Goal: Task Accomplishment & Management: Manage account settings

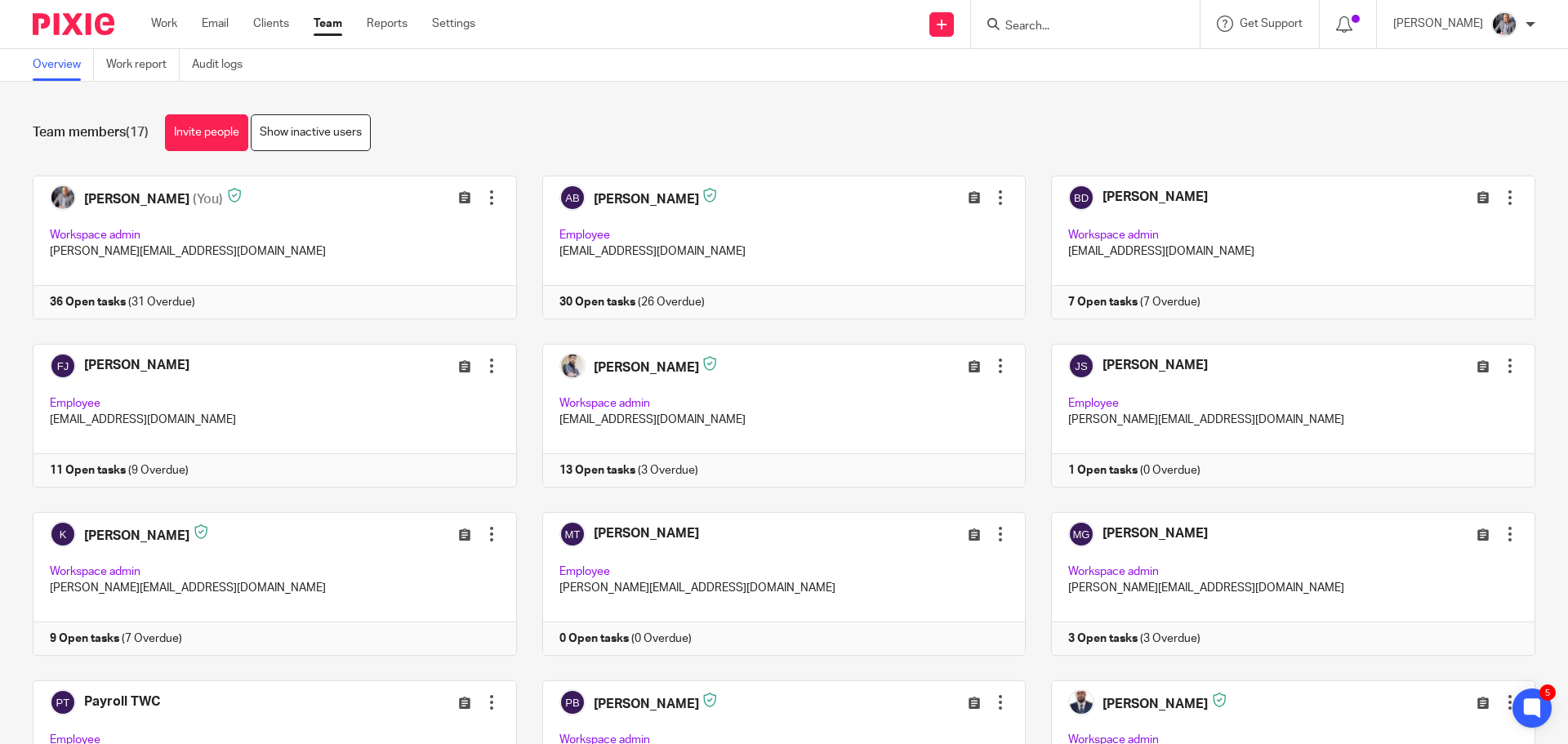
click at [1031, 25] on input "Search" at bounding box center [1076, 27] width 147 height 15
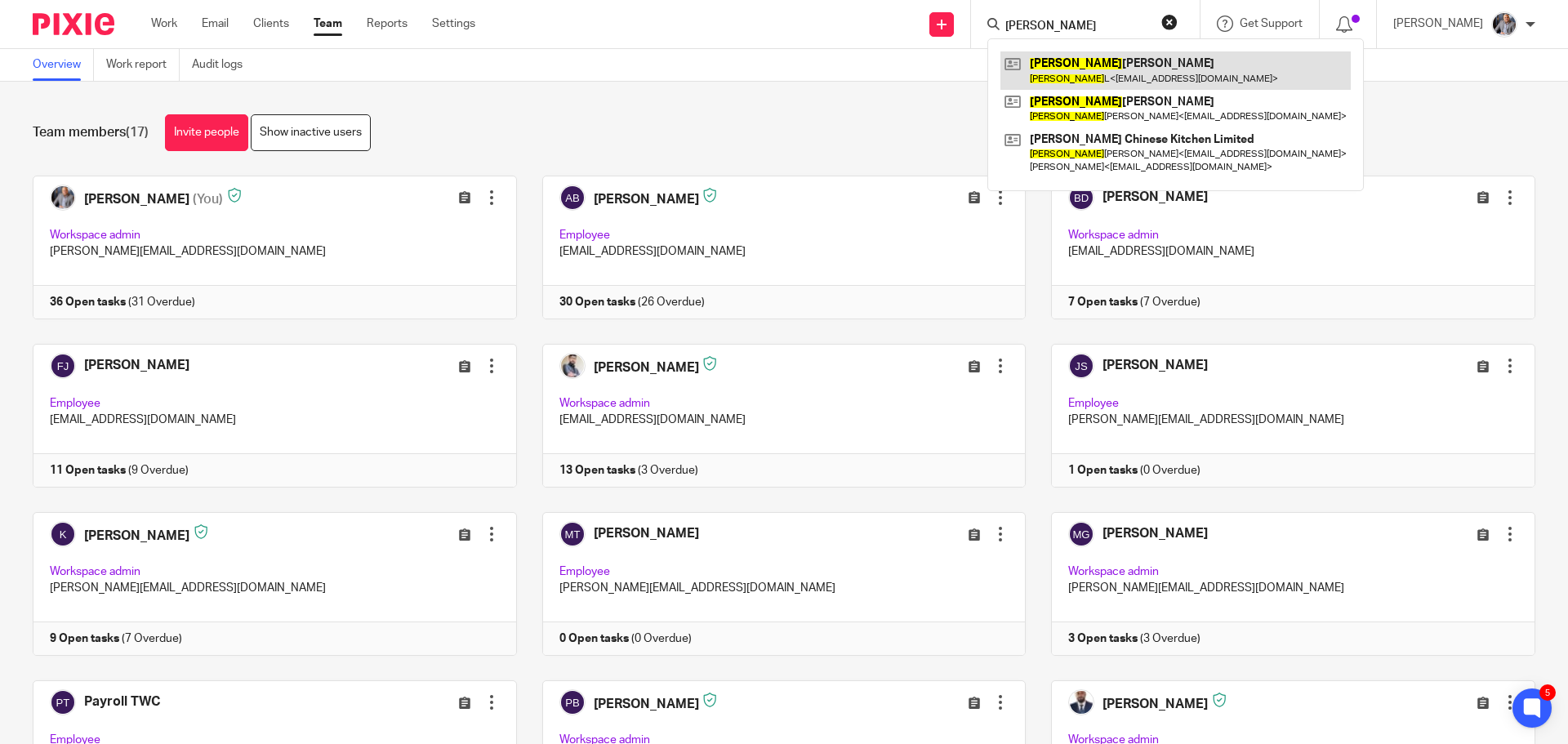
type input "danny"
click at [1094, 71] on link at bounding box center [1175, 70] width 351 height 38
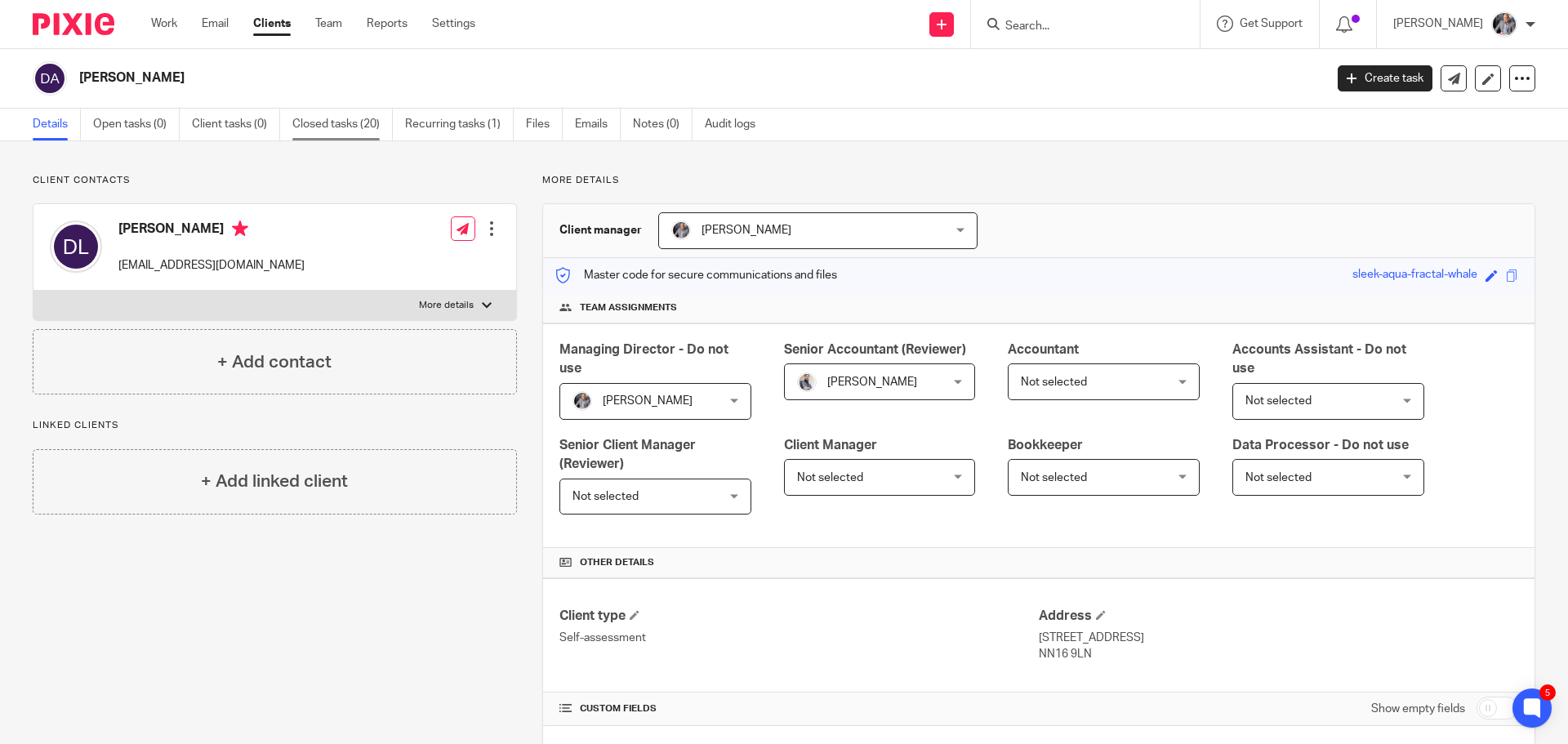
click at [329, 127] on link "Closed tasks (20)" at bounding box center [343, 125] width 101 height 32
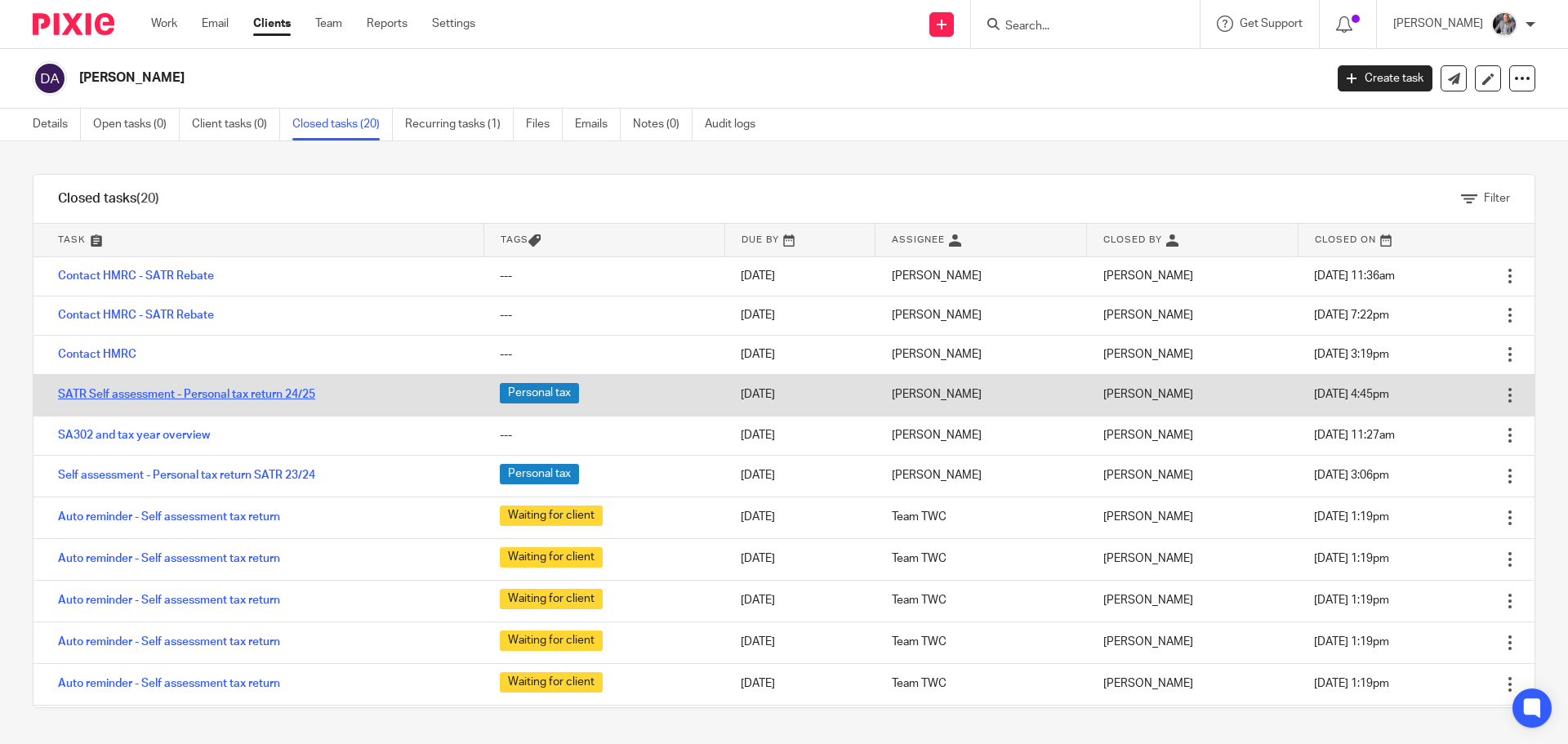
click at [181, 394] on link "SATR Self assessment - Personal tax return 24/25" at bounding box center [186, 394] width 257 height 11
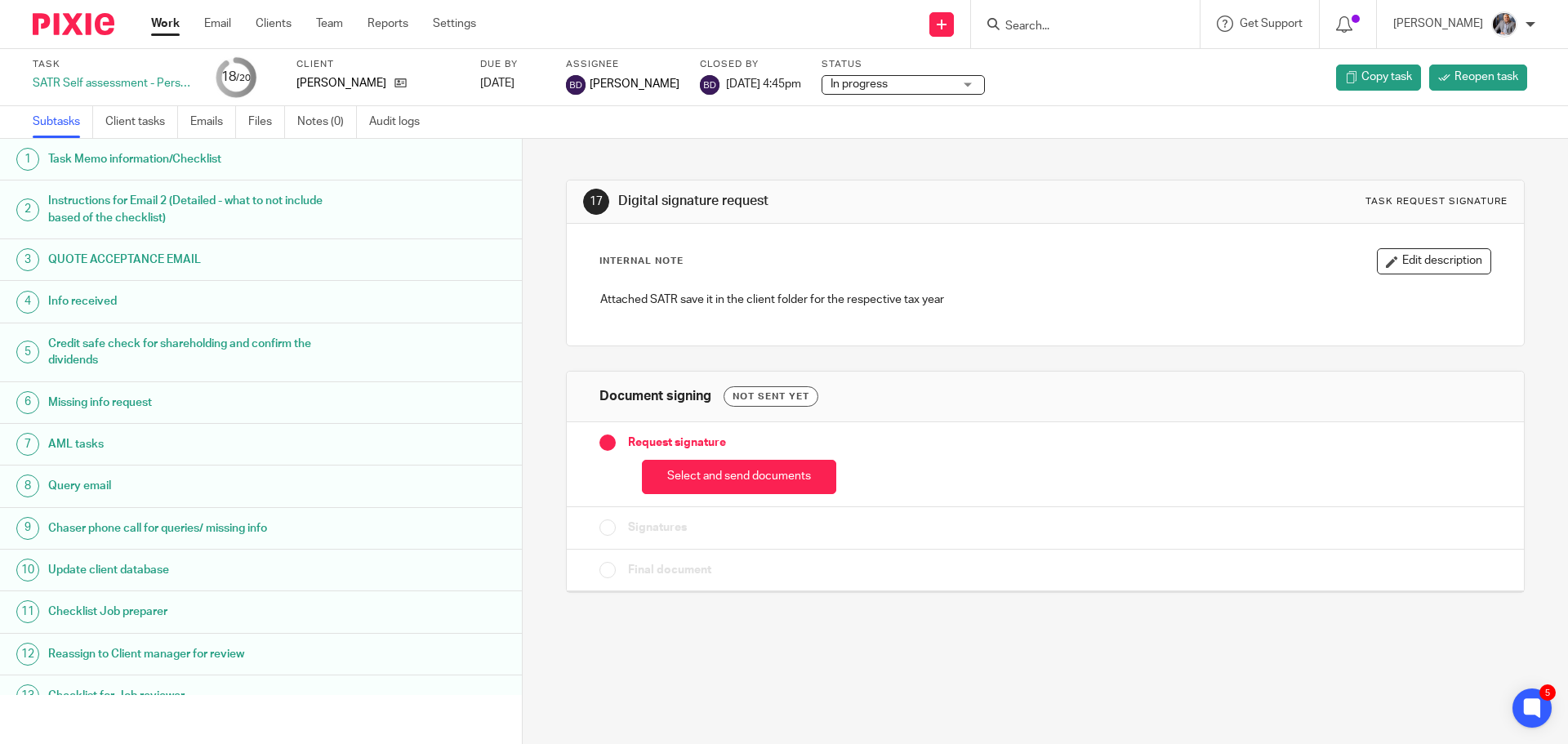
click at [144, 247] on link "3 QUOTE ACCEPTANCE EMAIL" at bounding box center [261, 259] width 522 height 41
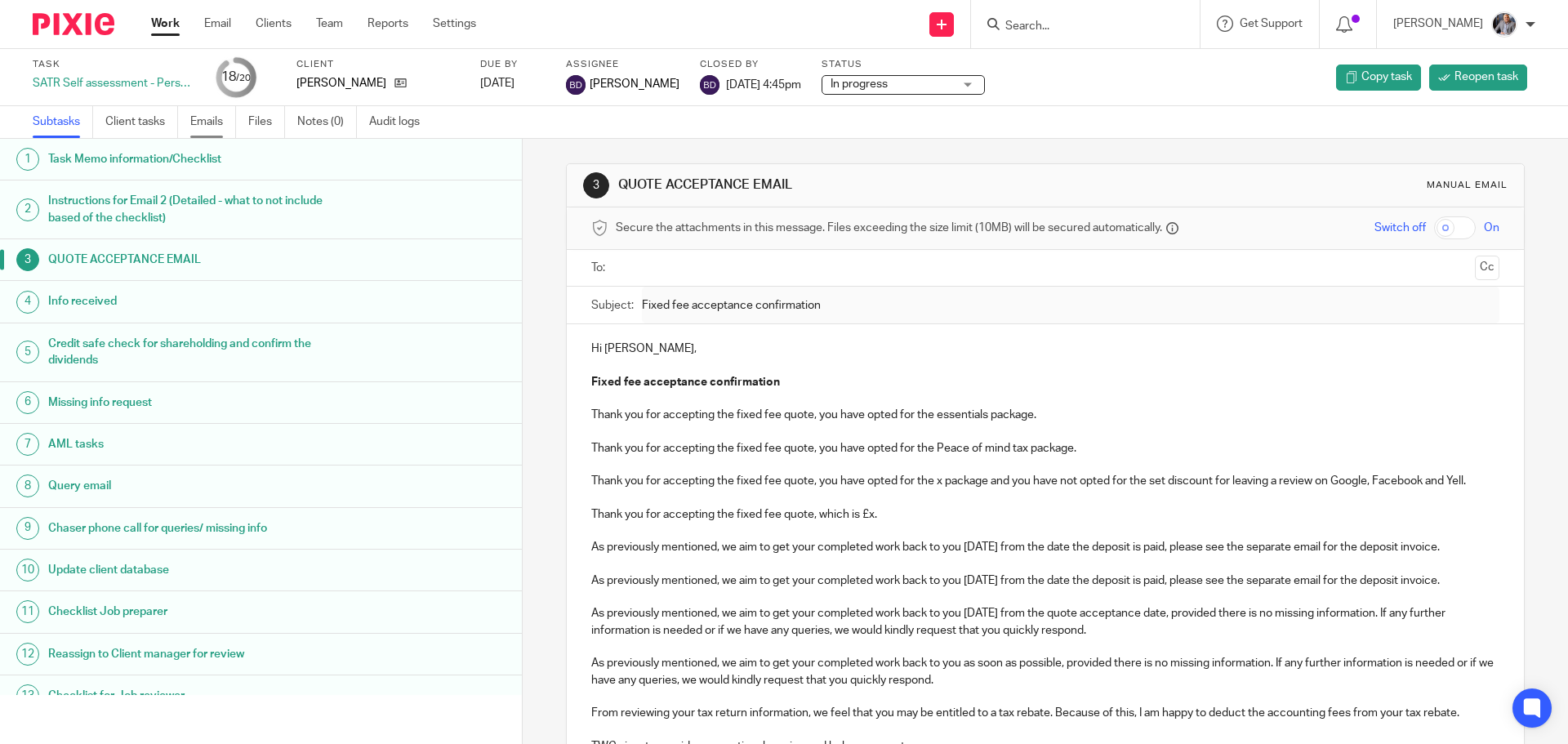
click at [212, 121] on link "Emails" at bounding box center [213, 122] width 46 height 32
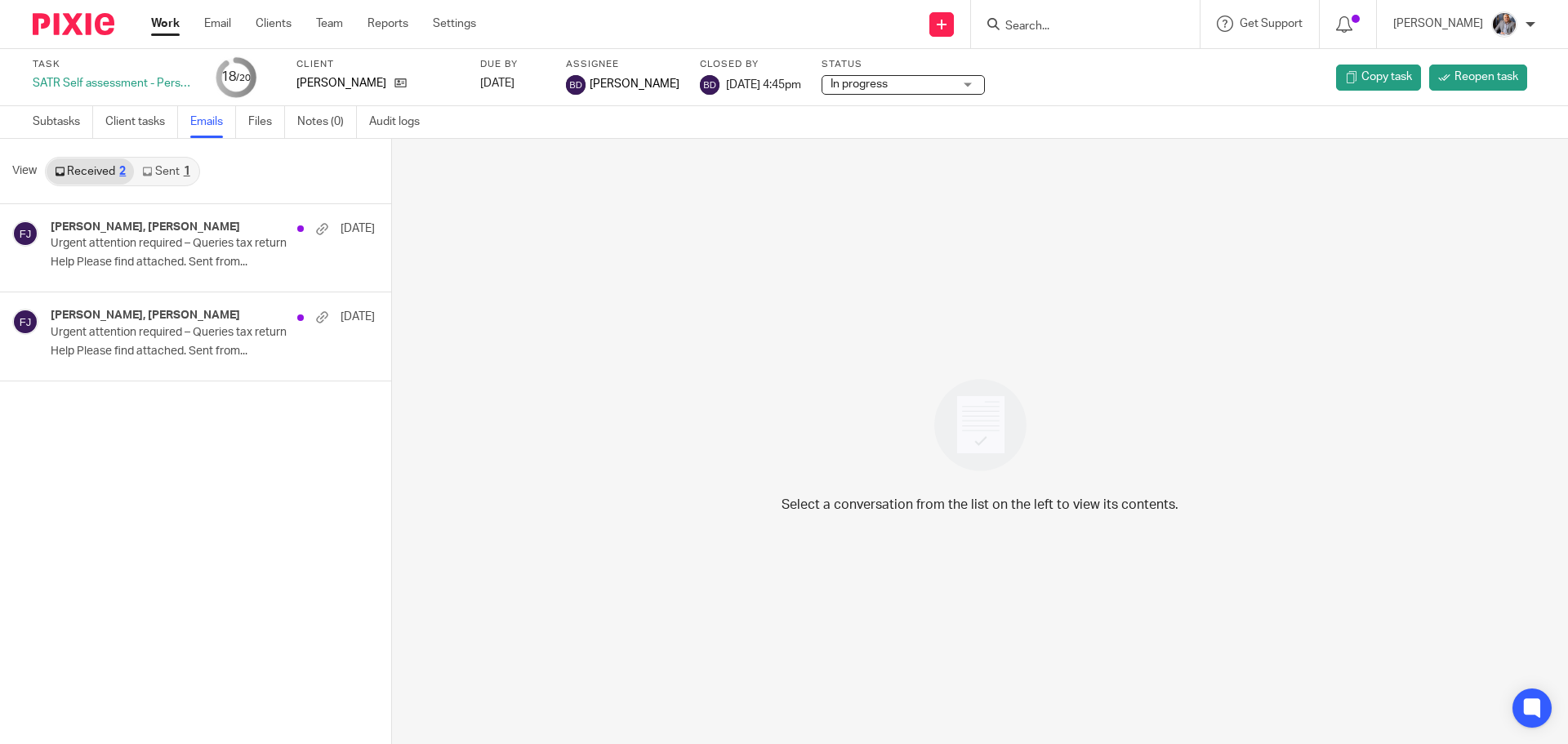
click at [167, 168] on link "Sent 1" at bounding box center [166, 172] width 64 height 26
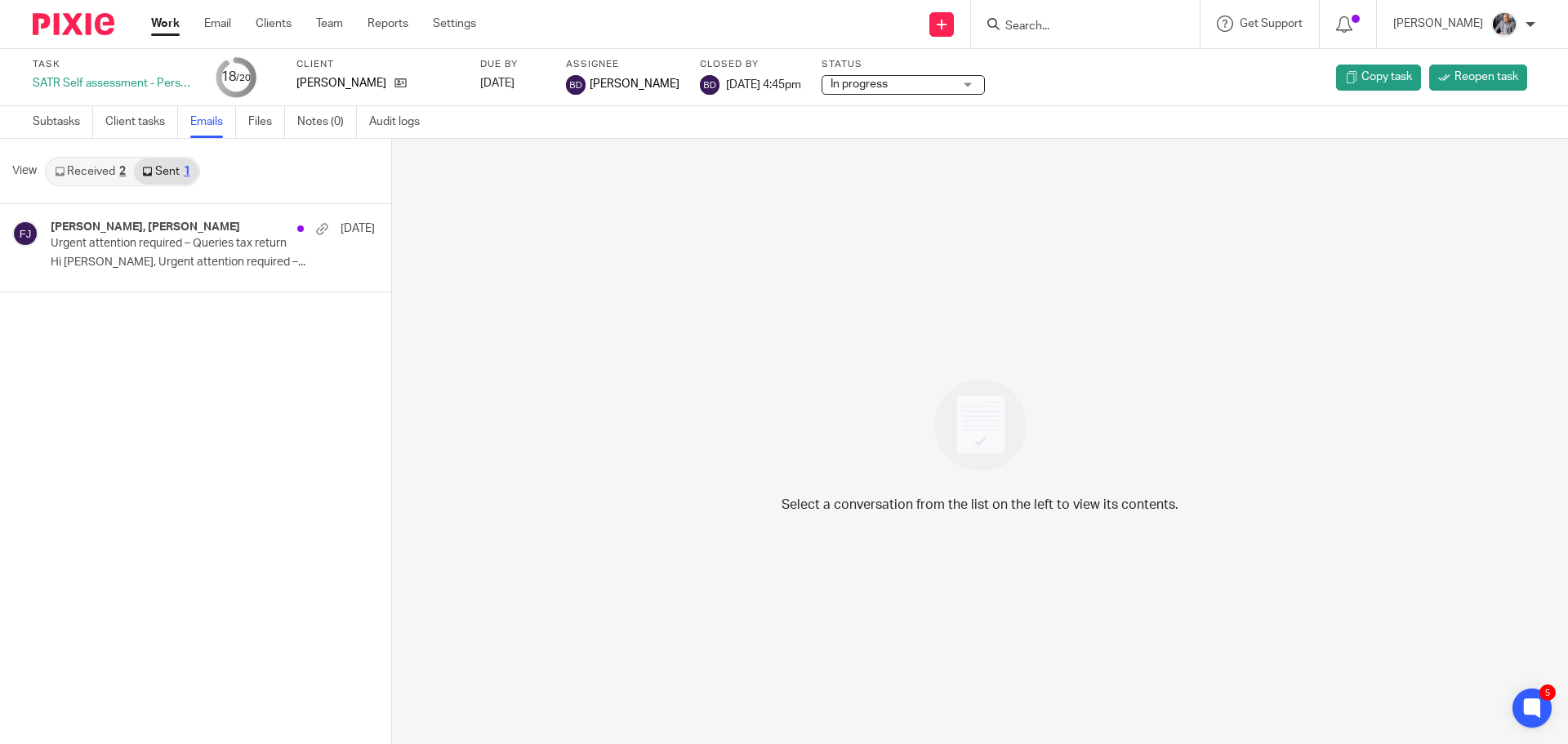
drag, startPoint x: 87, startPoint y: 163, endPoint x: 92, endPoint y: 178, distance: 15.8
click at [87, 163] on link "Received 2" at bounding box center [90, 172] width 87 height 26
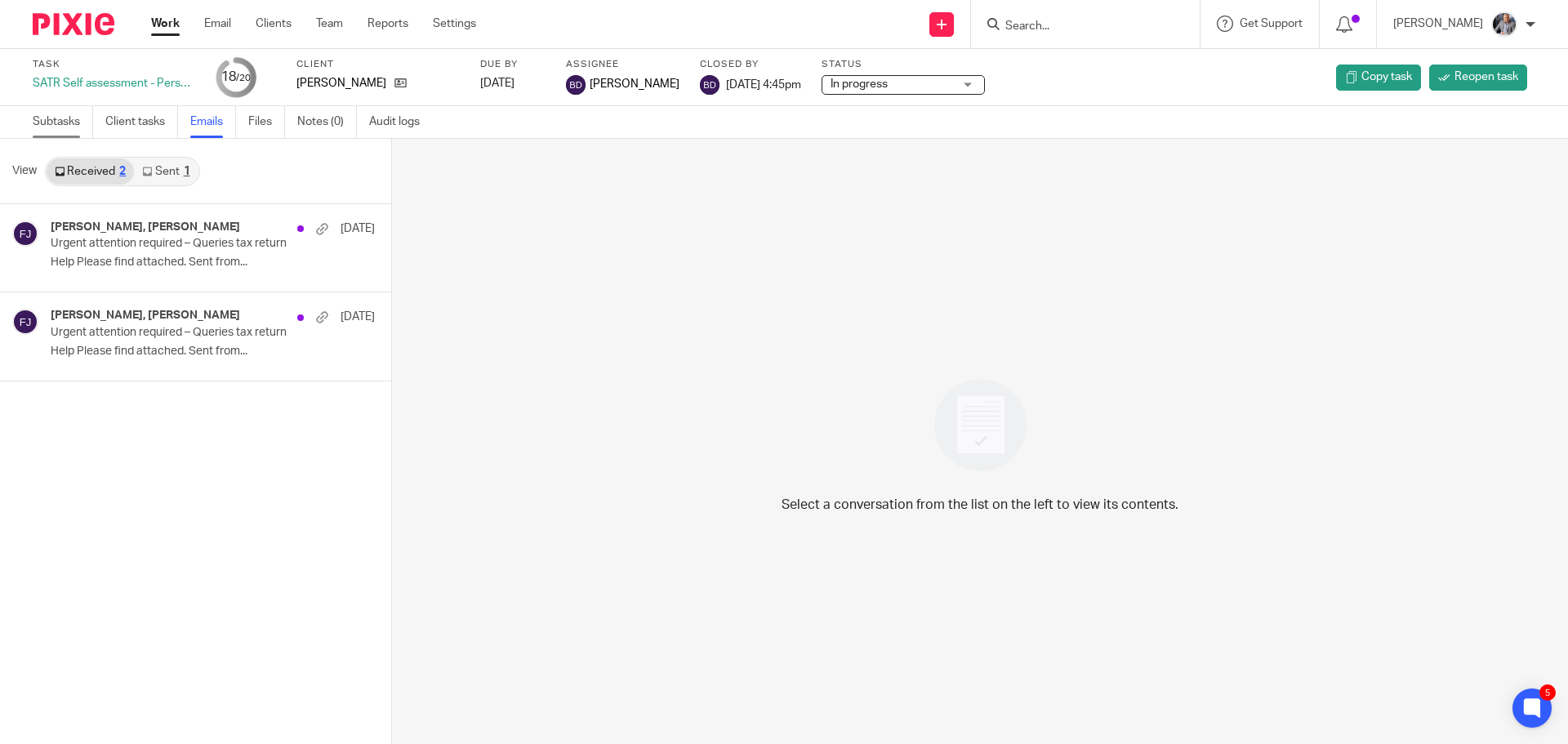
click at [57, 123] on link "Subtasks" at bounding box center [63, 122] width 60 height 32
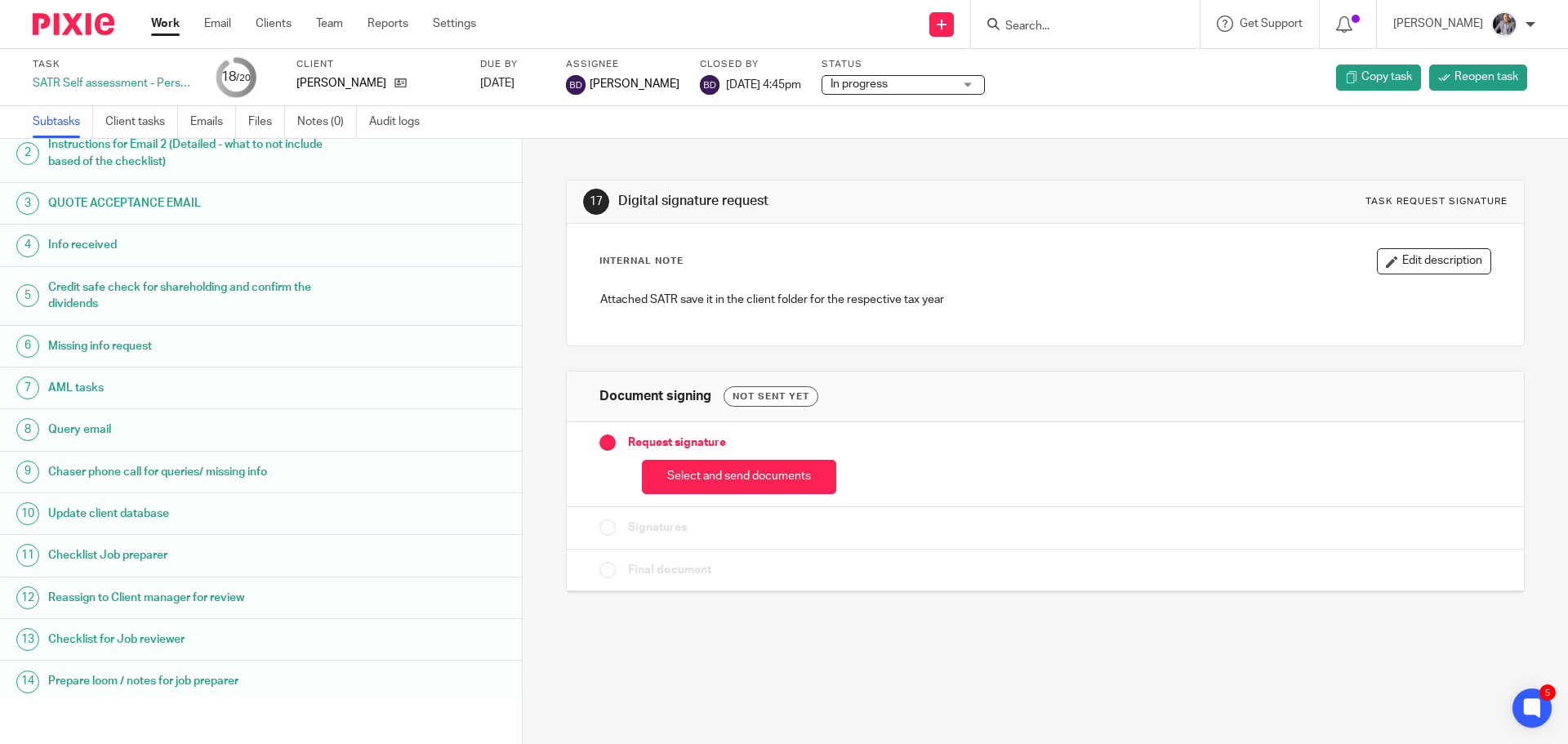
scroll to position [350, 0]
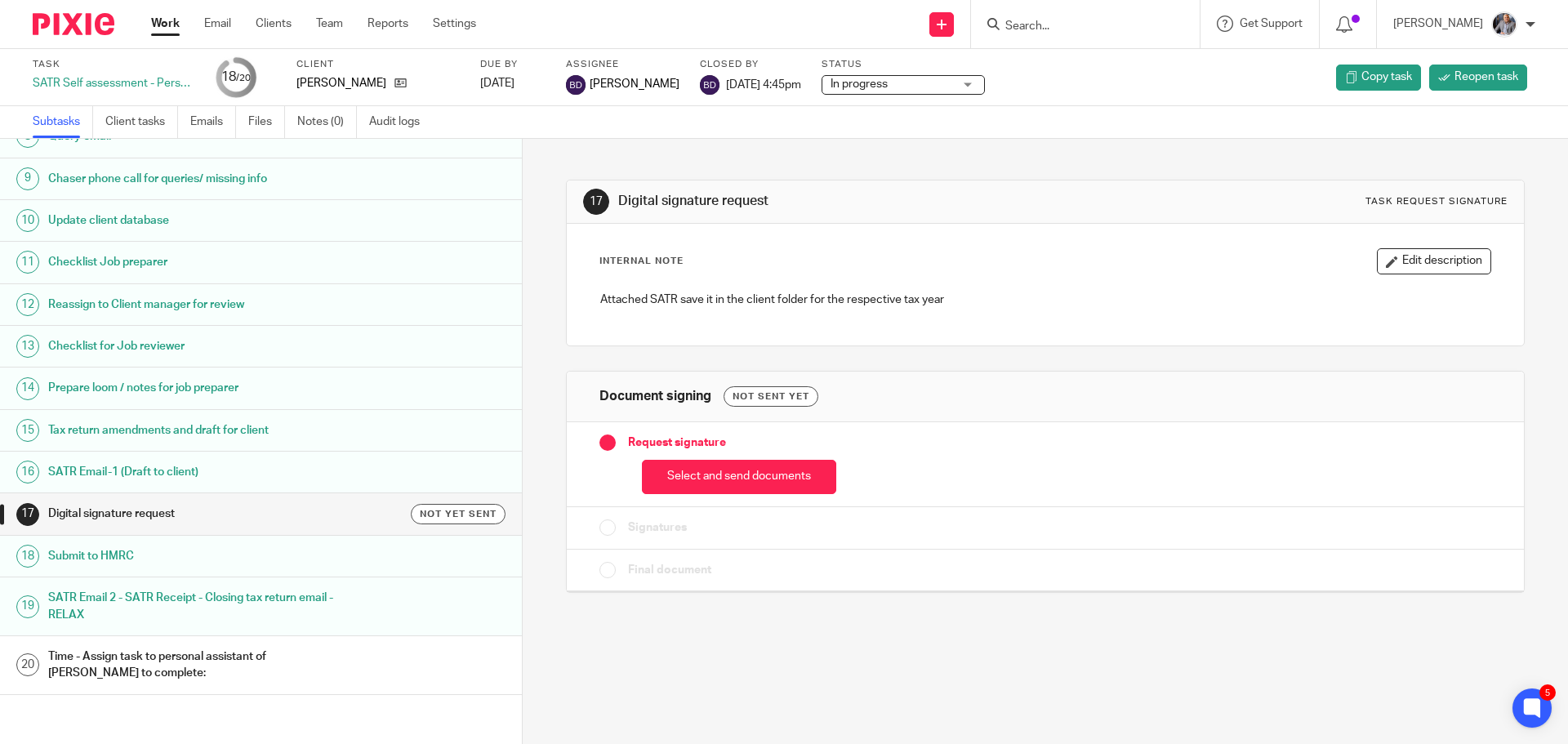
click at [136, 655] on h1 "Time - Assign task to personal assistant of Aaron to complete:" at bounding box center [201, 666] width 306 height 42
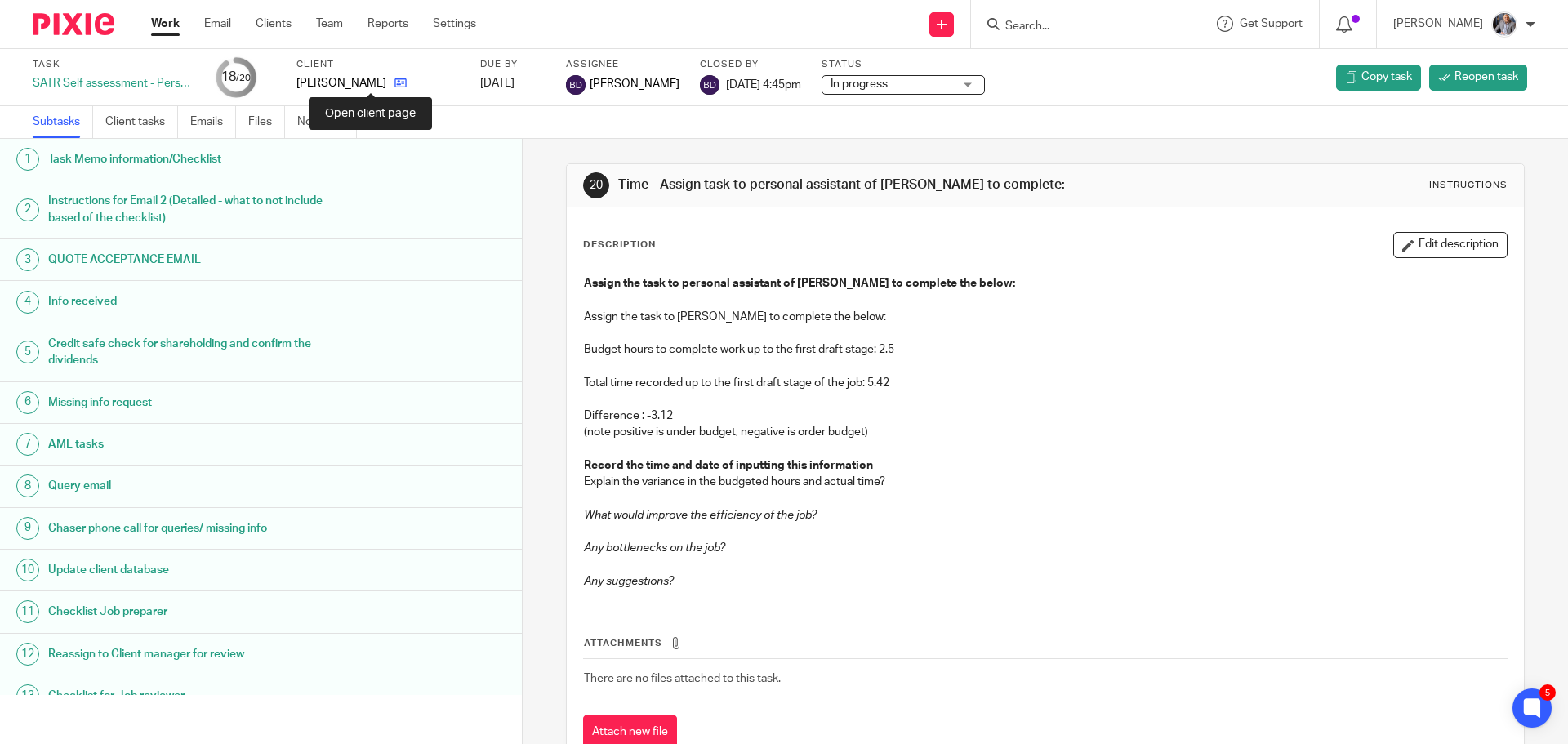
click at [395, 83] on icon at bounding box center [401, 83] width 12 height 12
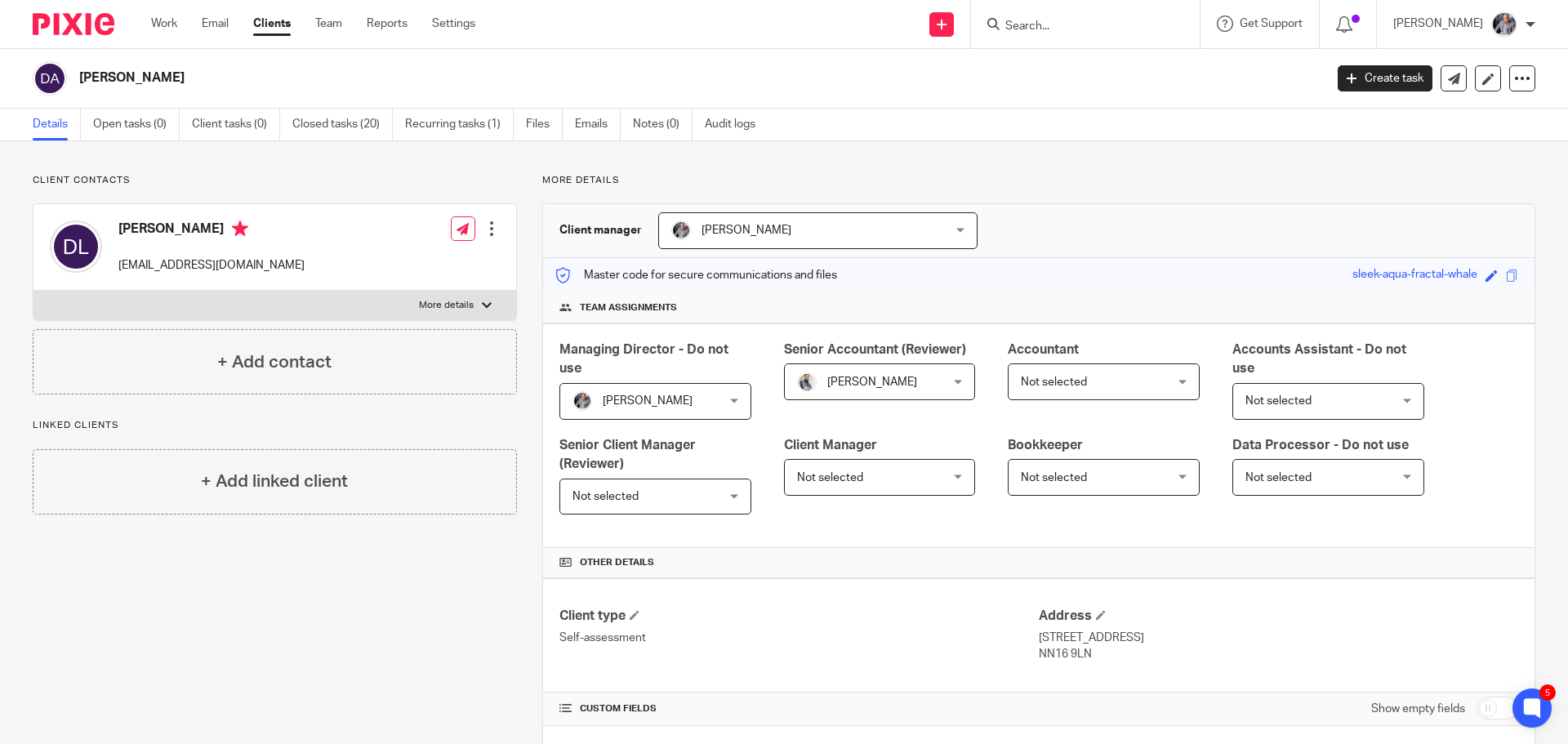
click at [1071, 17] on form at bounding box center [1090, 24] width 174 height 20
click at [1056, 22] on input "Search" at bounding box center [1076, 27] width 147 height 15
type input "rodwell"
click at [1108, 71] on link at bounding box center [1138, 70] width 276 height 38
drag, startPoint x: 498, startPoint y: 364, endPoint x: 744, endPoint y: 740, distance: 449.3
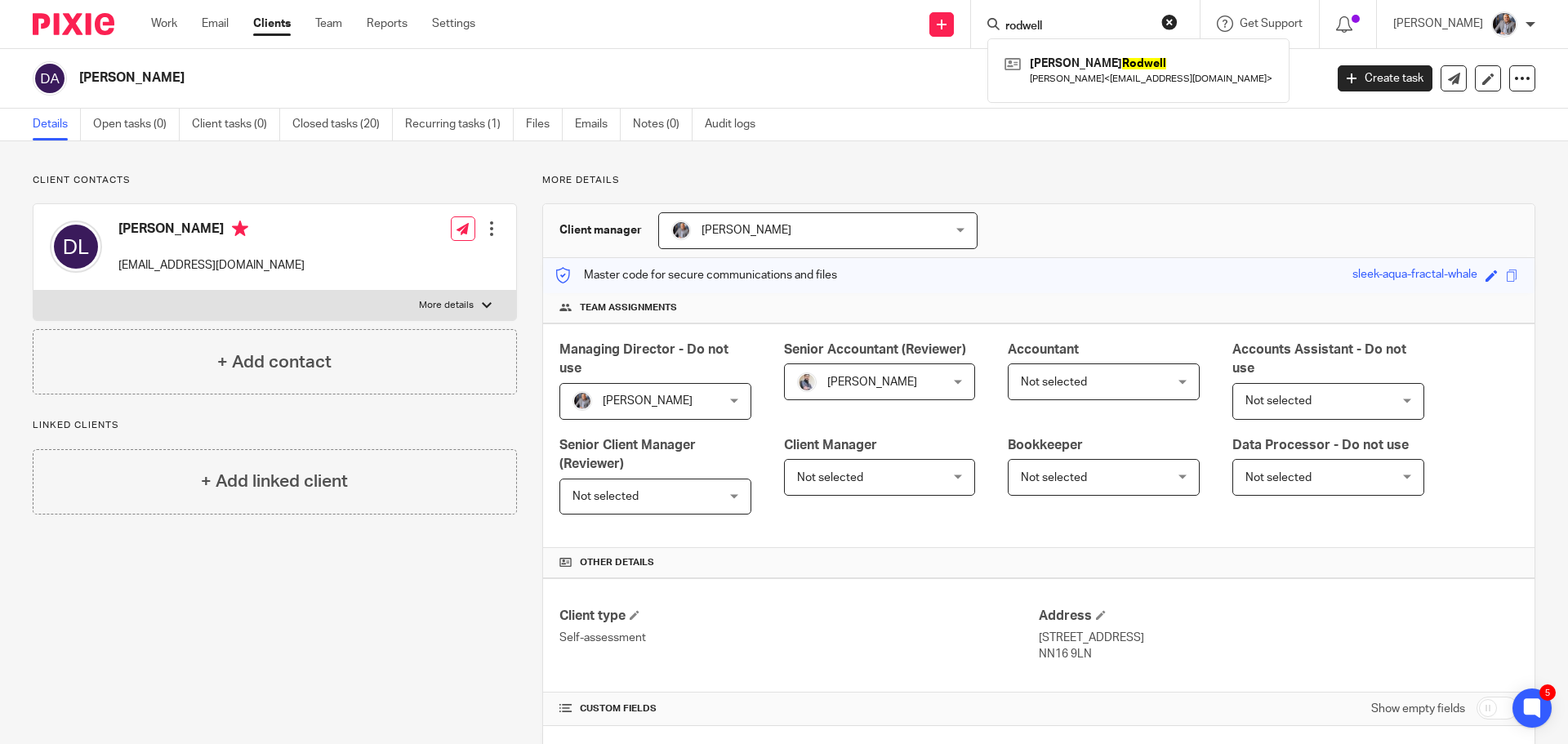
click at [626, 579] on div "Client contacts Danny L elise_allen1@yahoo.co.uk Edit contact Create client fro…" at bounding box center [771, 734] width 1528 height 1120
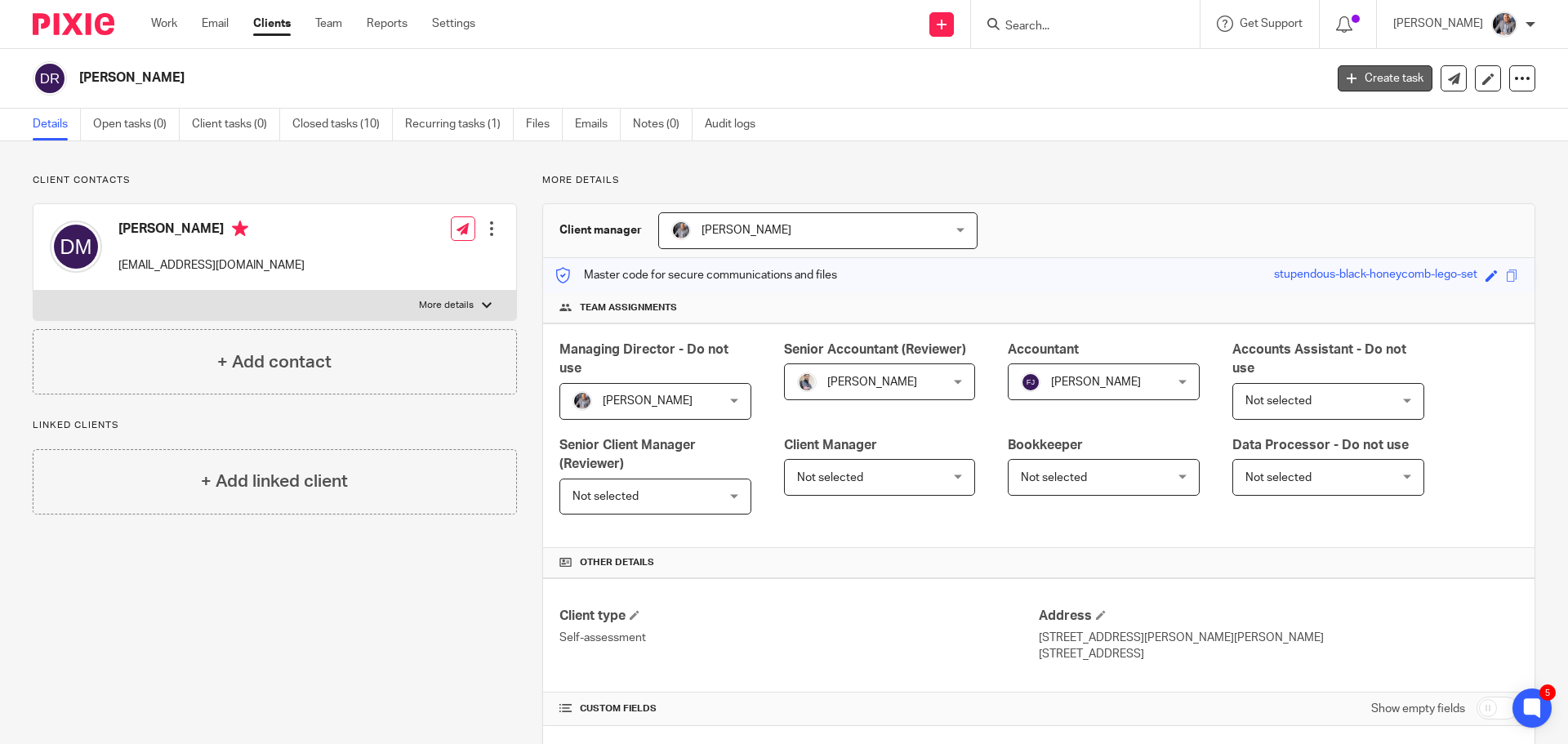
click at [1378, 85] on link "Create task" at bounding box center [1384, 78] width 95 height 26
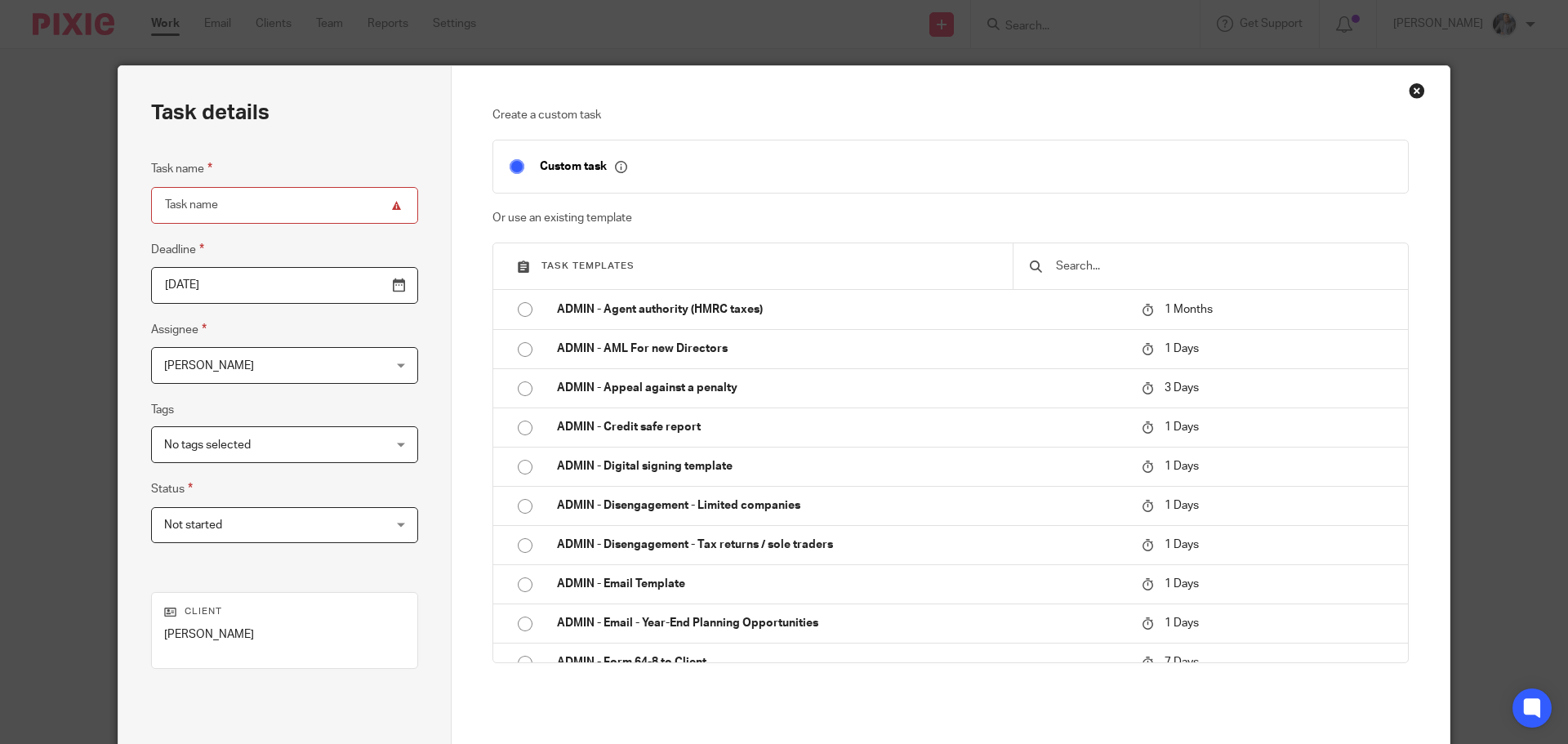
click at [1092, 263] on input "text" at bounding box center [1222, 266] width 337 height 18
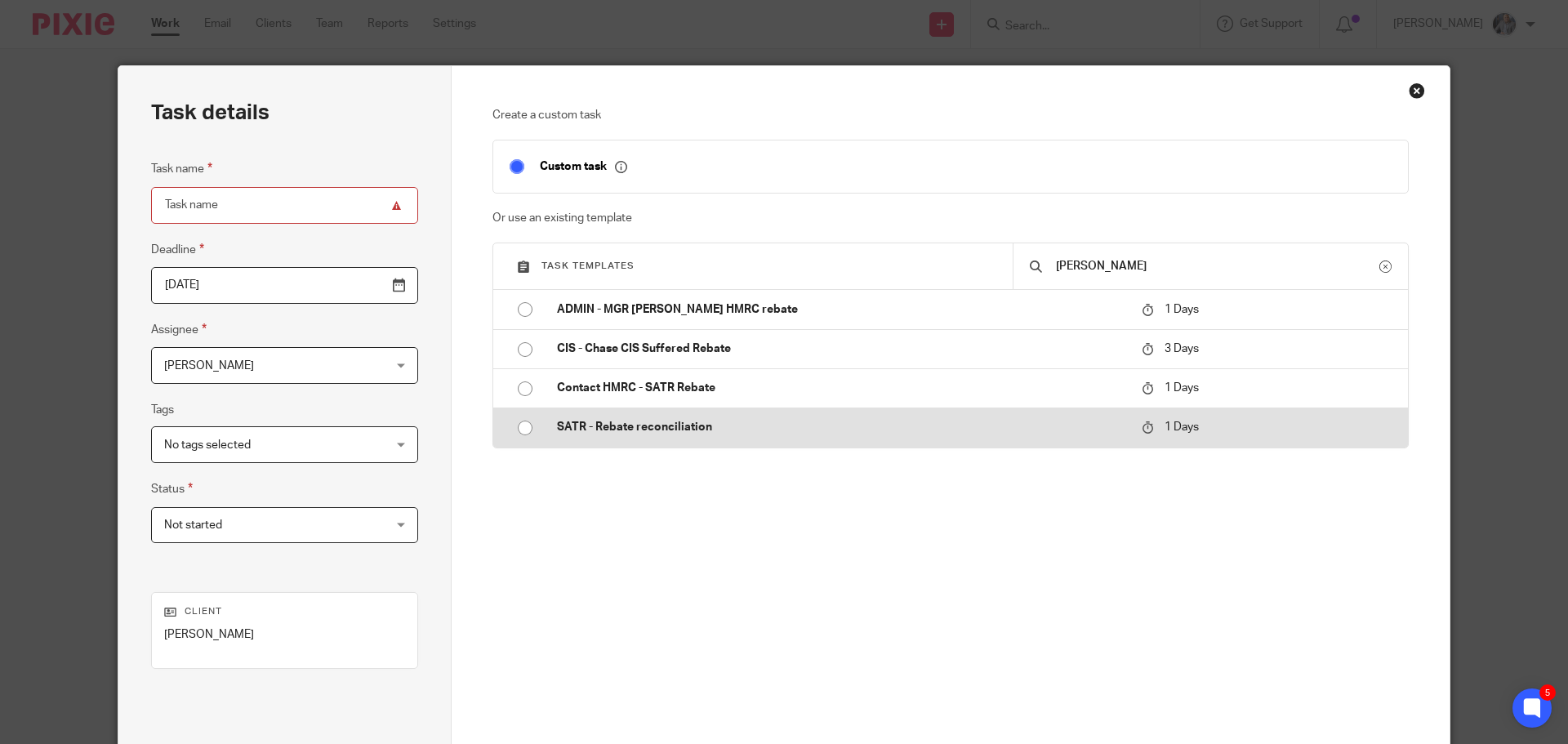
type input "reba"
click at [648, 434] on p "SATR - Rebate reconciliation" at bounding box center [840, 427] width 569 height 16
type input "2025-09-24"
type input "SATR - Rebate reconciliation"
checkbox input "false"
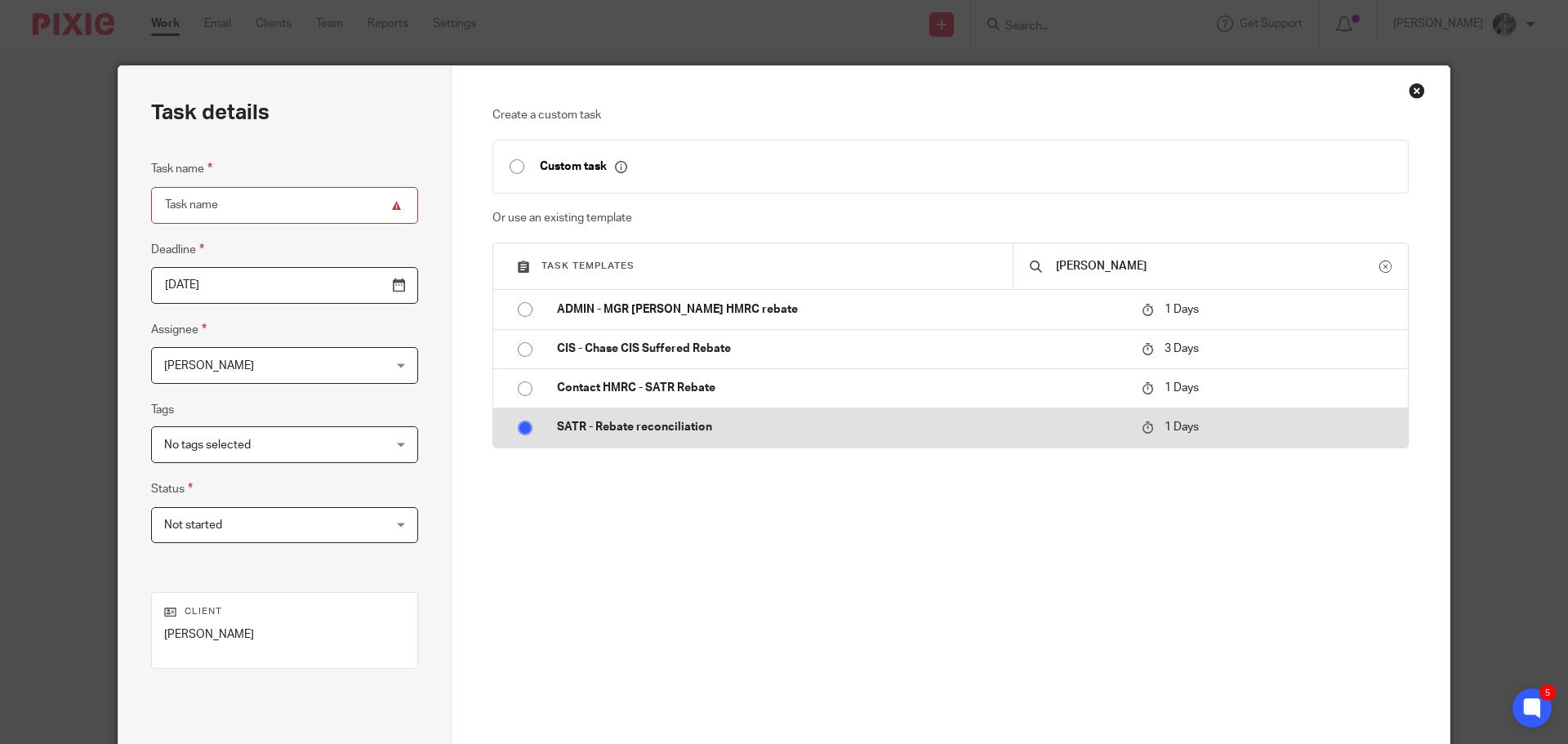
radio input "true"
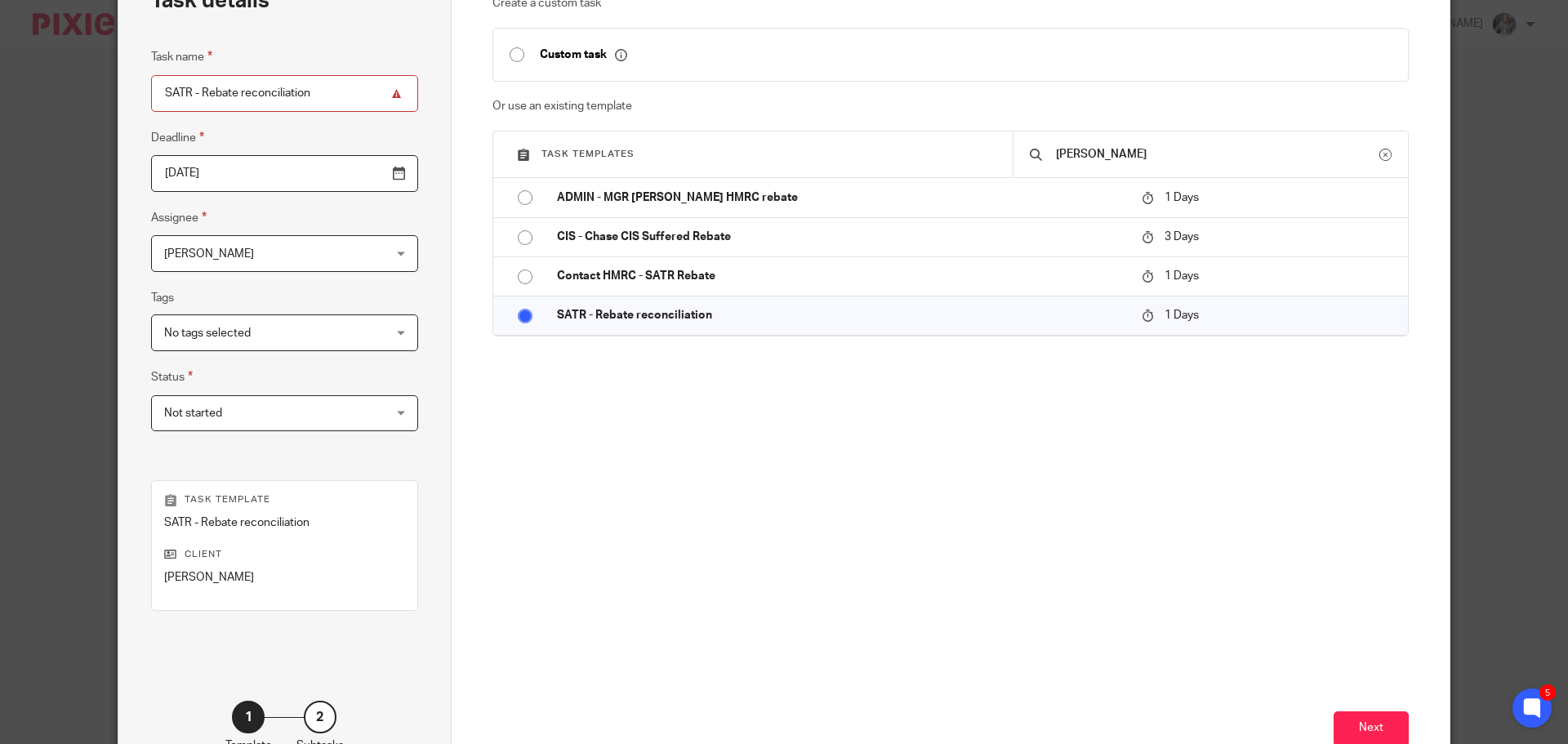
scroll to position [221, 0]
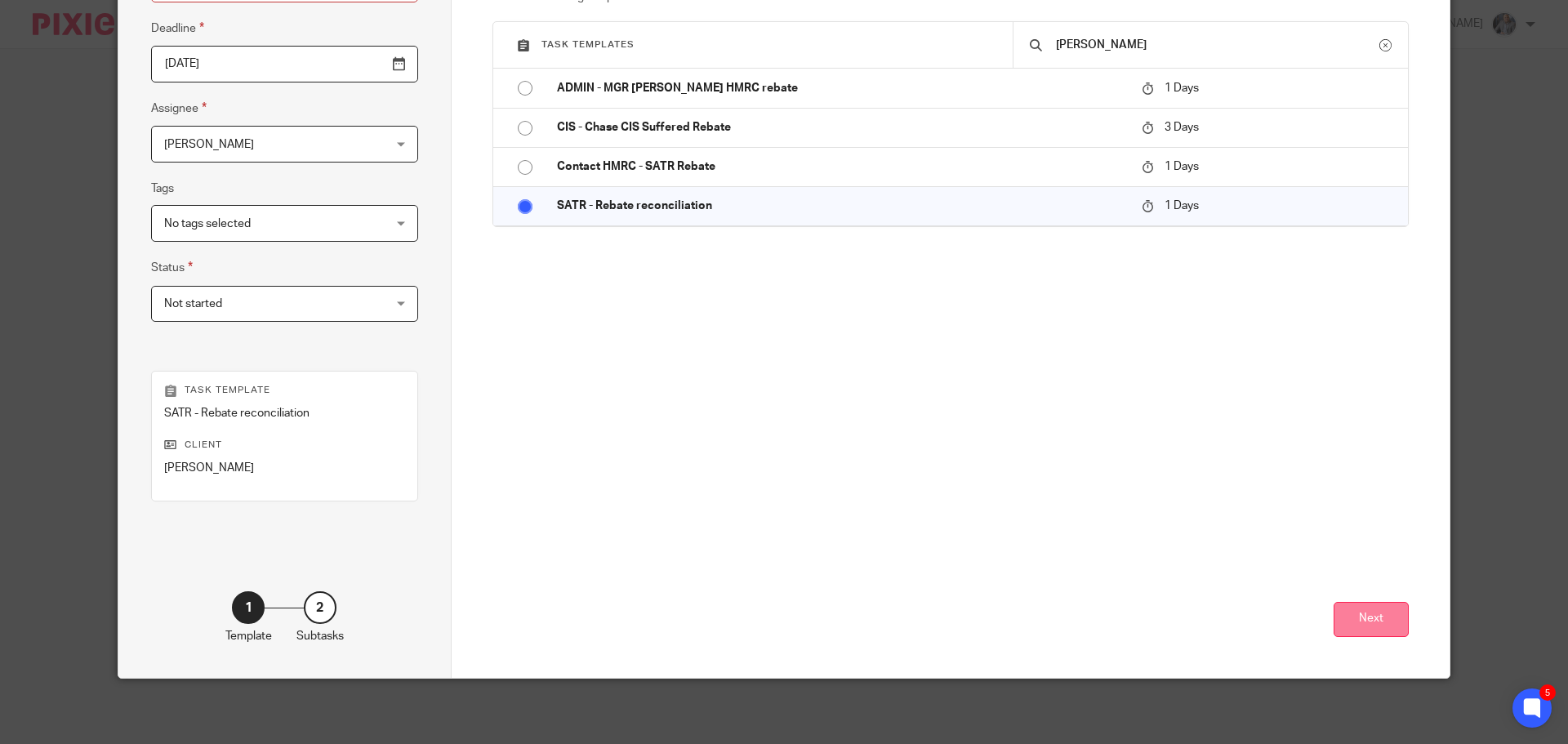
click at [1364, 616] on button "Next" at bounding box center [1370, 619] width 75 height 35
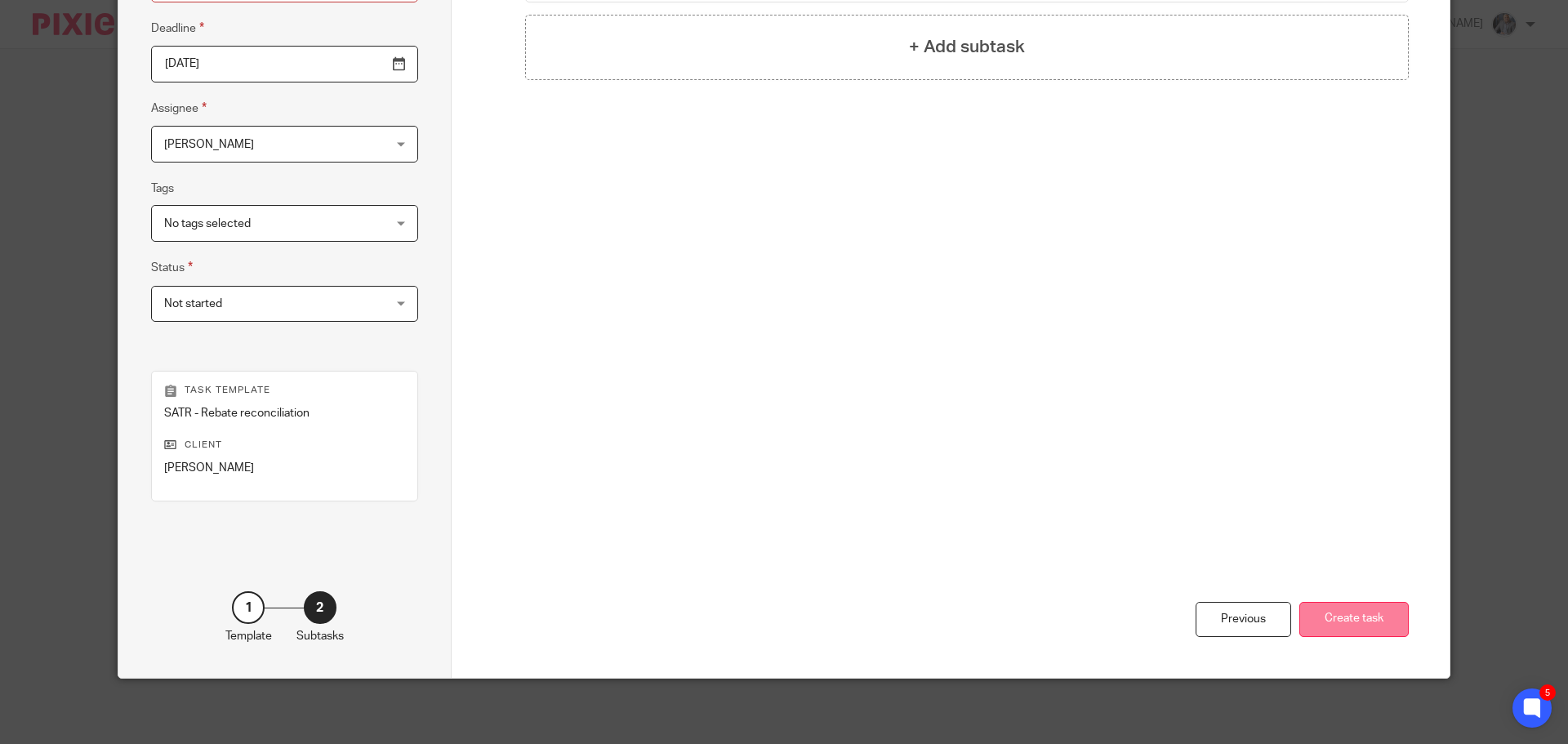
click at [1355, 614] on button "Create task" at bounding box center [1353, 619] width 109 height 35
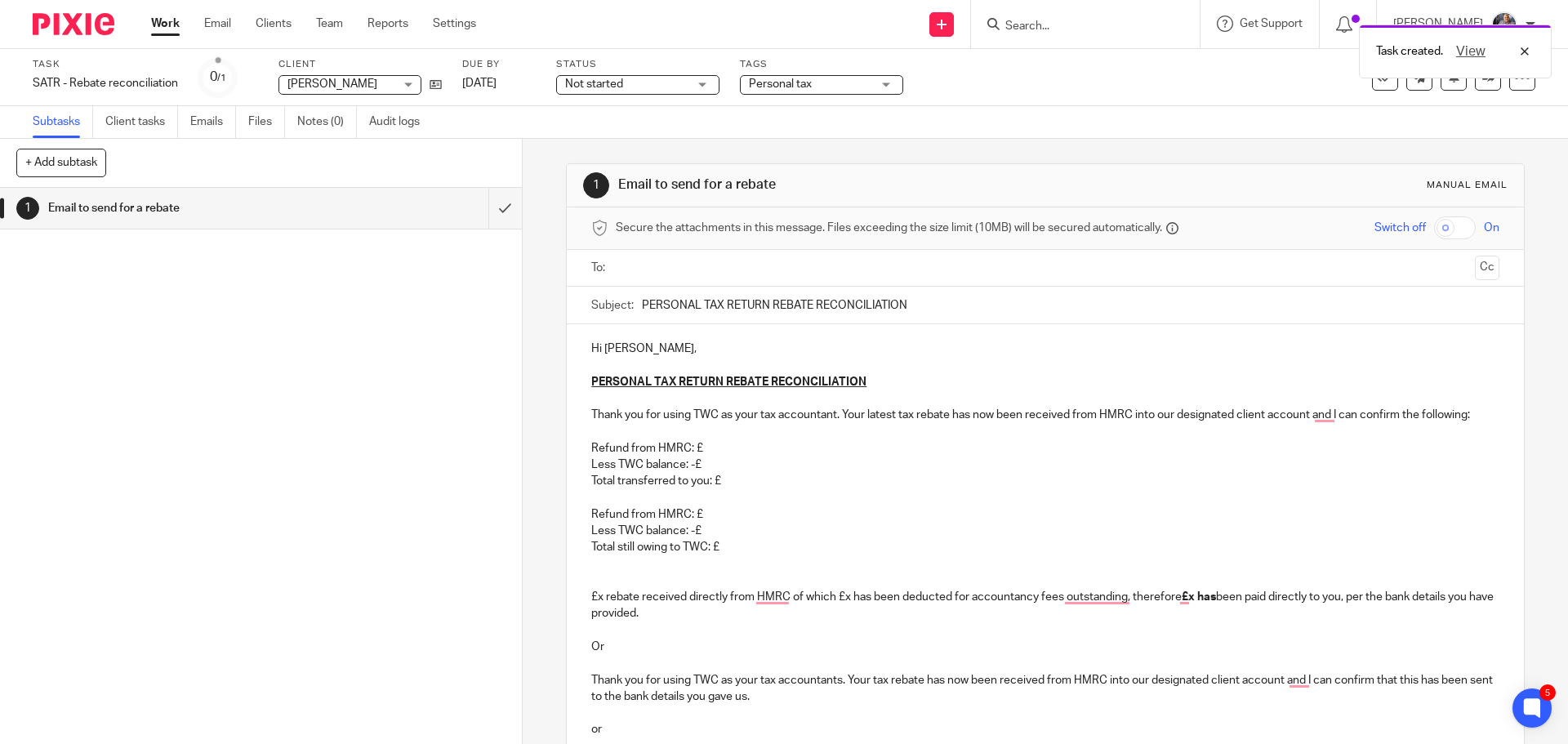
click at [670, 281] on div at bounding box center [1045, 268] width 856 height 37
click at [669, 276] on input "text" at bounding box center [1044, 268] width 846 height 19
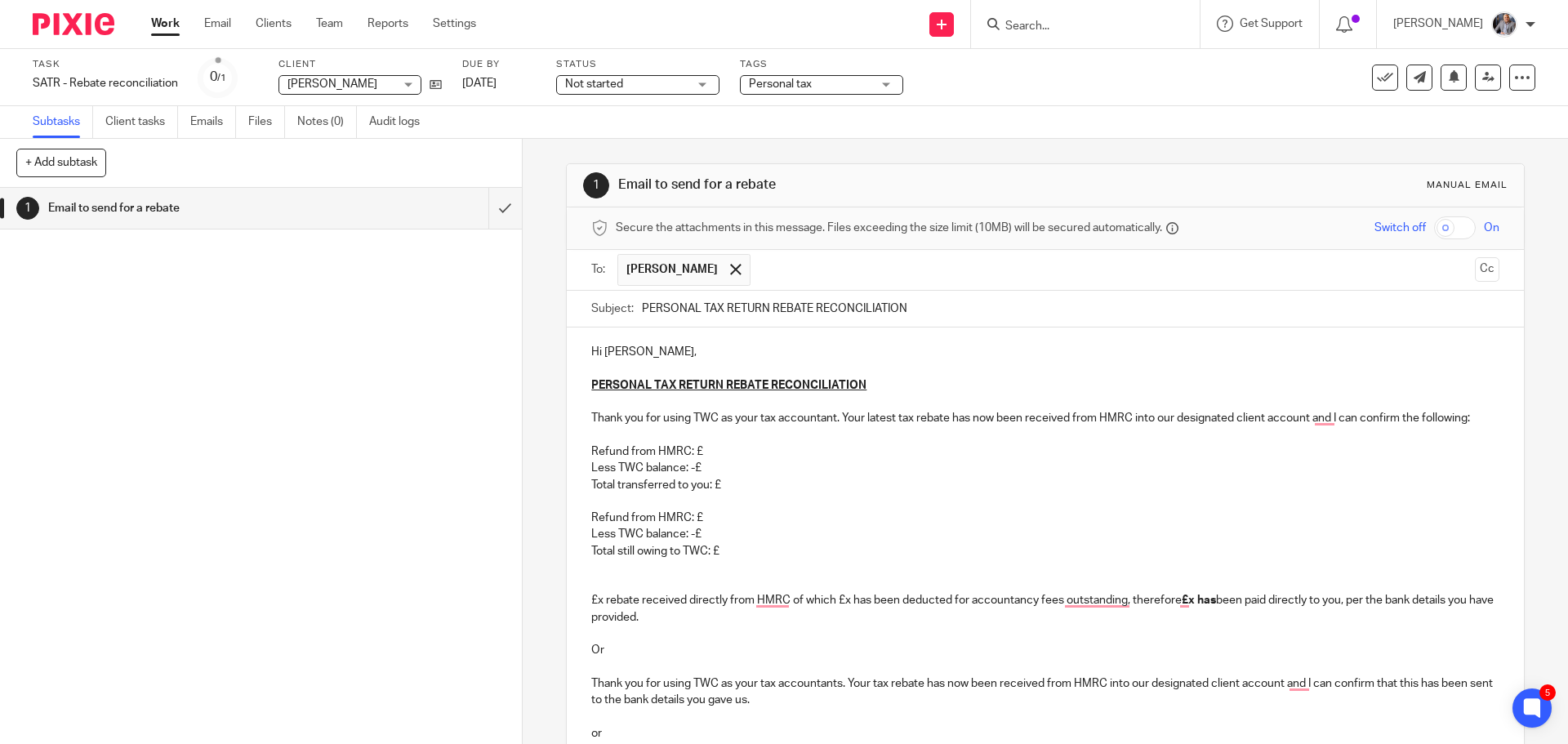
click at [724, 444] on p "Refund from HMRC: £" at bounding box center [1045, 452] width 907 height 16
click at [740, 469] on p "Less TWC balance: -£" at bounding box center [1045, 468] width 907 height 16
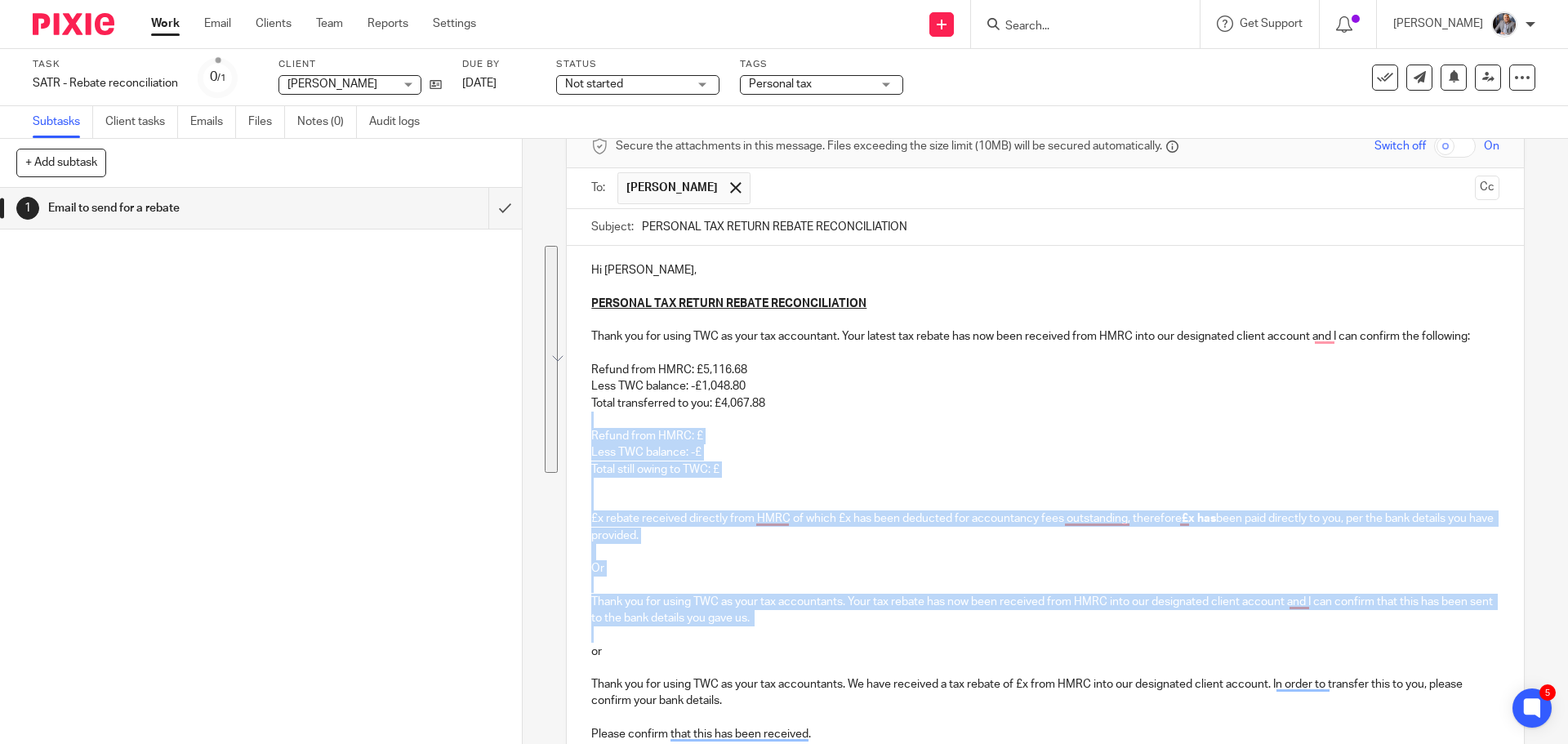
scroll to position [163, 0]
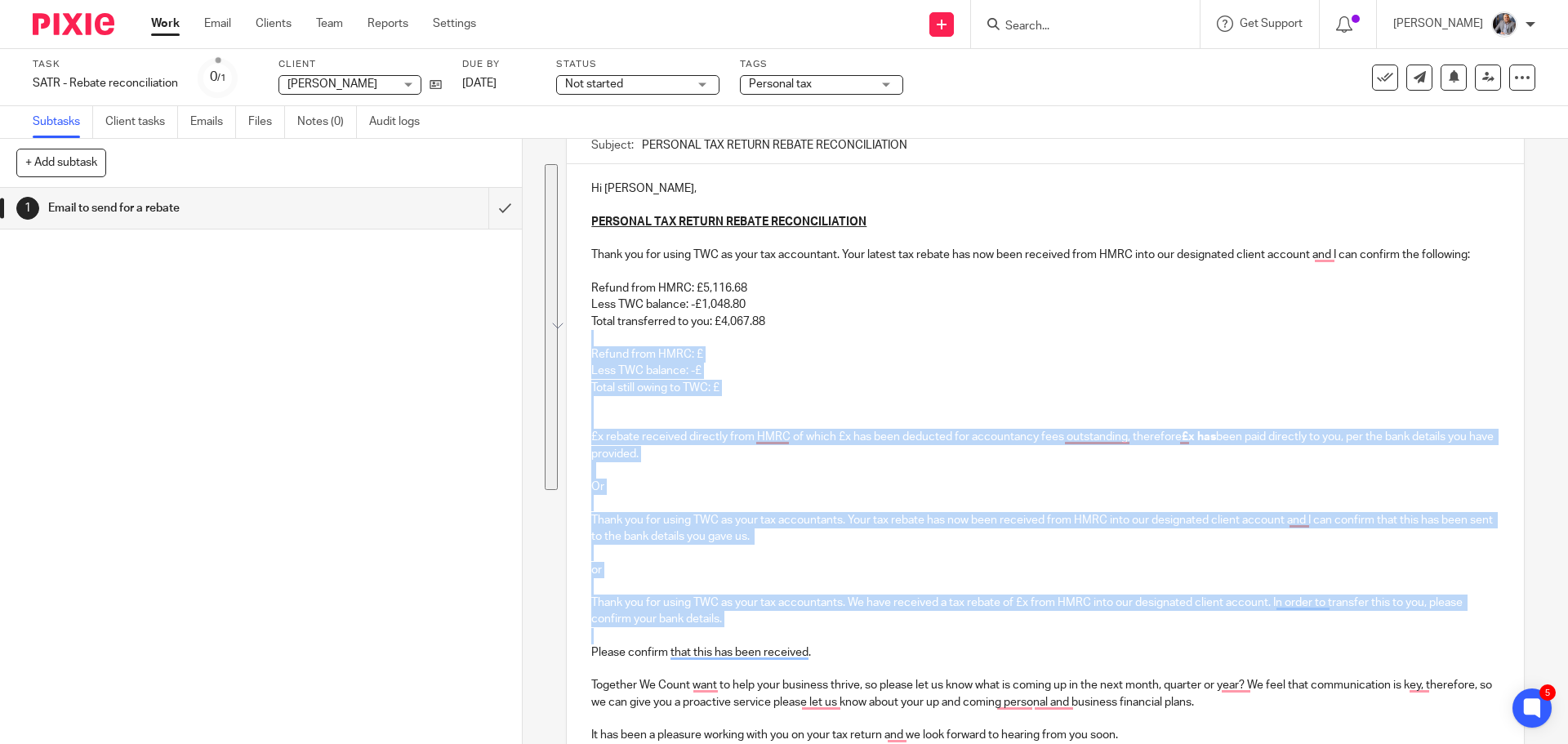
drag, startPoint x: 794, startPoint y: 492, endPoint x: 856, endPoint y: 632, distance: 153.1
click at [856, 632] on div "Hi David, PERSONAL TAX RETURN REBATE RECONCILIATION Thank you for using TWC as …" at bounding box center [1044, 518] width 956 height 708
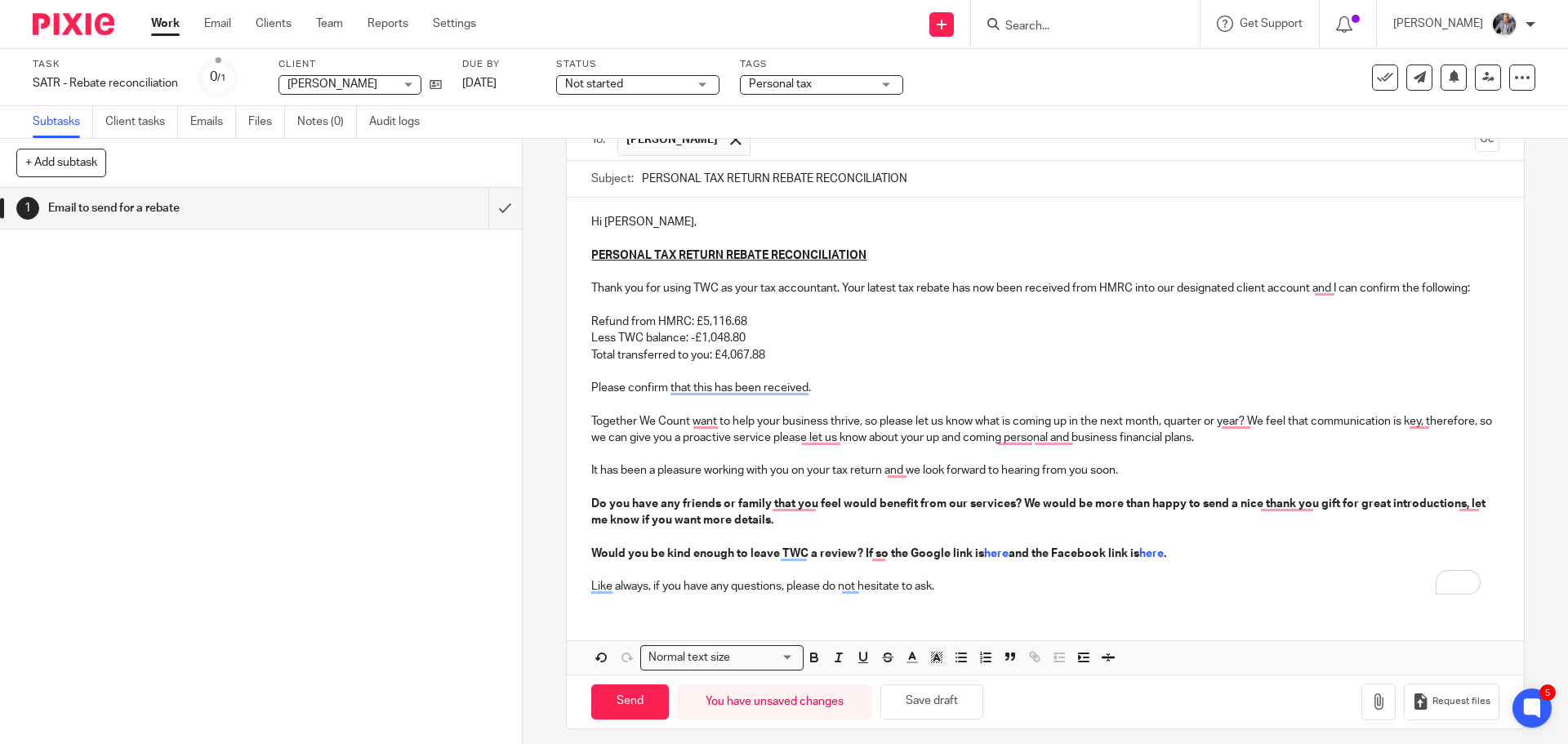
scroll to position [140, 0]
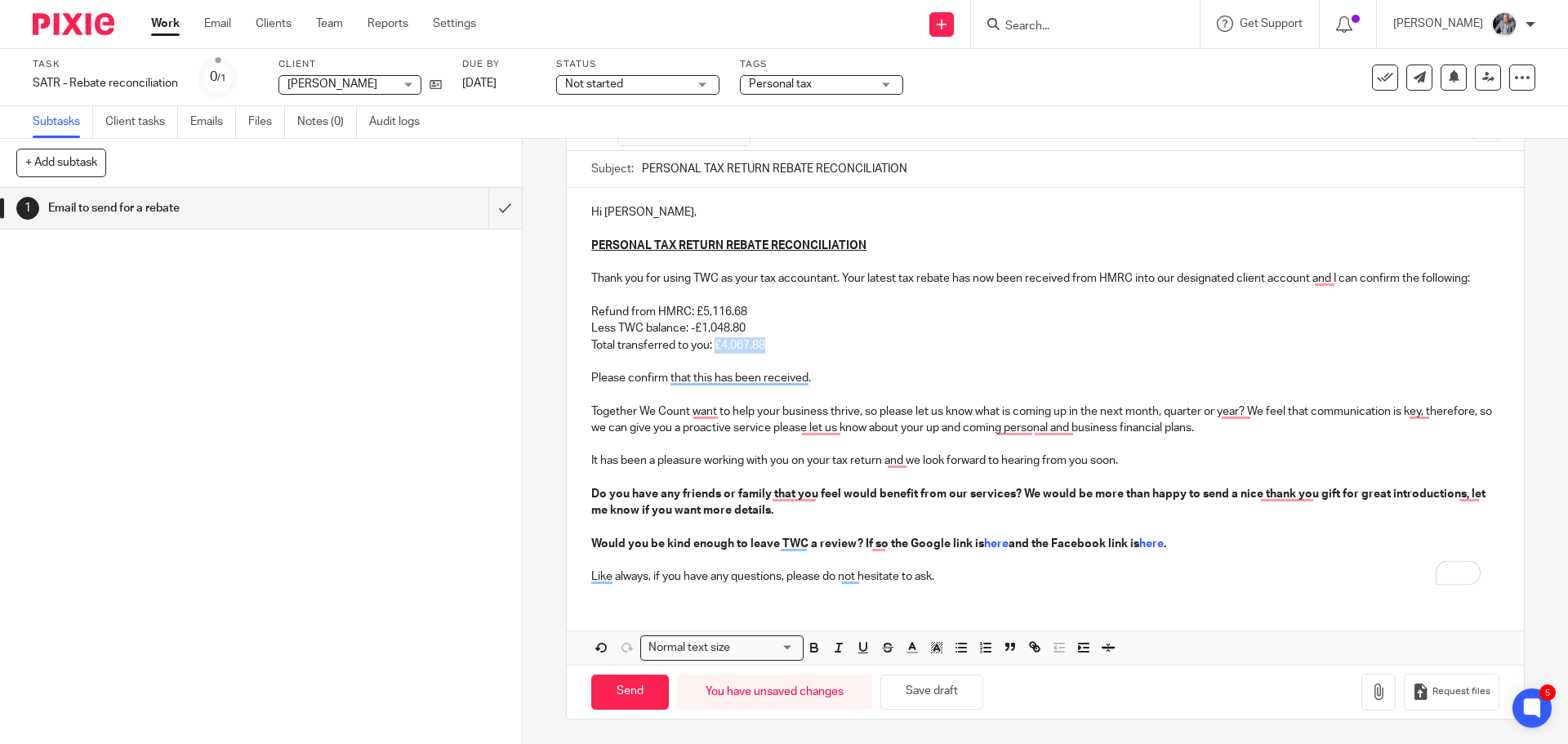
drag, startPoint x: 780, startPoint y: 346, endPoint x: 713, endPoint y: 429, distance: 106.7
click at [711, 345] on p "Total transferred to you: £4,067.88" at bounding box center [1045, 345] width 907 height 16
click at [817, 650] on button "button" at bounding box center [813, 648] width 20 height 20
click at [636, 681] on input "Send" at bounding box center [631, 692] width 78 height 35
type input "Sent"
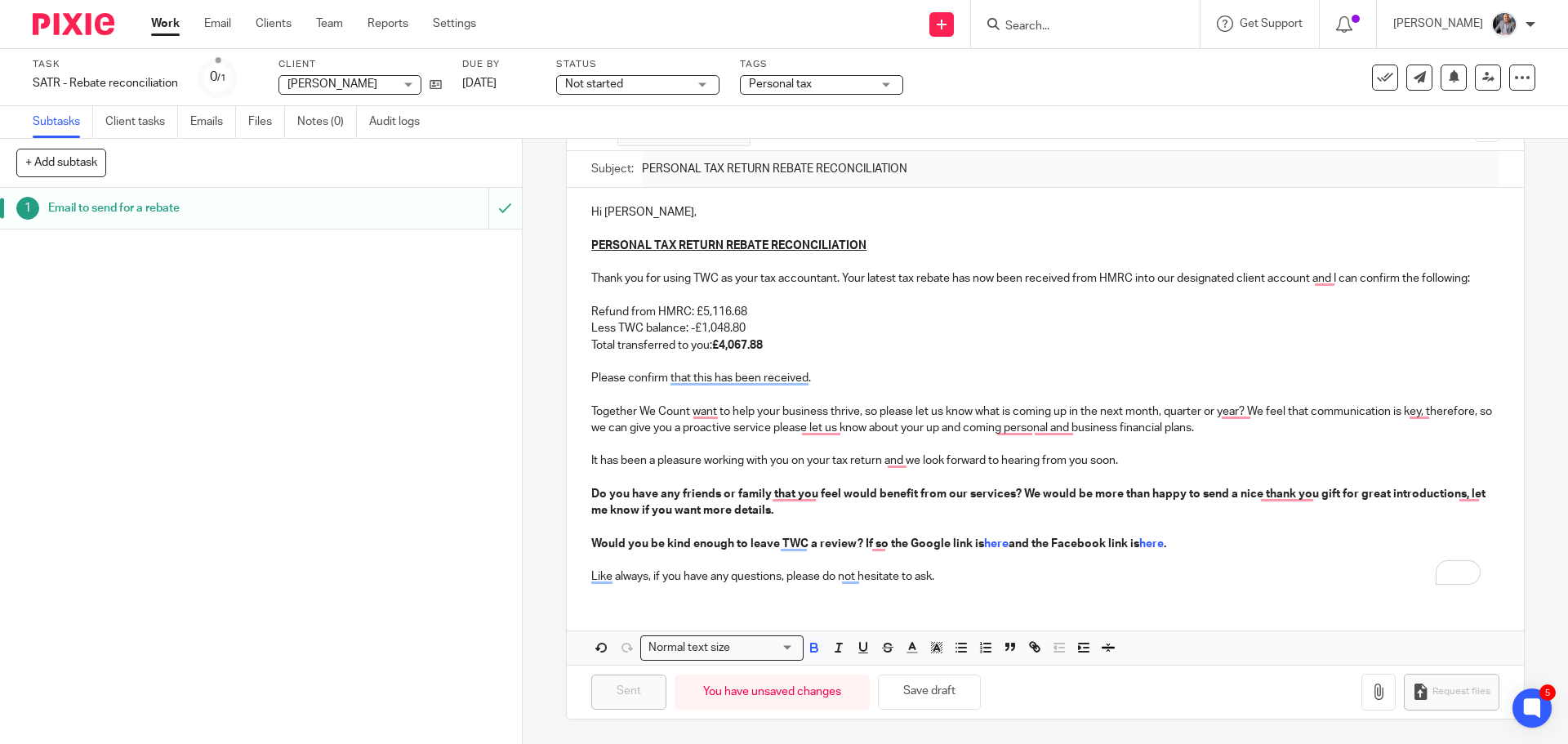
click at [917, 326] on p "Less TWC balance: -£1,048.80" at bounding box center [1045, 328] width 907 height 16
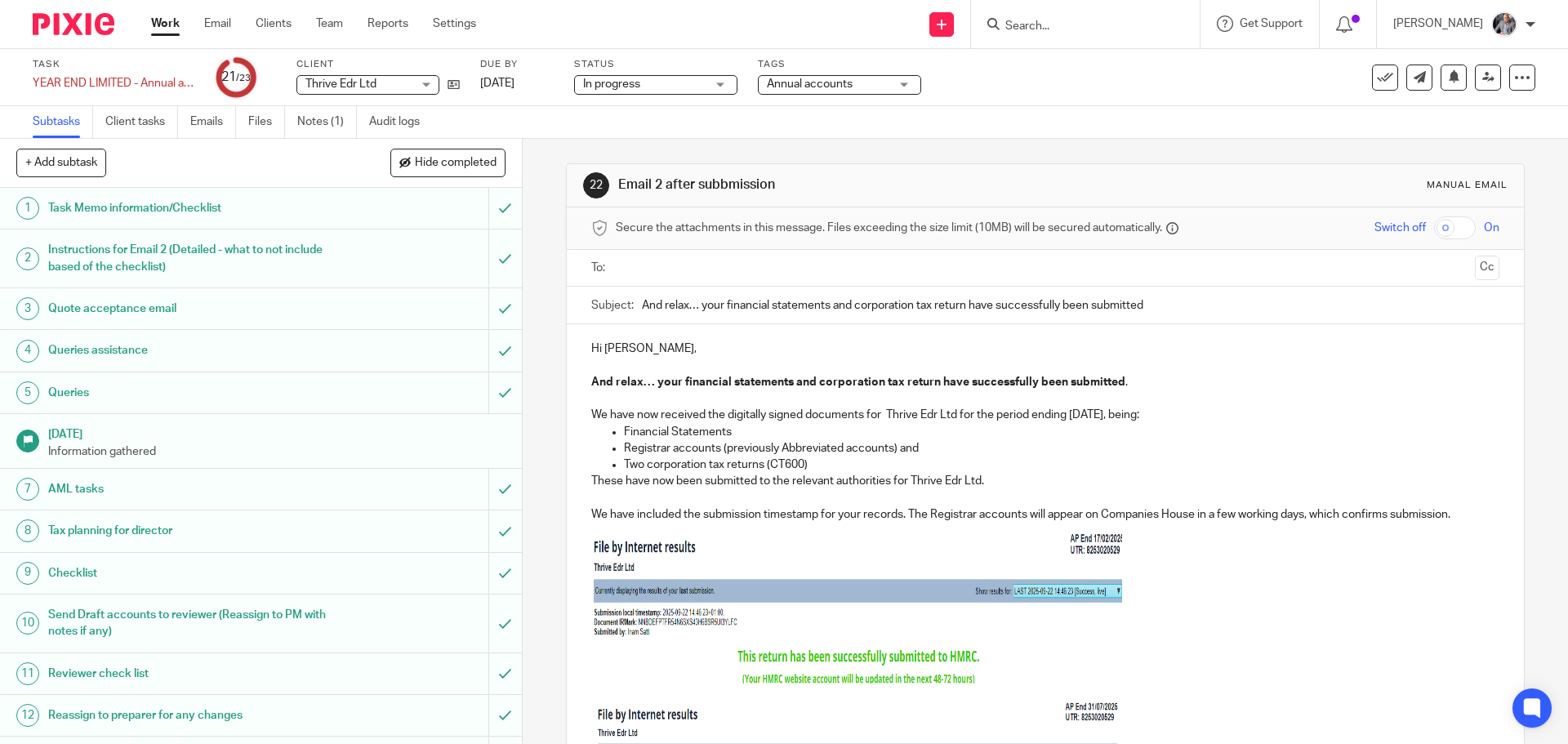
click at [696, 264] on input "text" at bounding box center [1044, 268] width 846 height 19
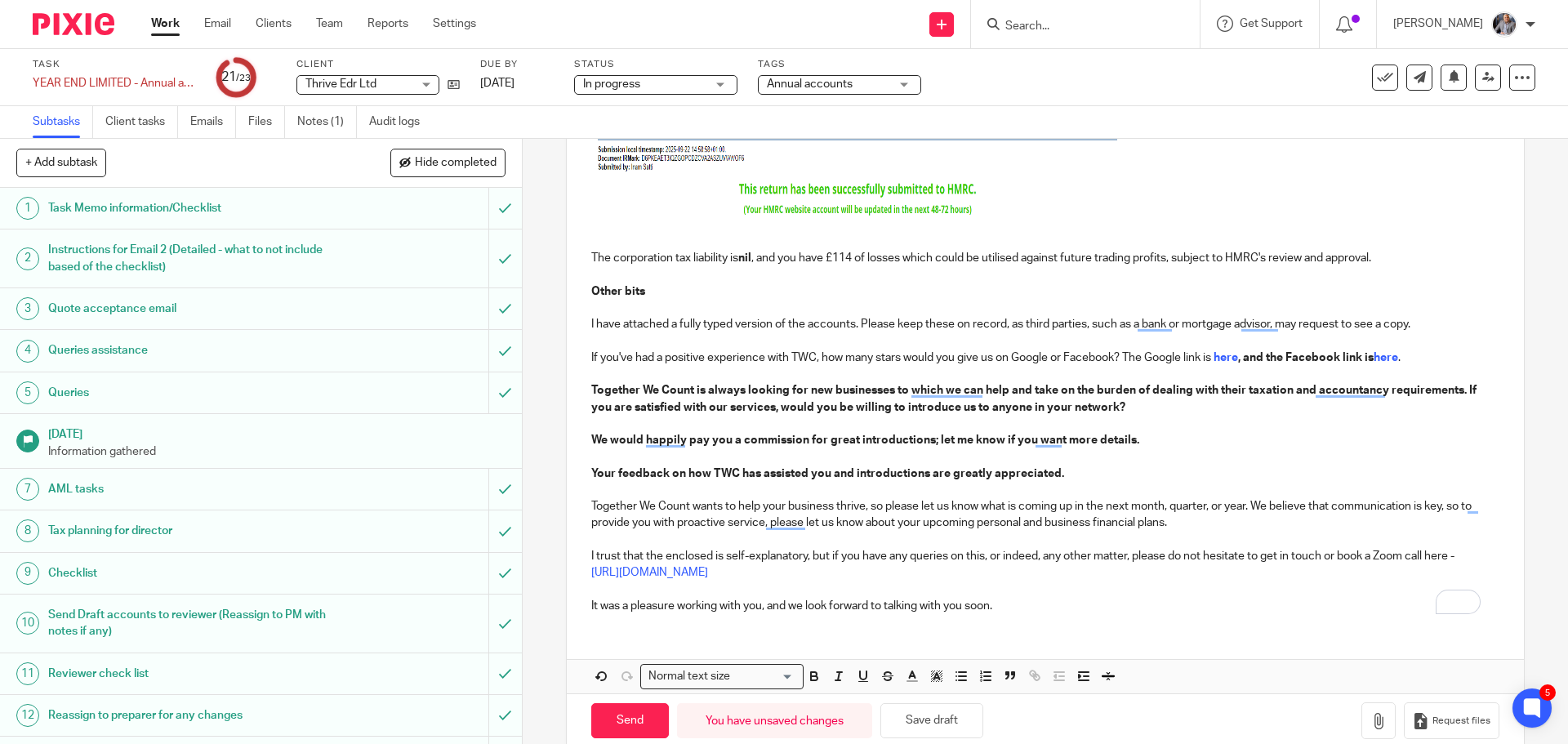
scroll to position [657, 0]
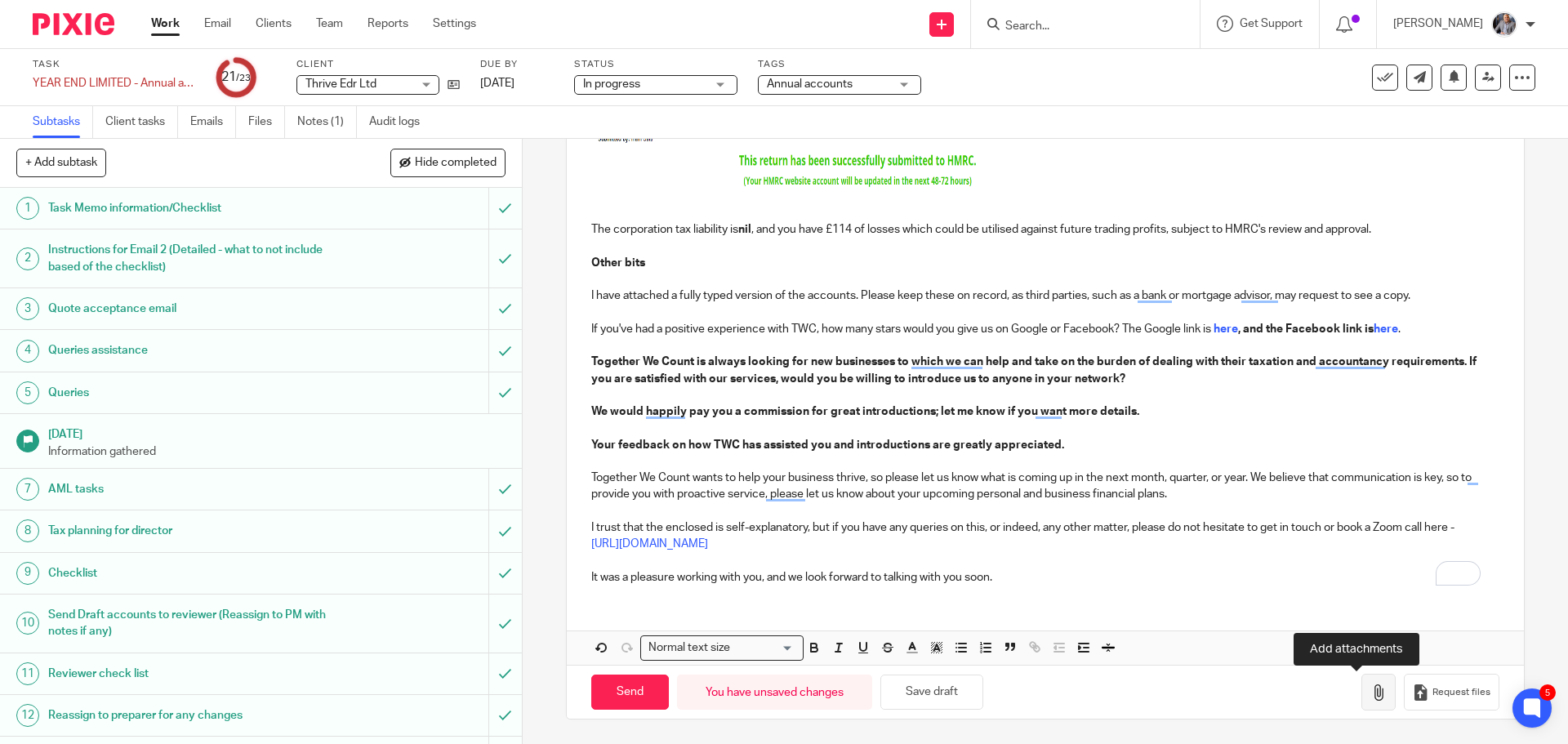
click at [1370, 694] on icon "button" at bounding box center [1378, 693] width 16 height 16
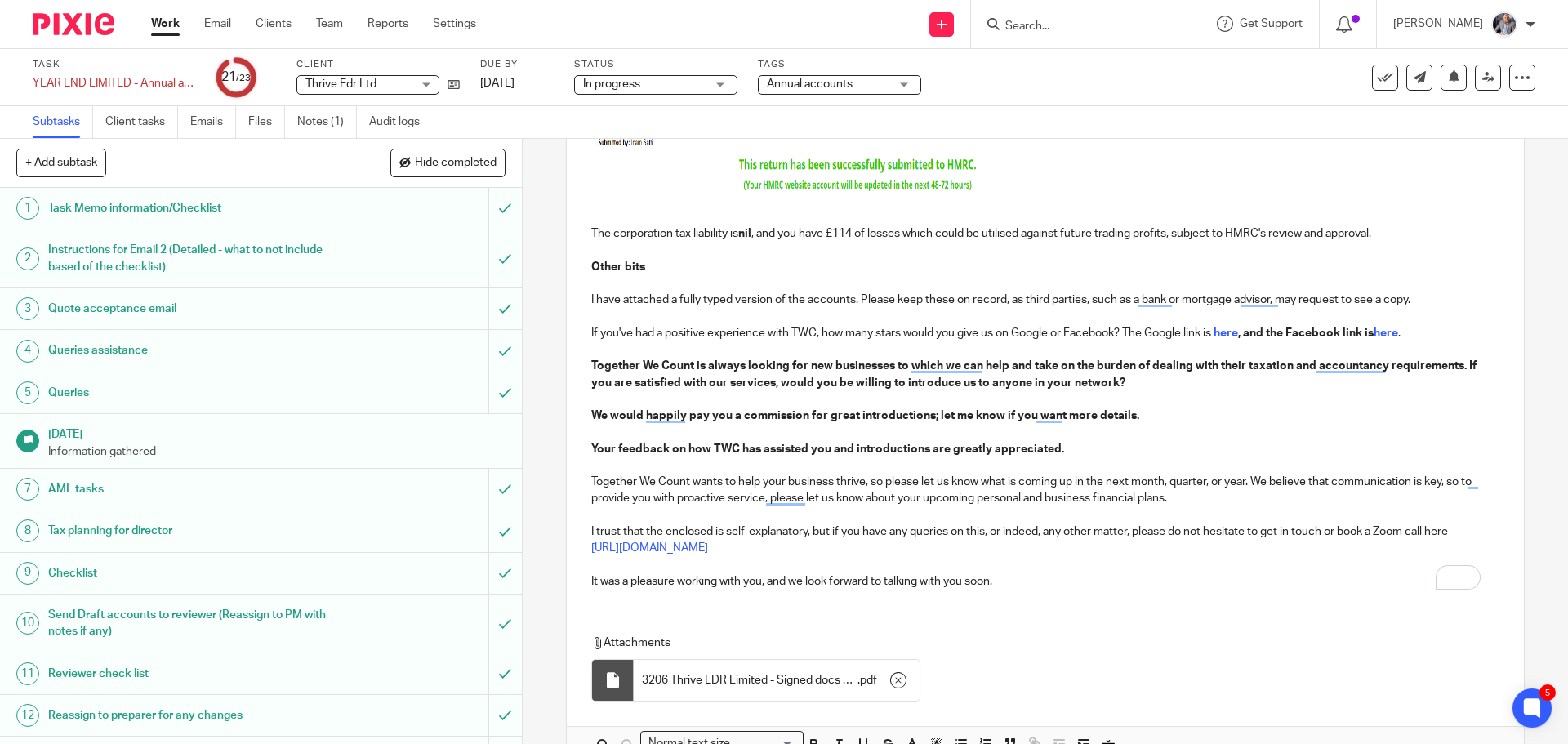
scroll to position [749, 0]
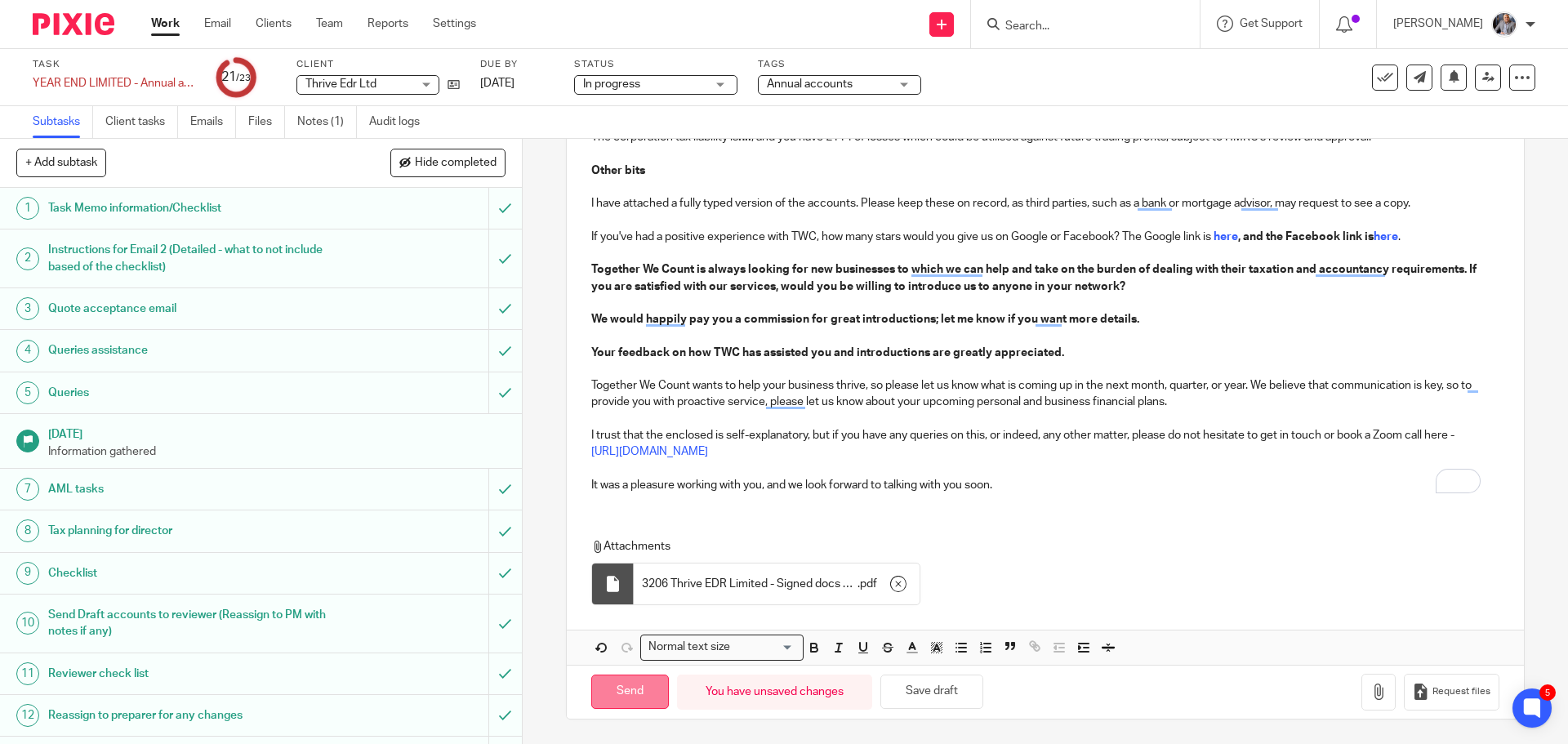
click at [627, 695] on input "Send" at bounding box center [631, 692] width 78 height 35
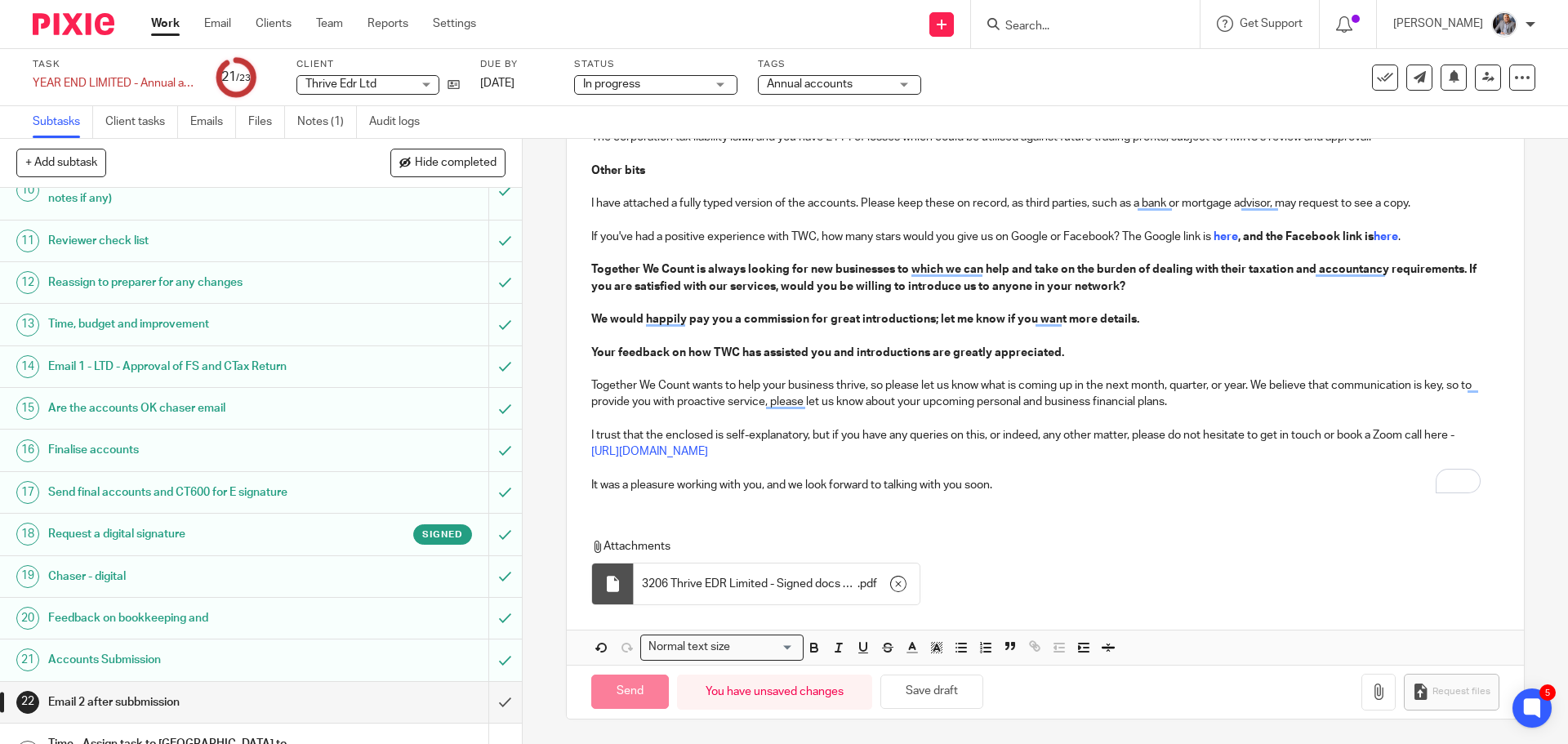
scroll to position [454, 0]
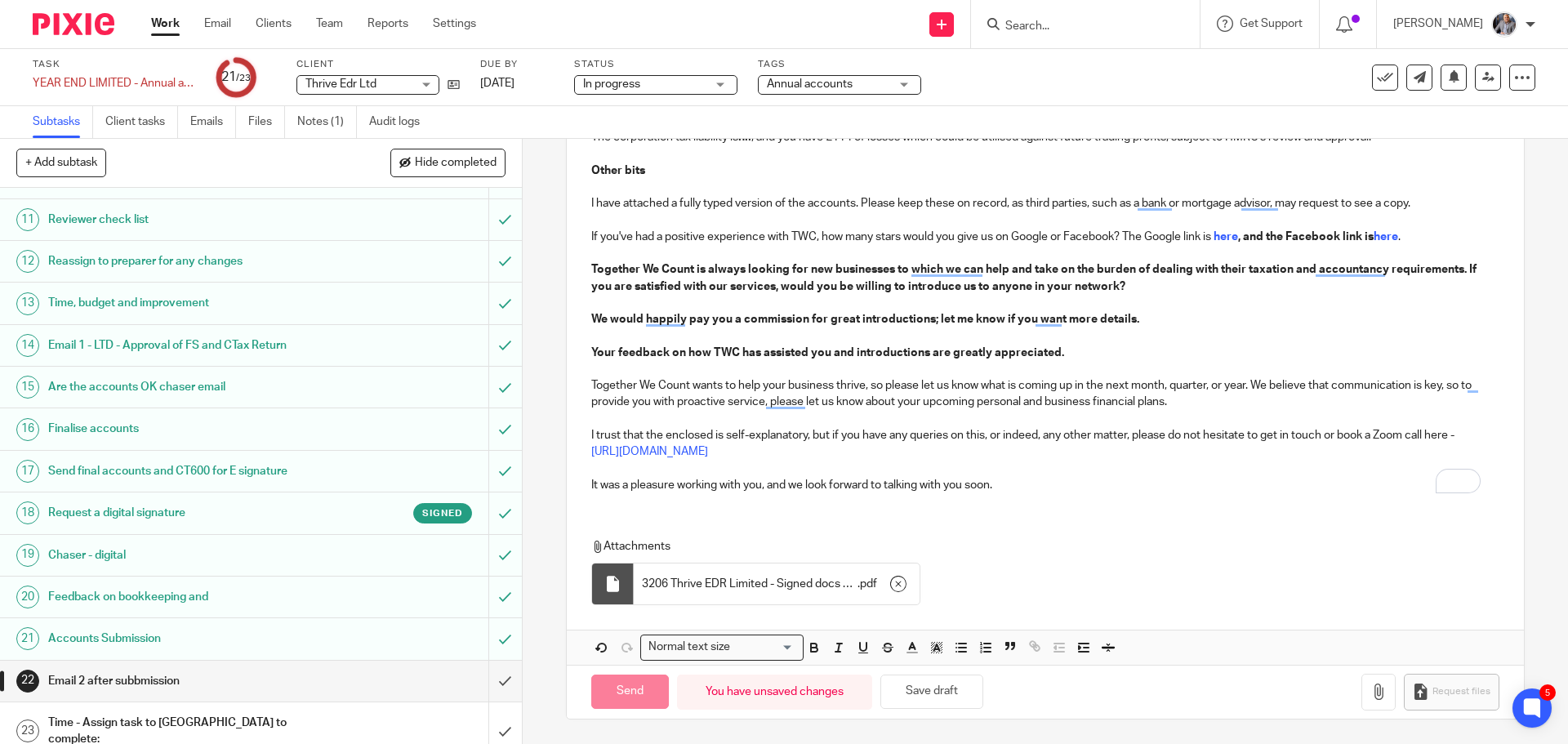
type input "Sent"
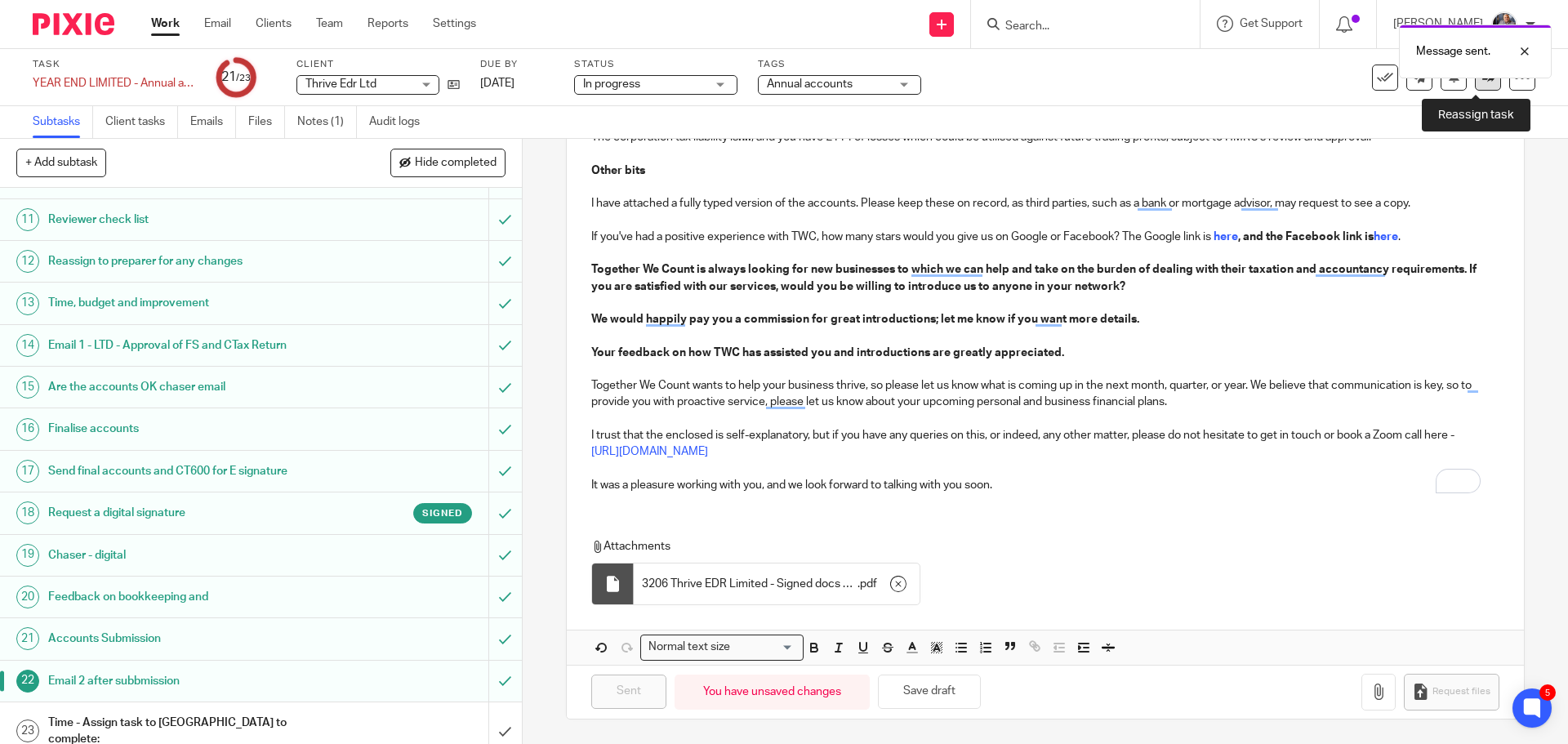
click at [1475, 86] on link at bounding box center [1488, 78] width 26 height 26
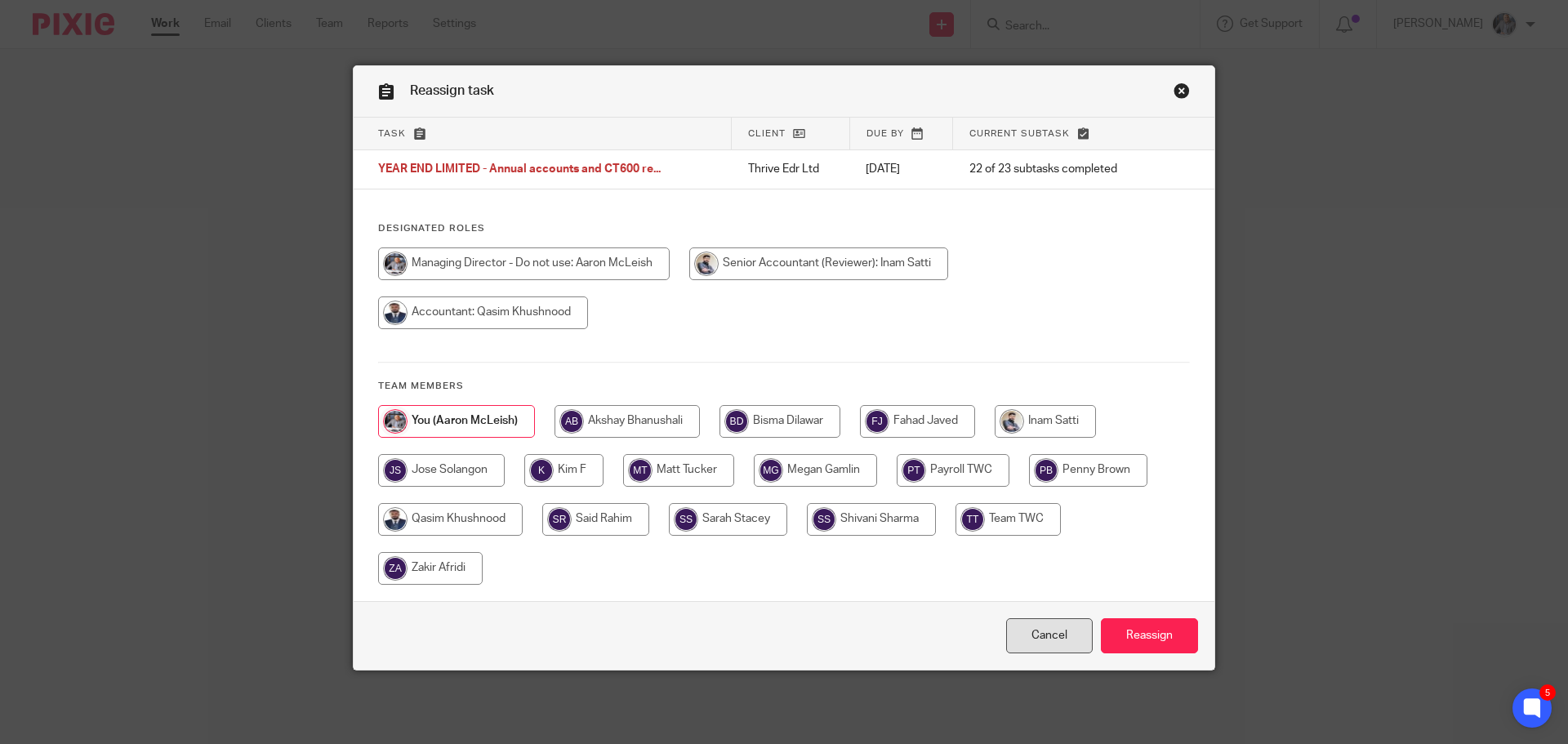
click at [1047, 644] on link "Cancel" at bounding box center [1049, 636] width 87 height 35
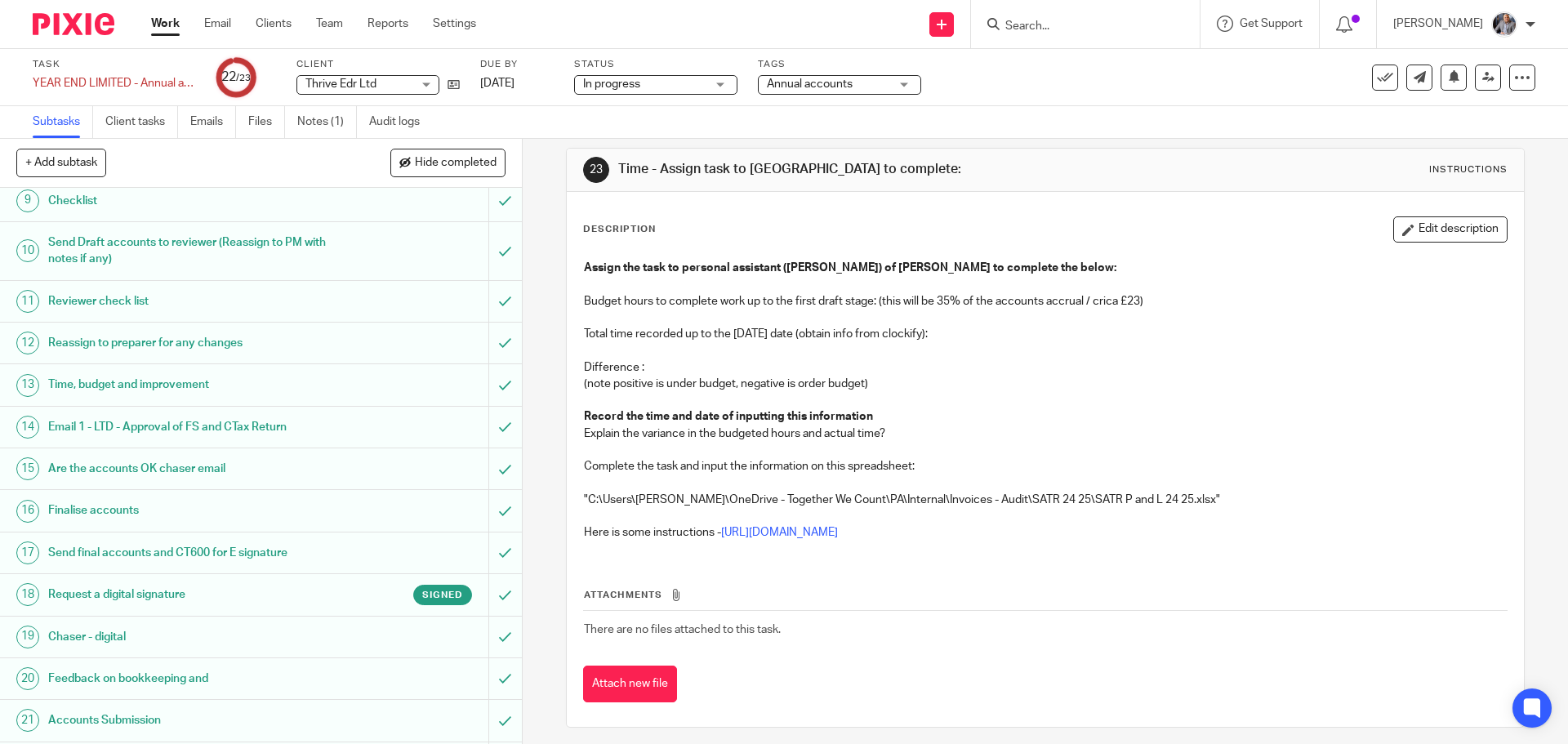
scroll to position [24, 0]
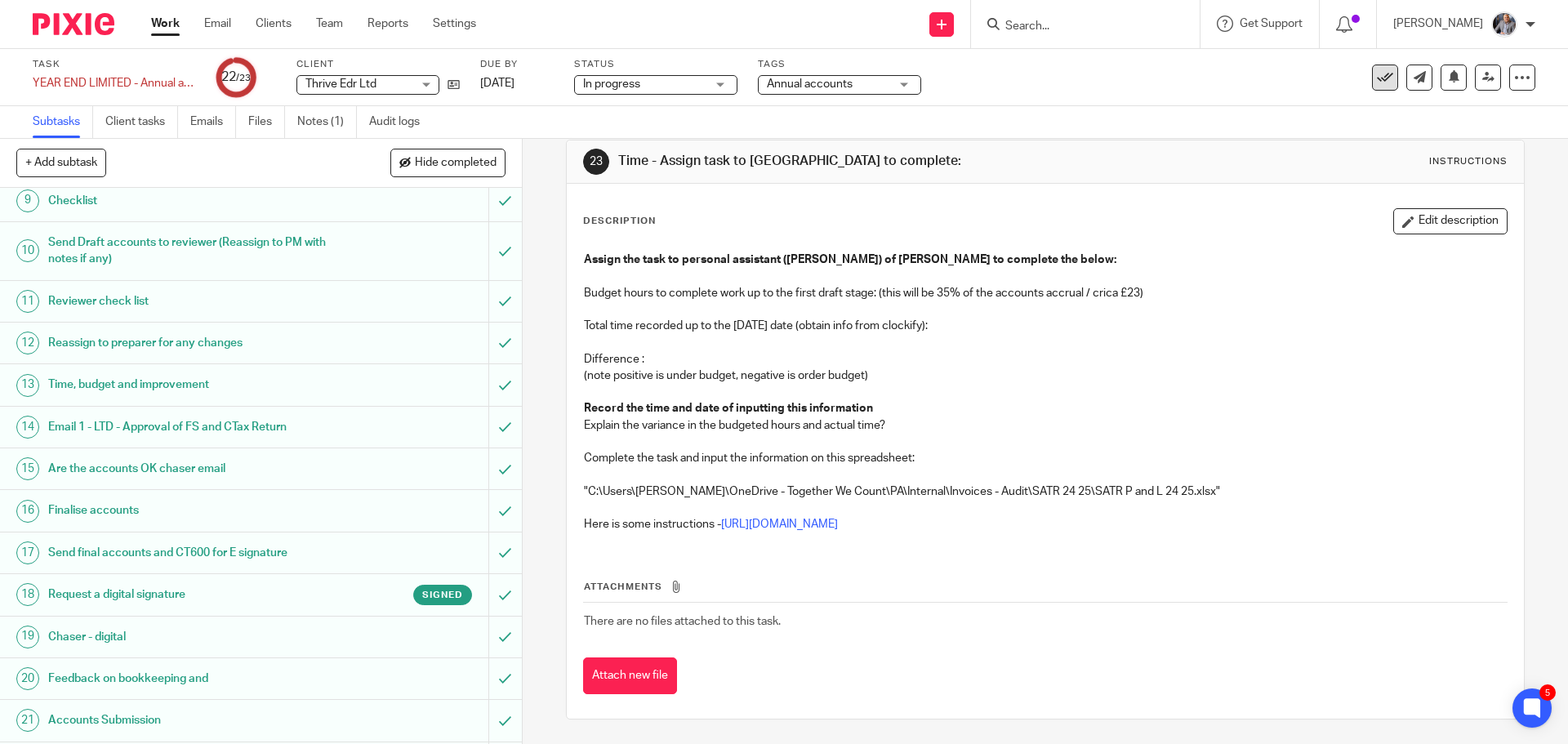
click at [1377, 78] on icon at bounding box center [1385, 77] width 16 height 16
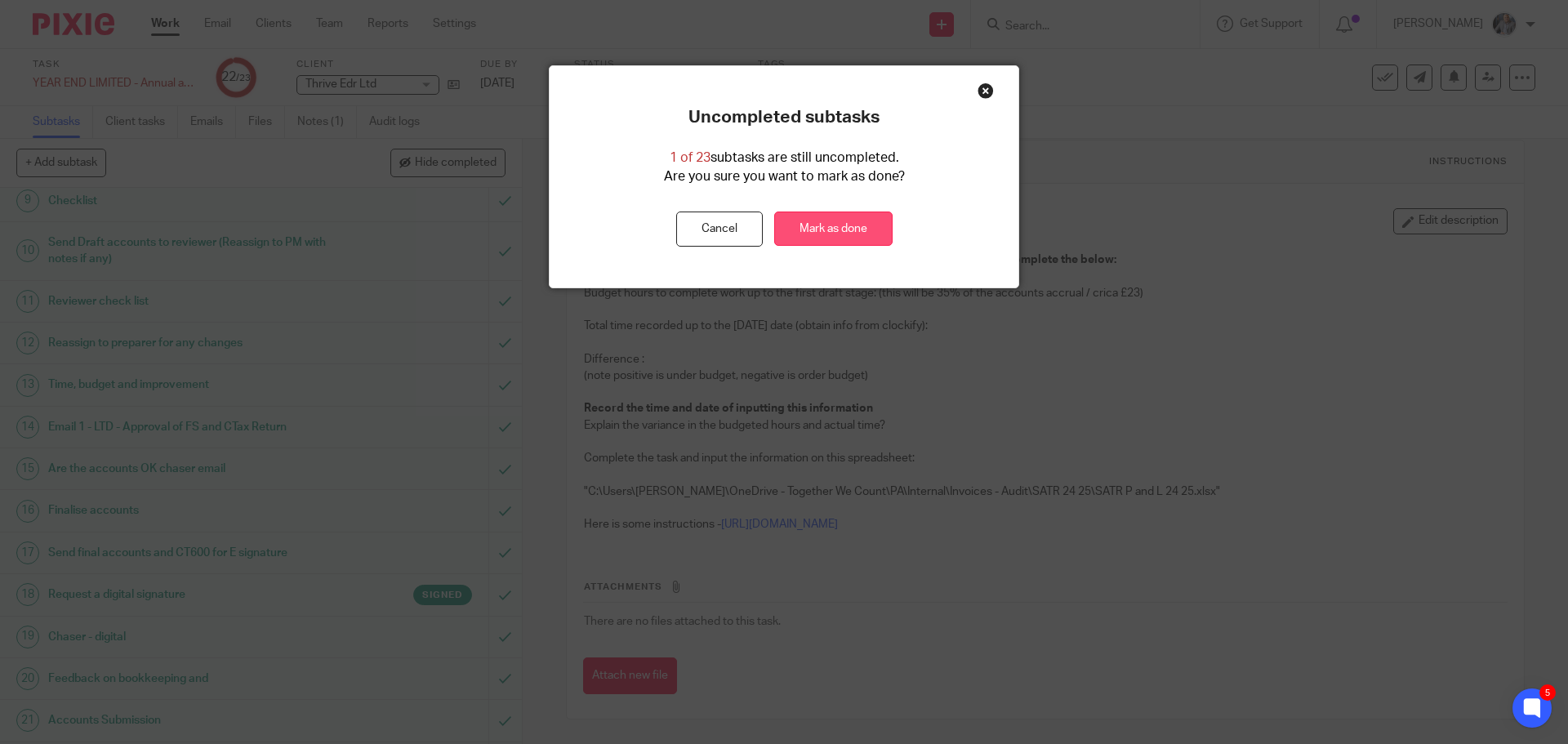
click at [868, 239] on link "Mark as done" at bounding box center [833, 229] width 118 height 35
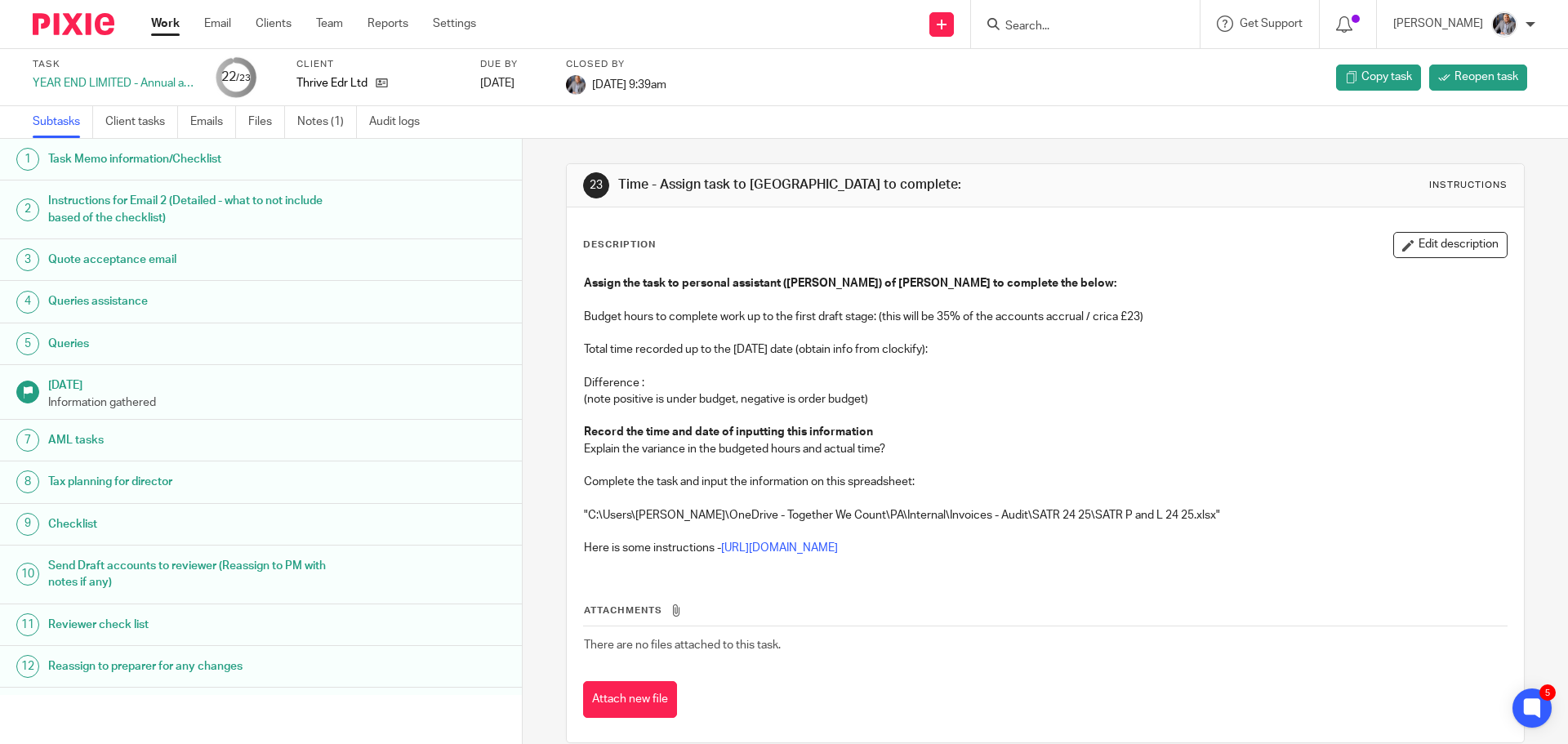
click at [1047, 20] on input "Search" at bounding box center [1076, 27] width 147 height 15
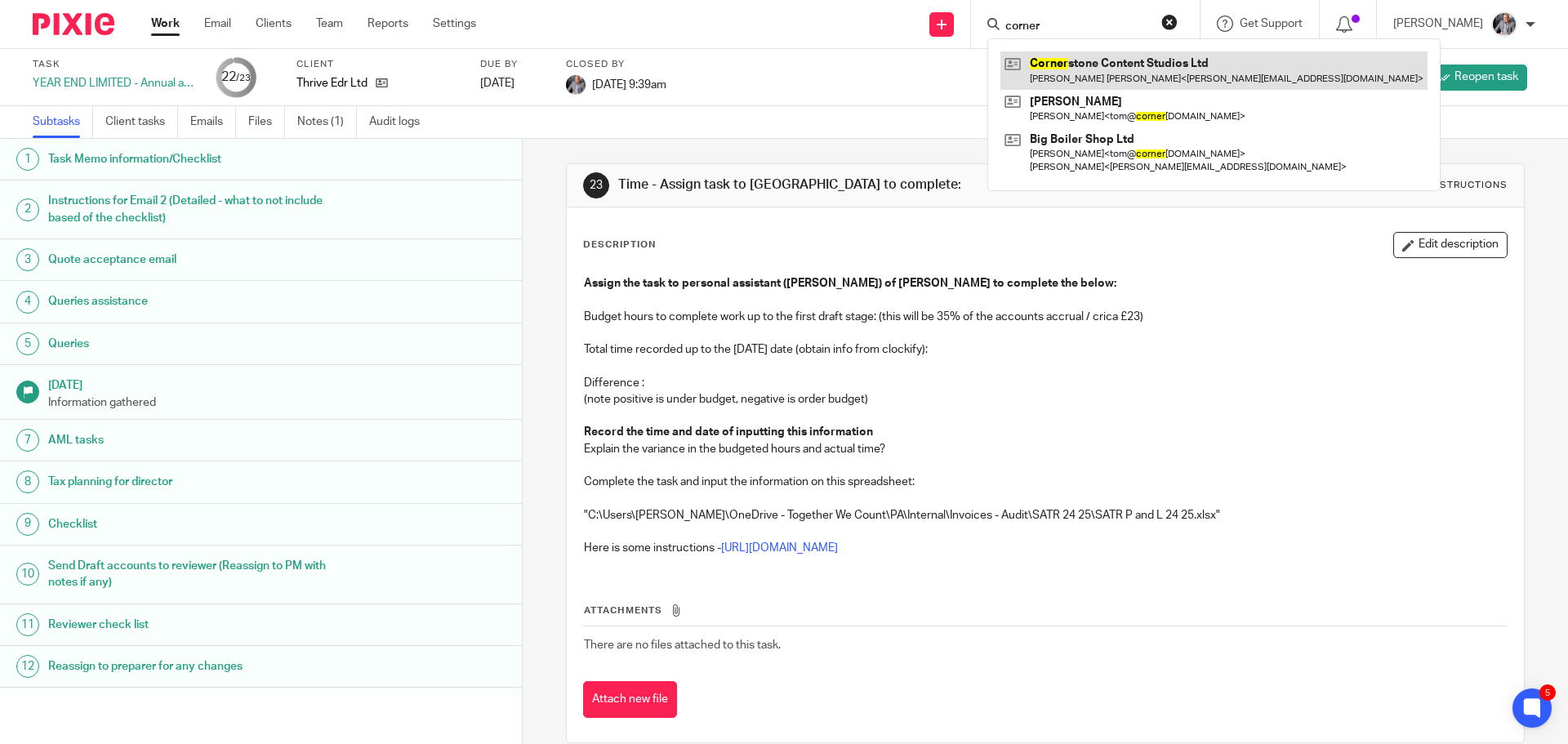
type input "corner"
click at [1126, 73] on link at bounding box center [1213, 70] width 427 height 38
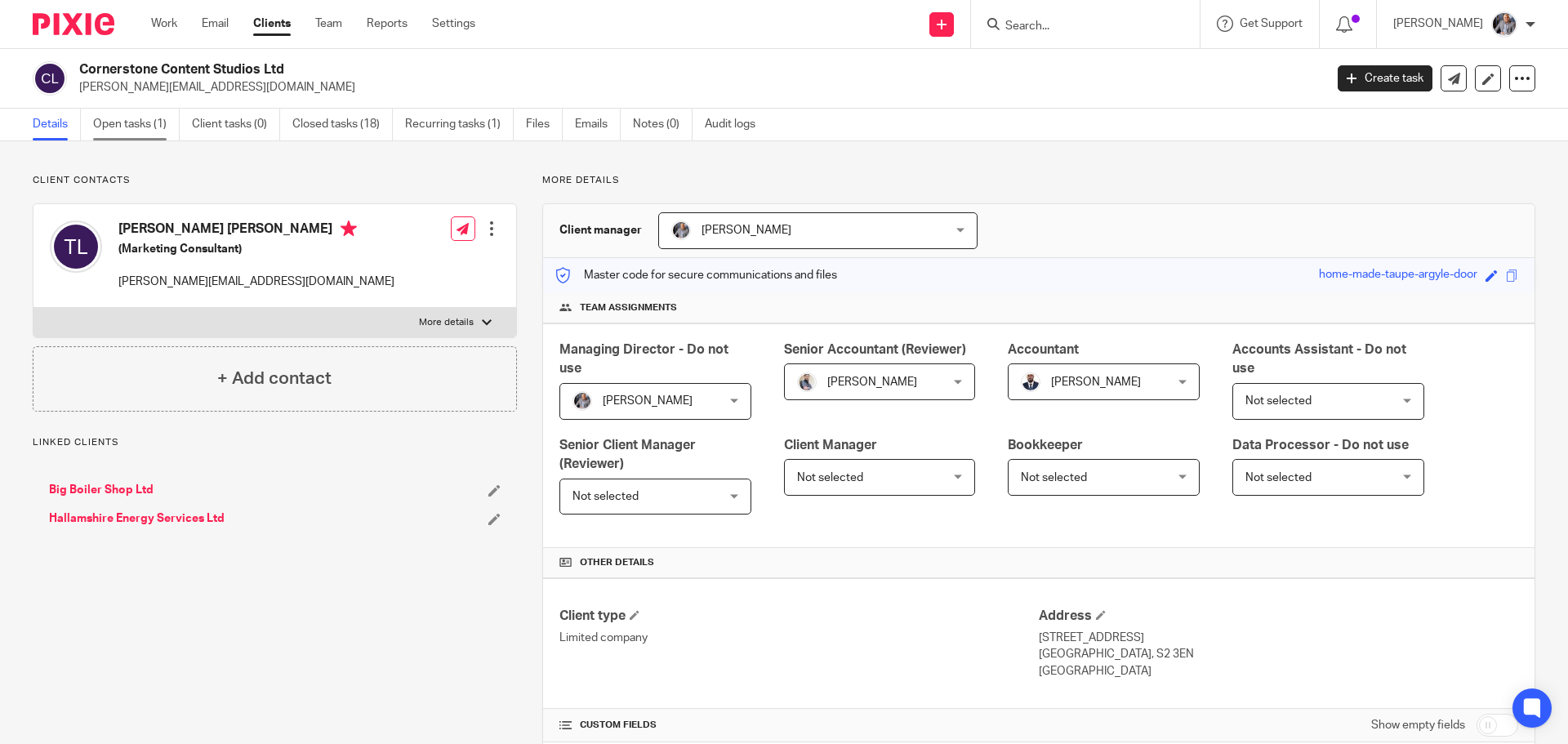
click at [129, 128] on link "Open tasks (1)" at bounding box center [136, 125] width 87 height 32
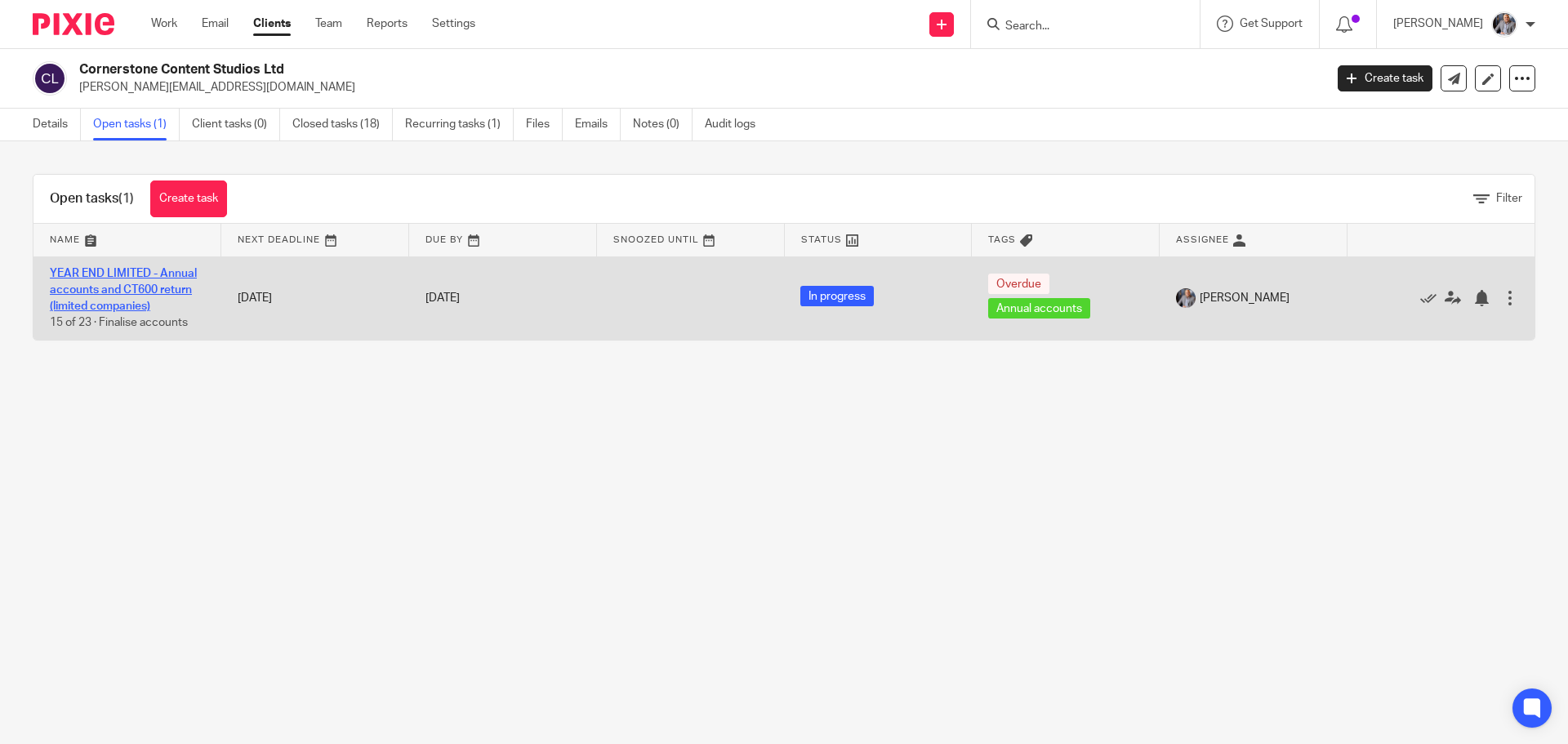
click at [123, 292] on link "YEAR END LIMITED - Annual accounts and CT600 return (limited companies)" at bounding box center [123, 290] width 147 height 45
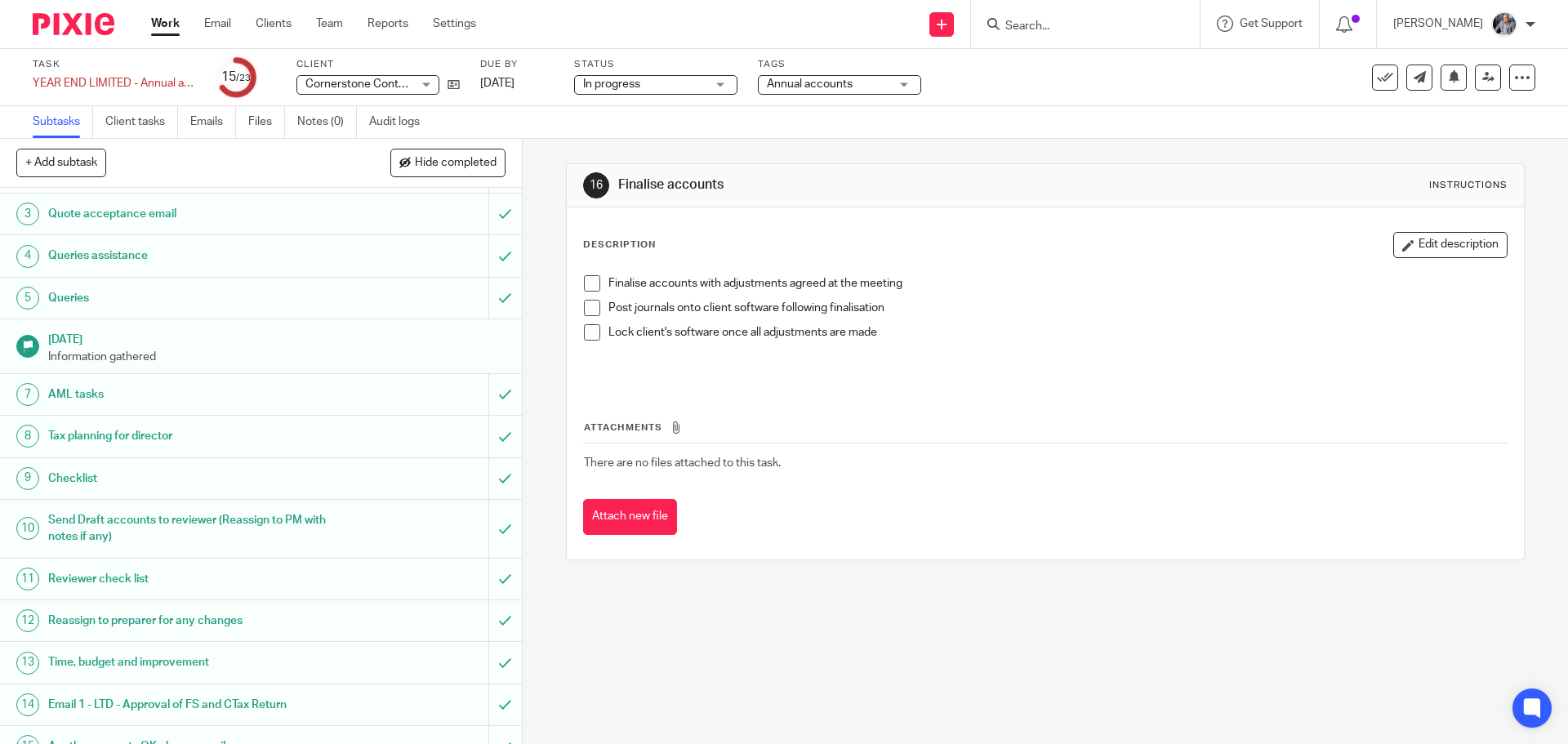
scroll to position [454, 0]
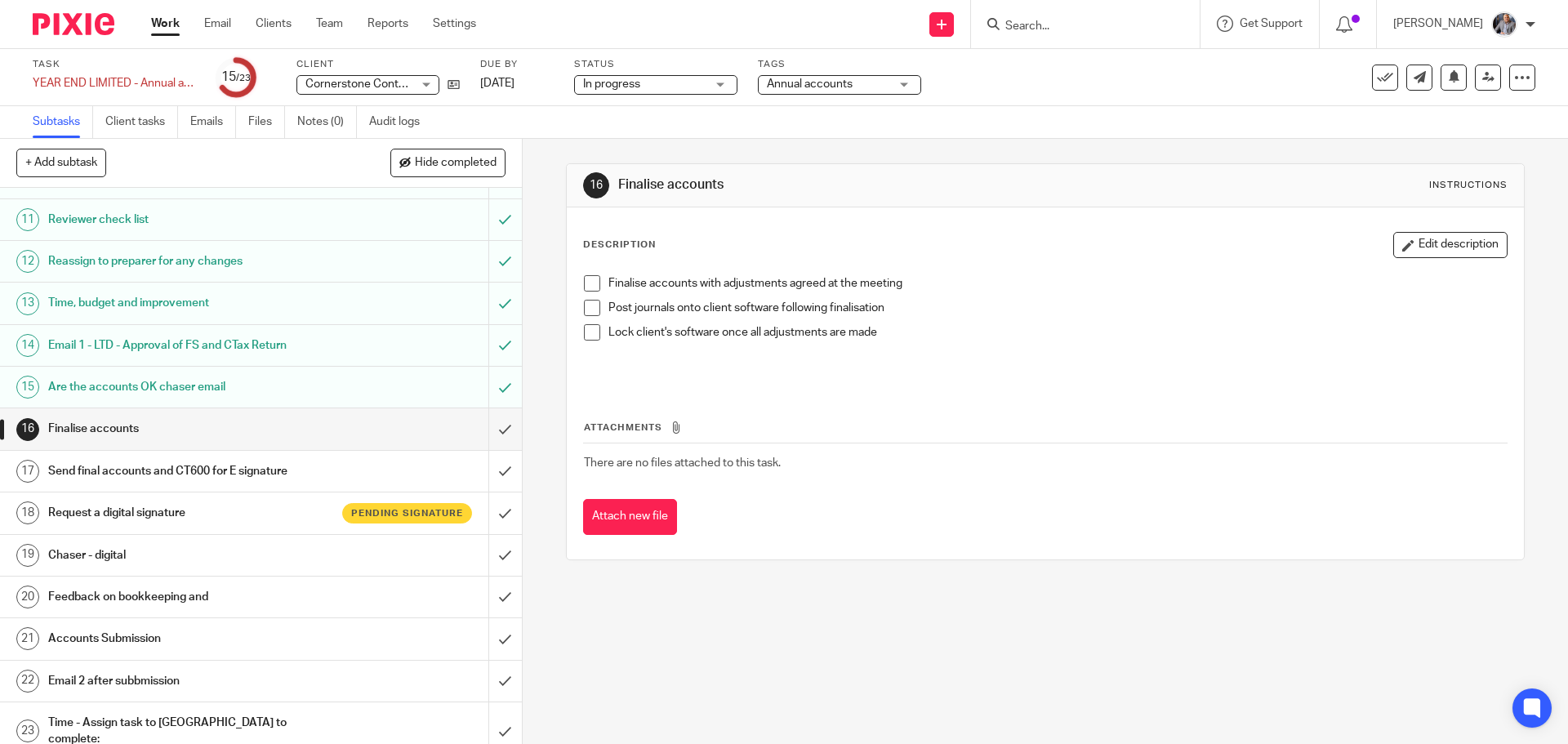
click at [156, 516] on h1 "Request a digital signature" at bounding box center [189, 513] width 283 height 25
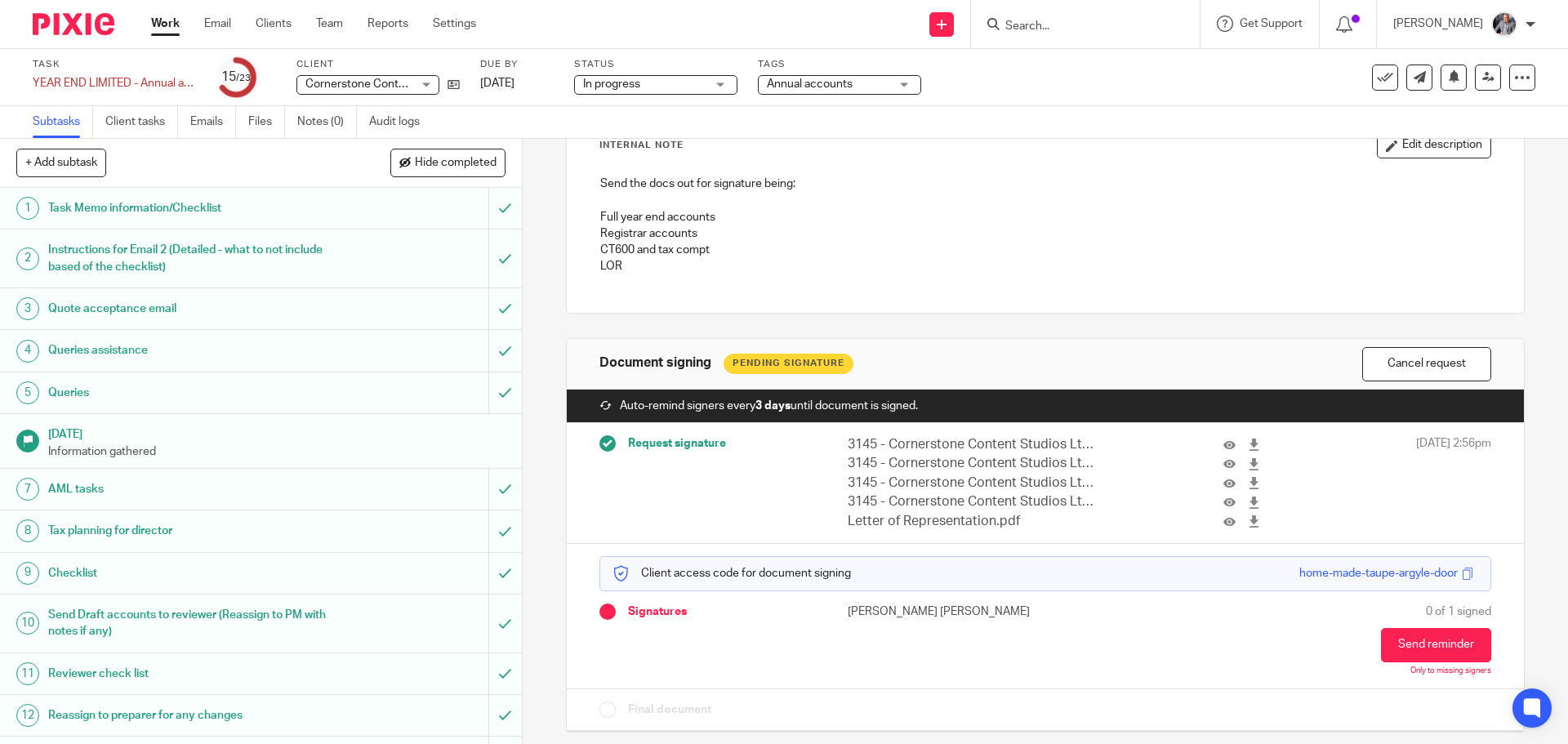
scroll to position [121, 0]
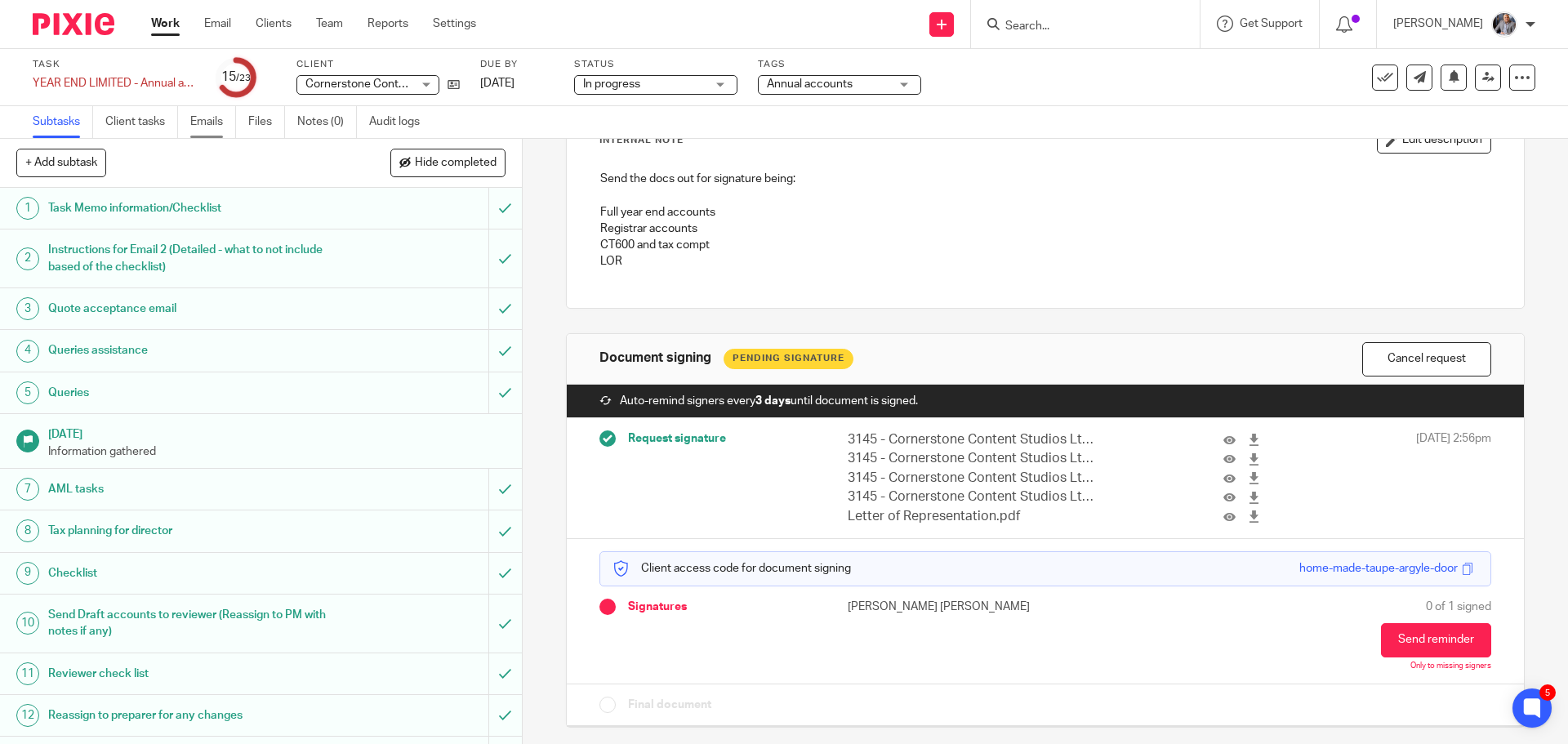
click at [202, 118] on link "Emails" at bounding box center [213, 122] width 46 height 32
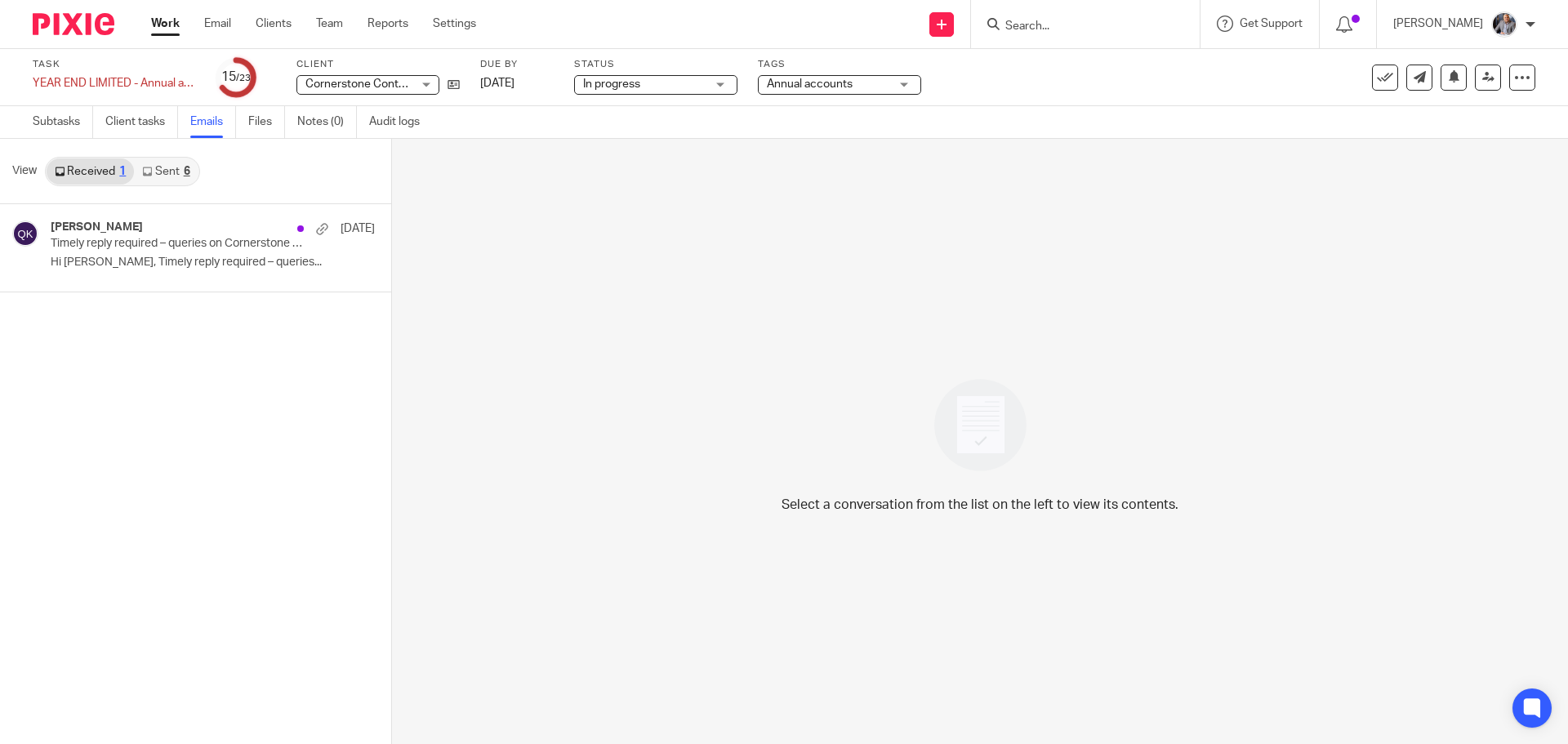
click at [163, 175] on link "Sent 6" at bounding box center [166, 172] width 64 height 26
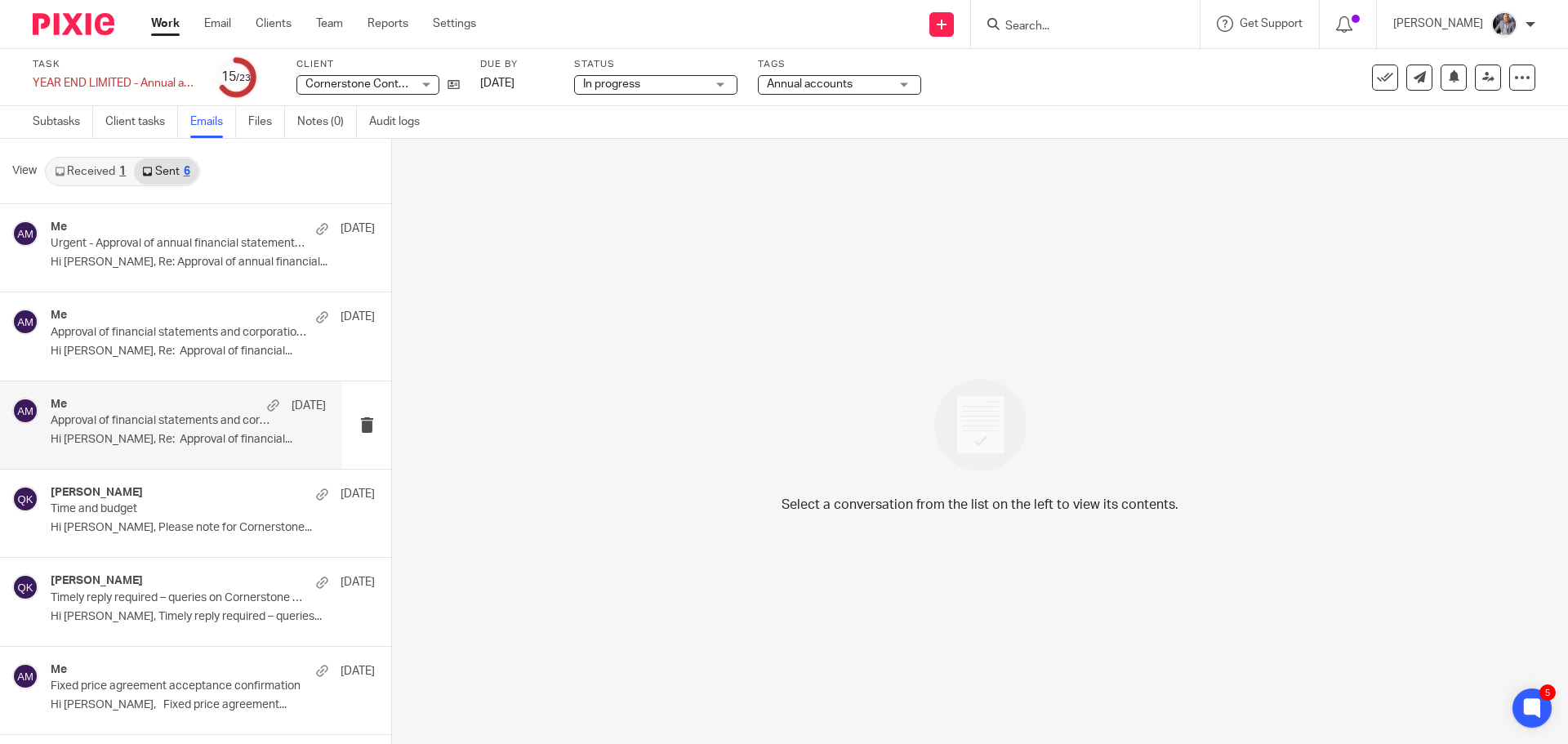
click at [181, 431] on div "Me 4 Aug Approval of financial statements and corporation tax return Hi Tommy, …" at bounding box center [188, 425] width 275 height 55
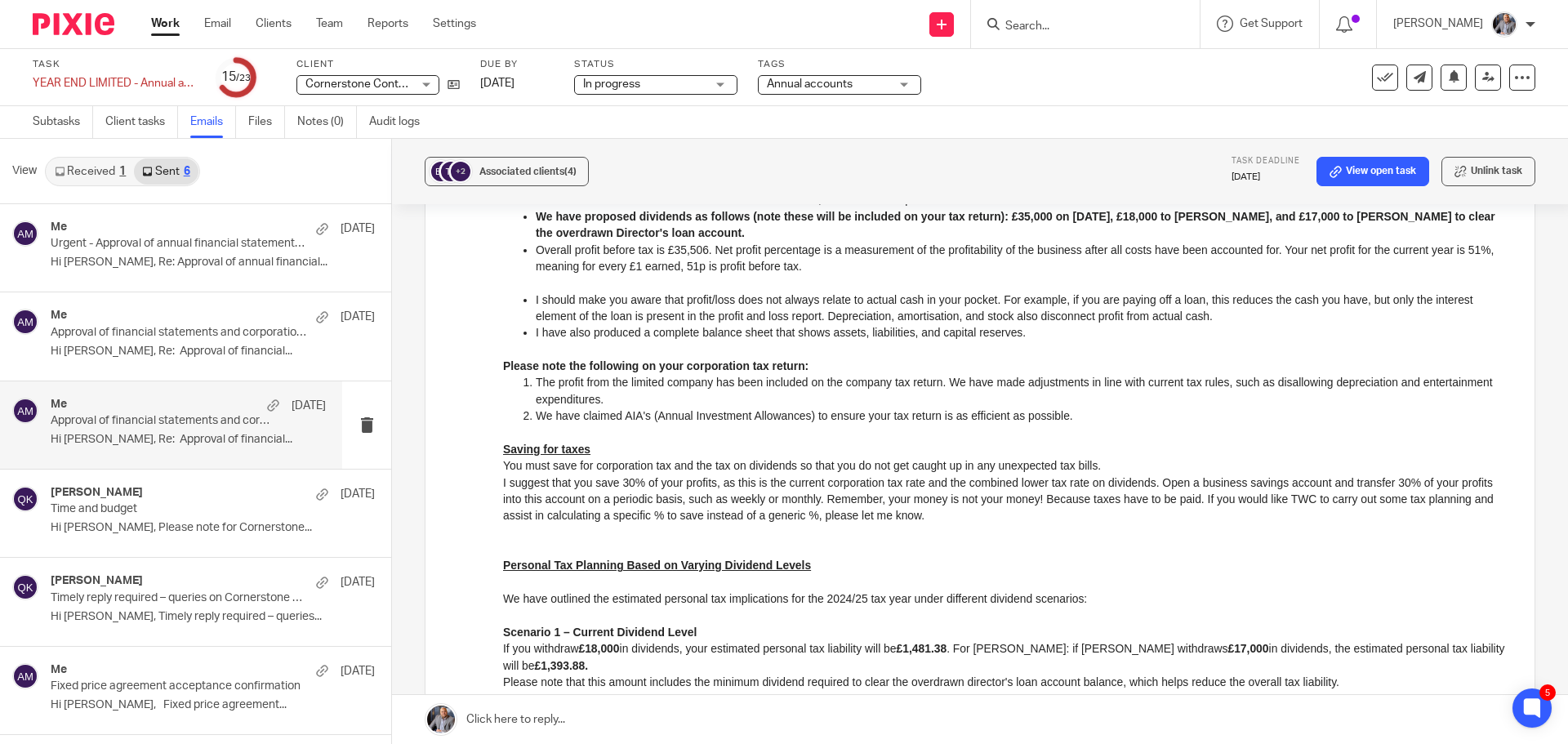
scroll to position [1144, 0]
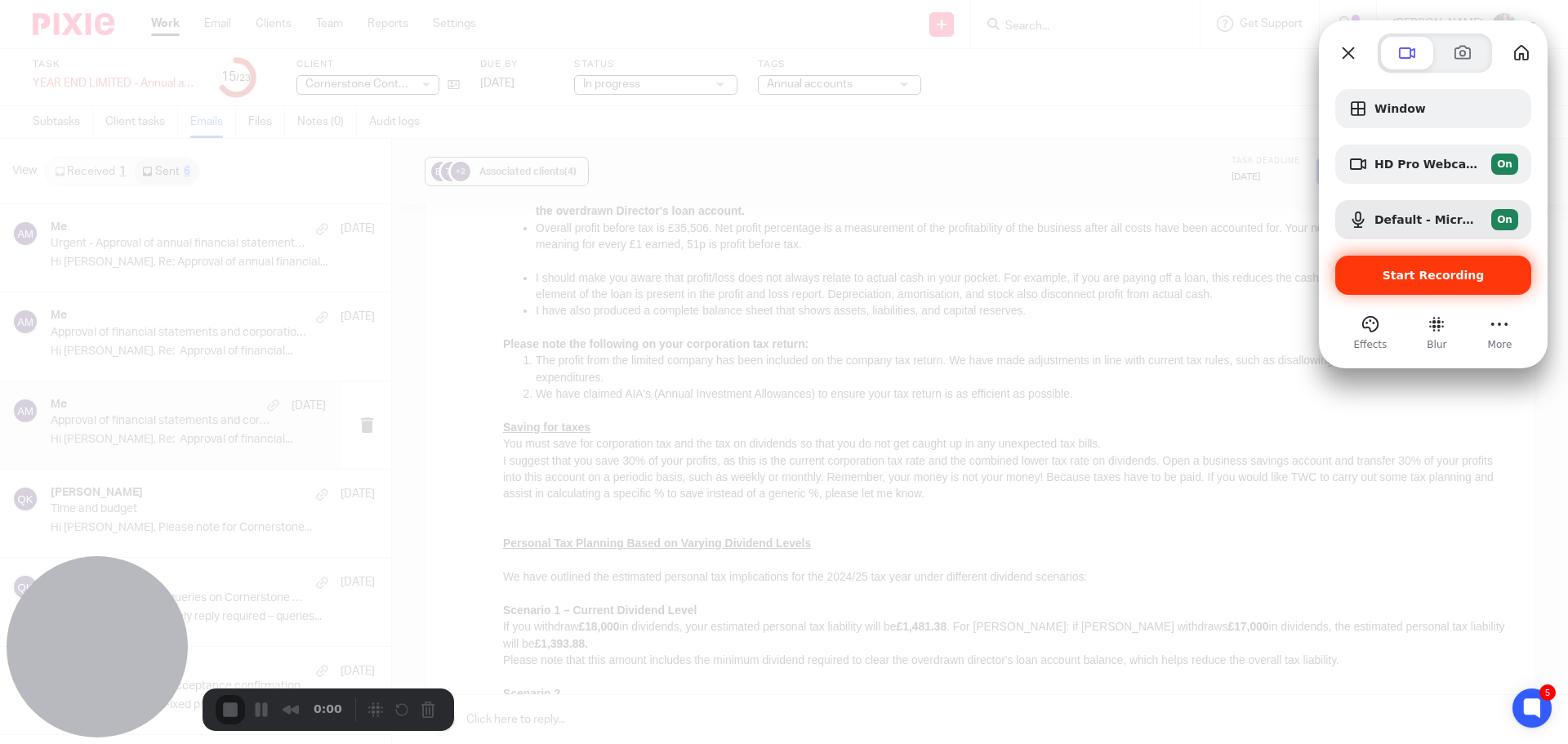
click at [1462, 267] on div "Start Recording" at bounding box center [1433, 275] width 196 height 39
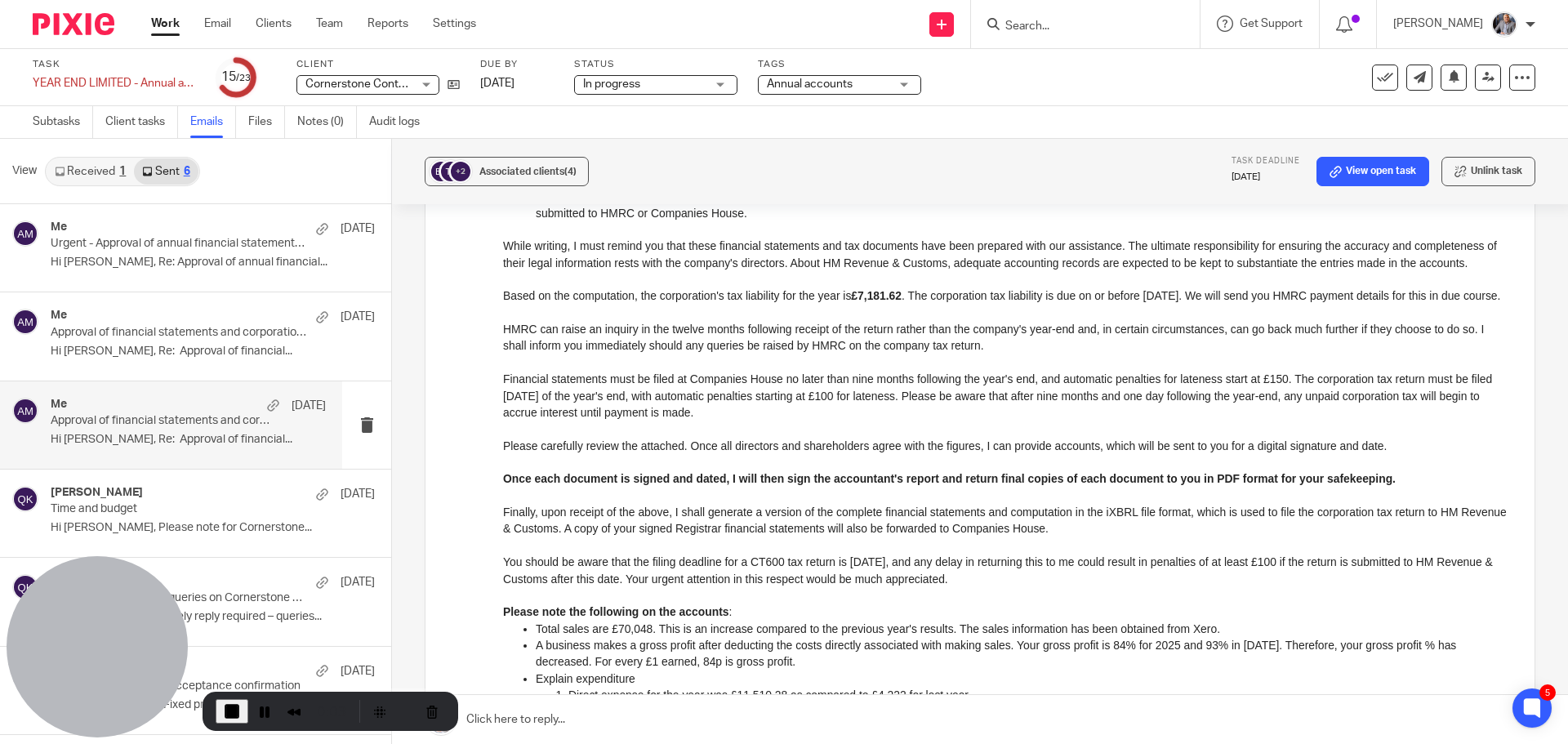
scroll to position [0, 0]
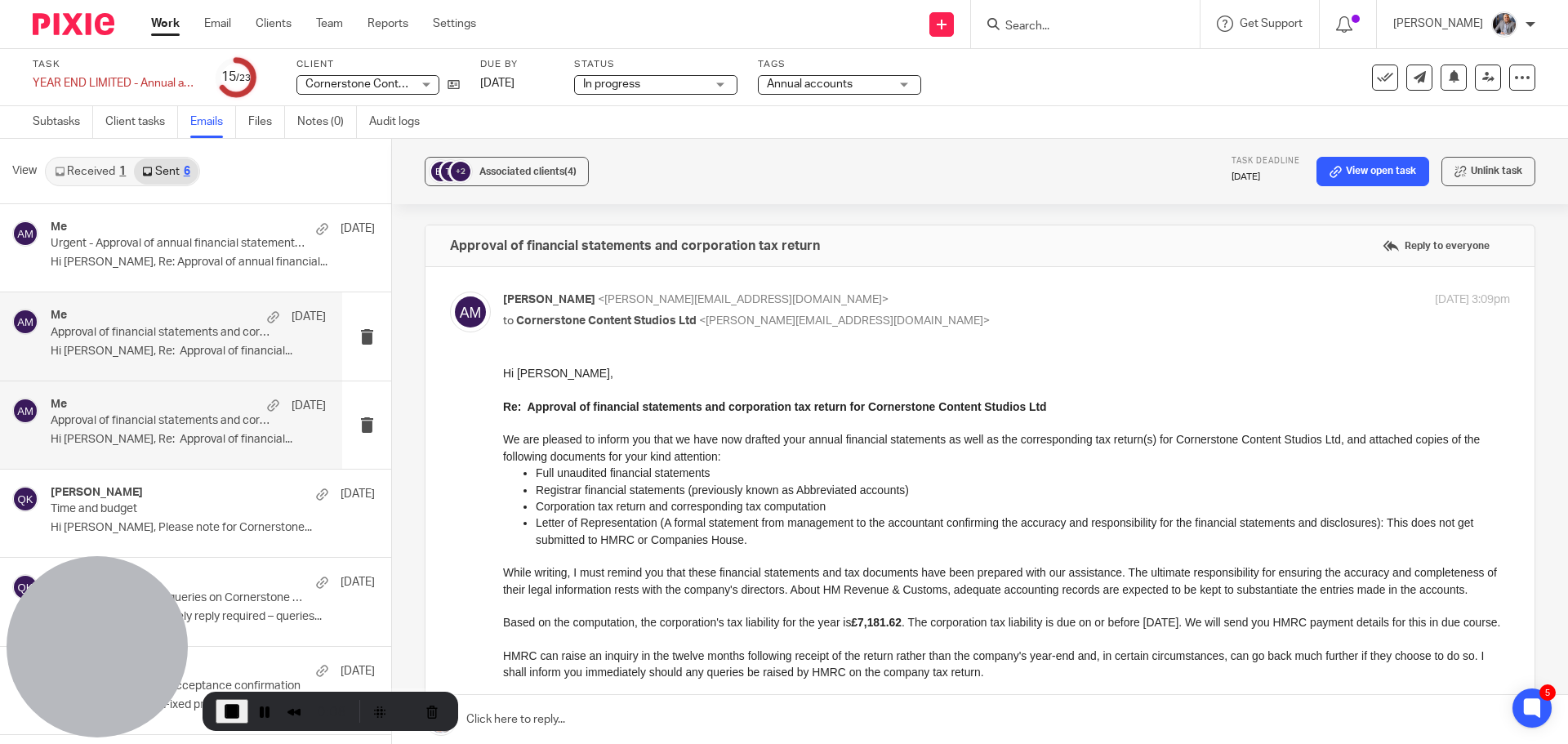
click at [232, 341] on div "Me 6 Aug Approval of financial statements and corporation tax return Hi Thomas,…" at bounding box center [188, 336] width 275 height 55
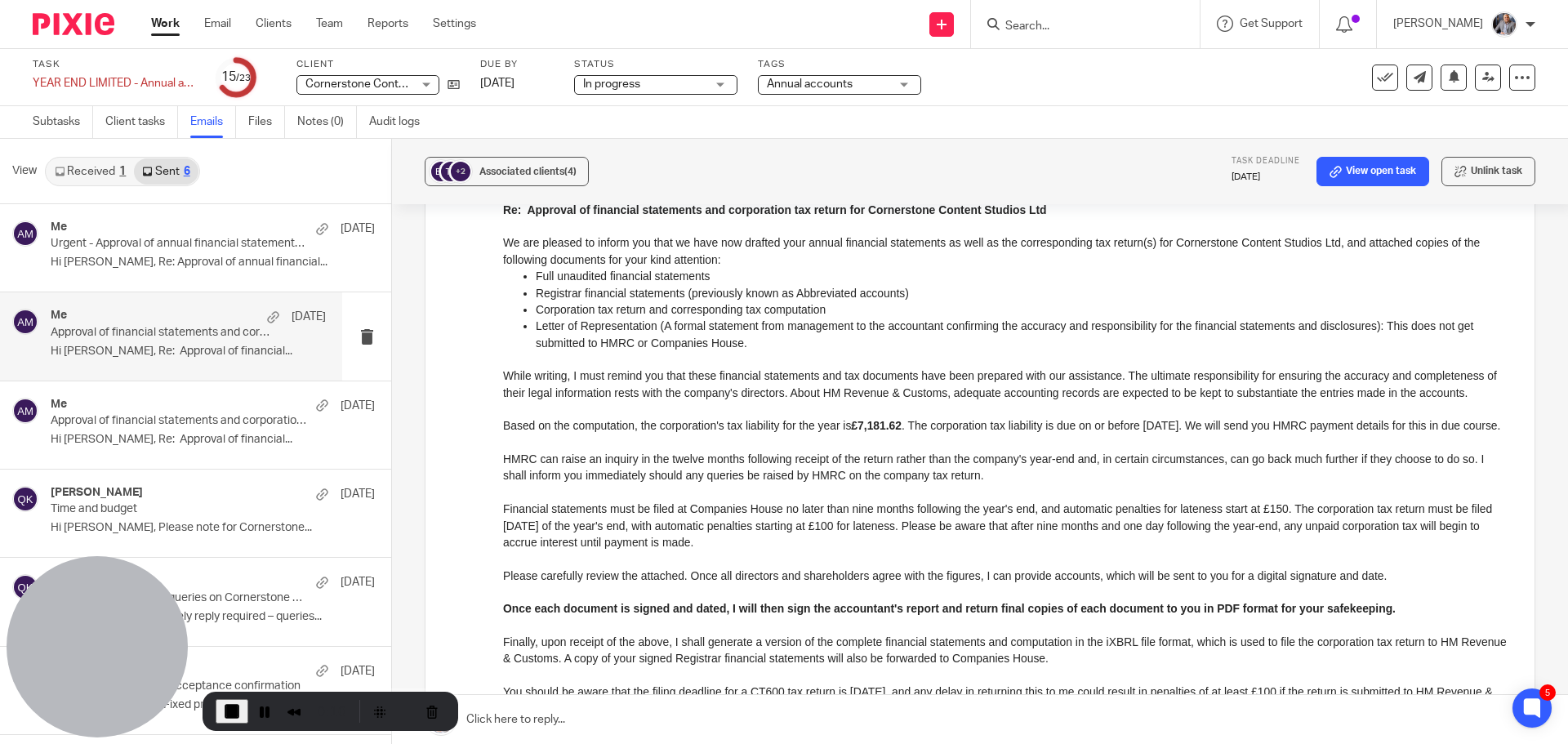
scroll to position [409, 0]
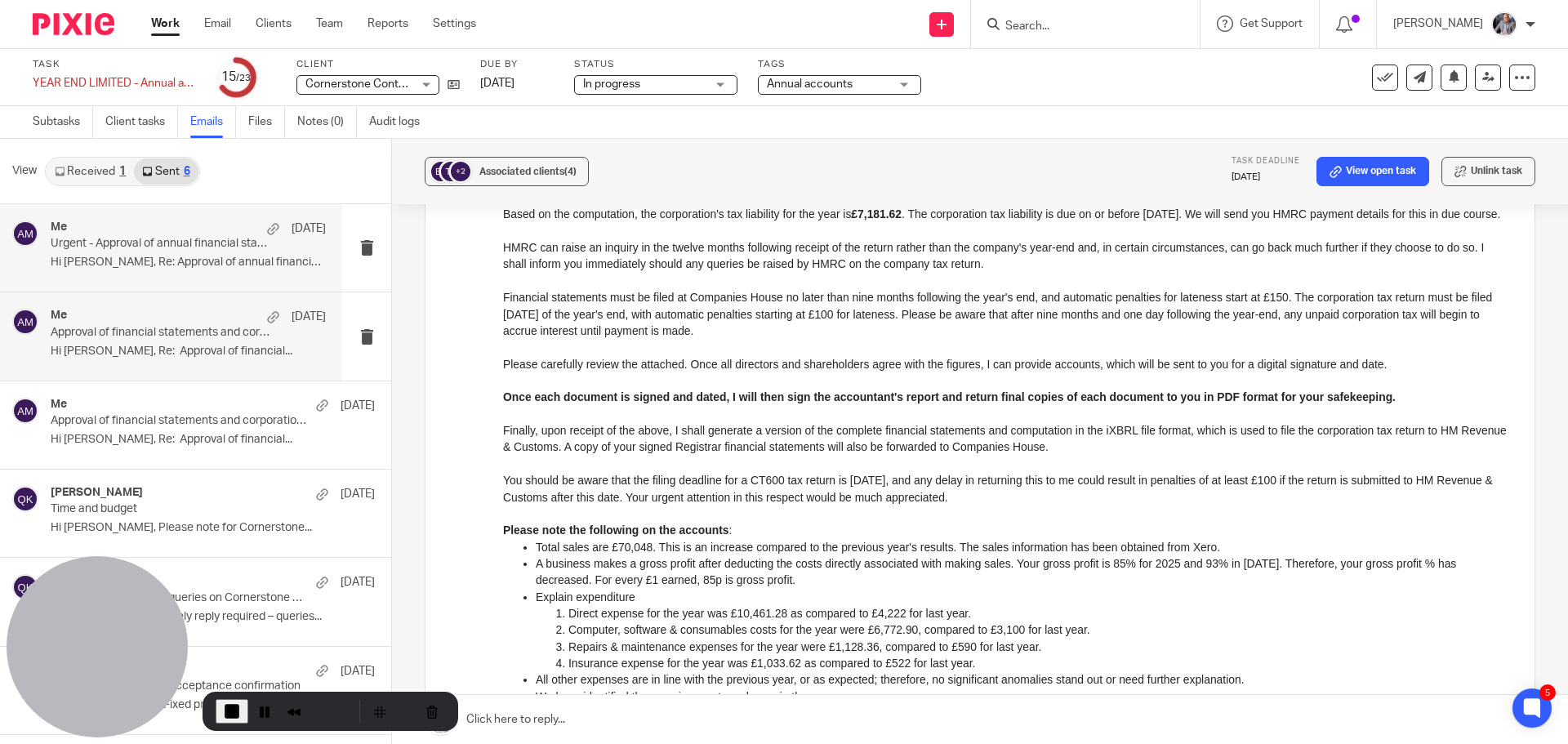
click at [176, 253] on div "Me 15 Sep Urgent - Approval of annual financial statements and corporation tax …" at bounding box center [188, 248] width 275 height 55
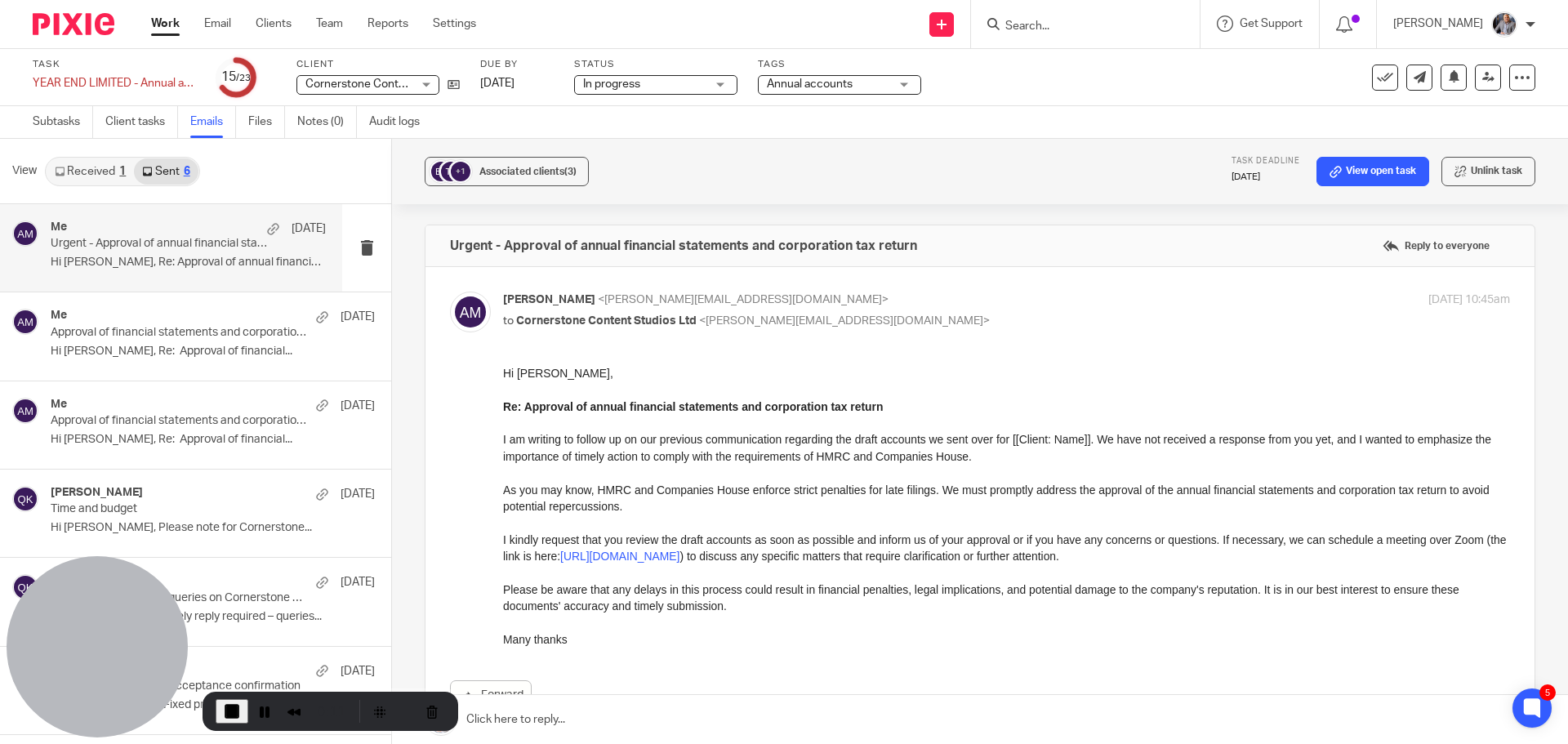
scroll to position [0, 0]
click at [47, 131] on link "Subtasks" at bounding box center [63, 122] width 60 height 32
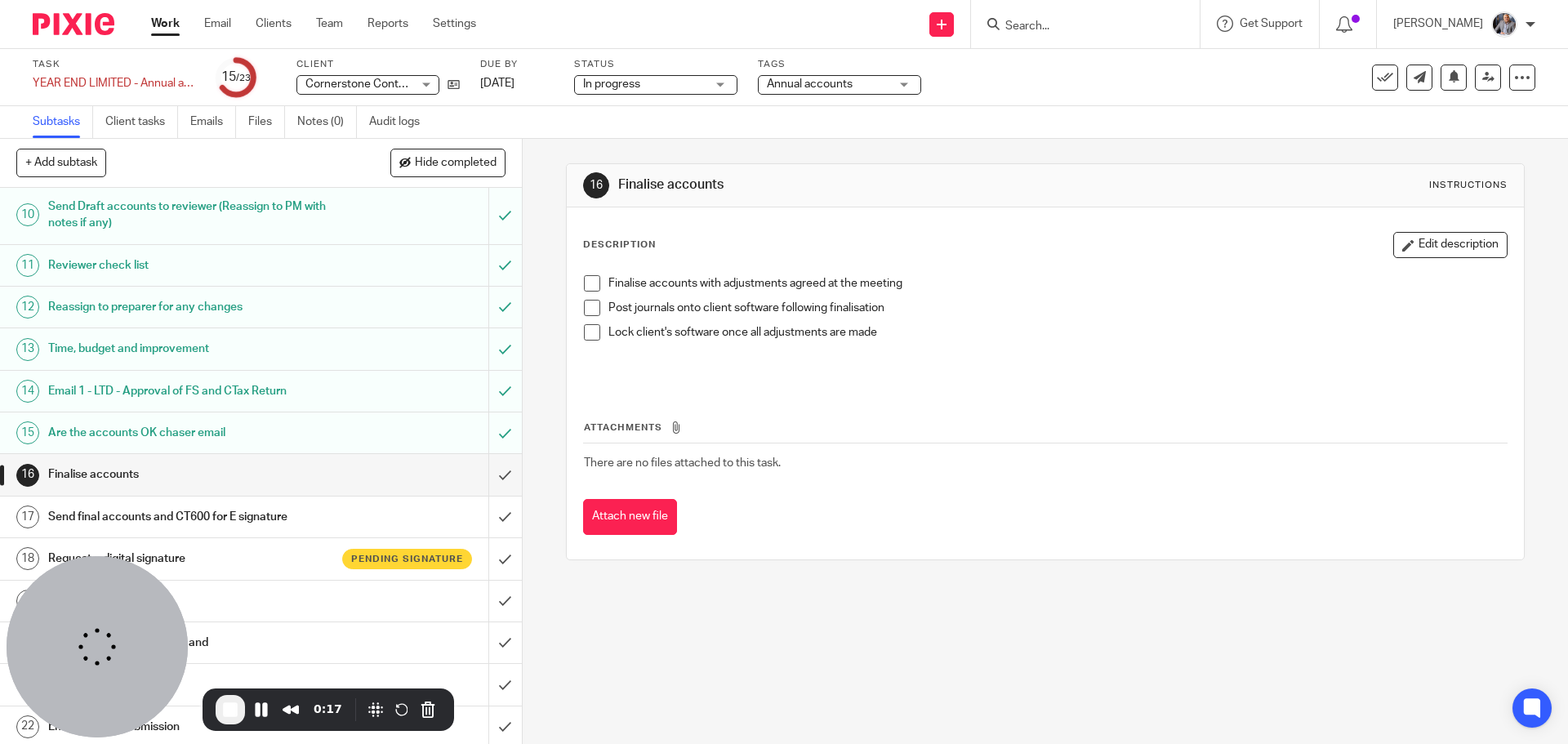
scroll to position [454, 0]
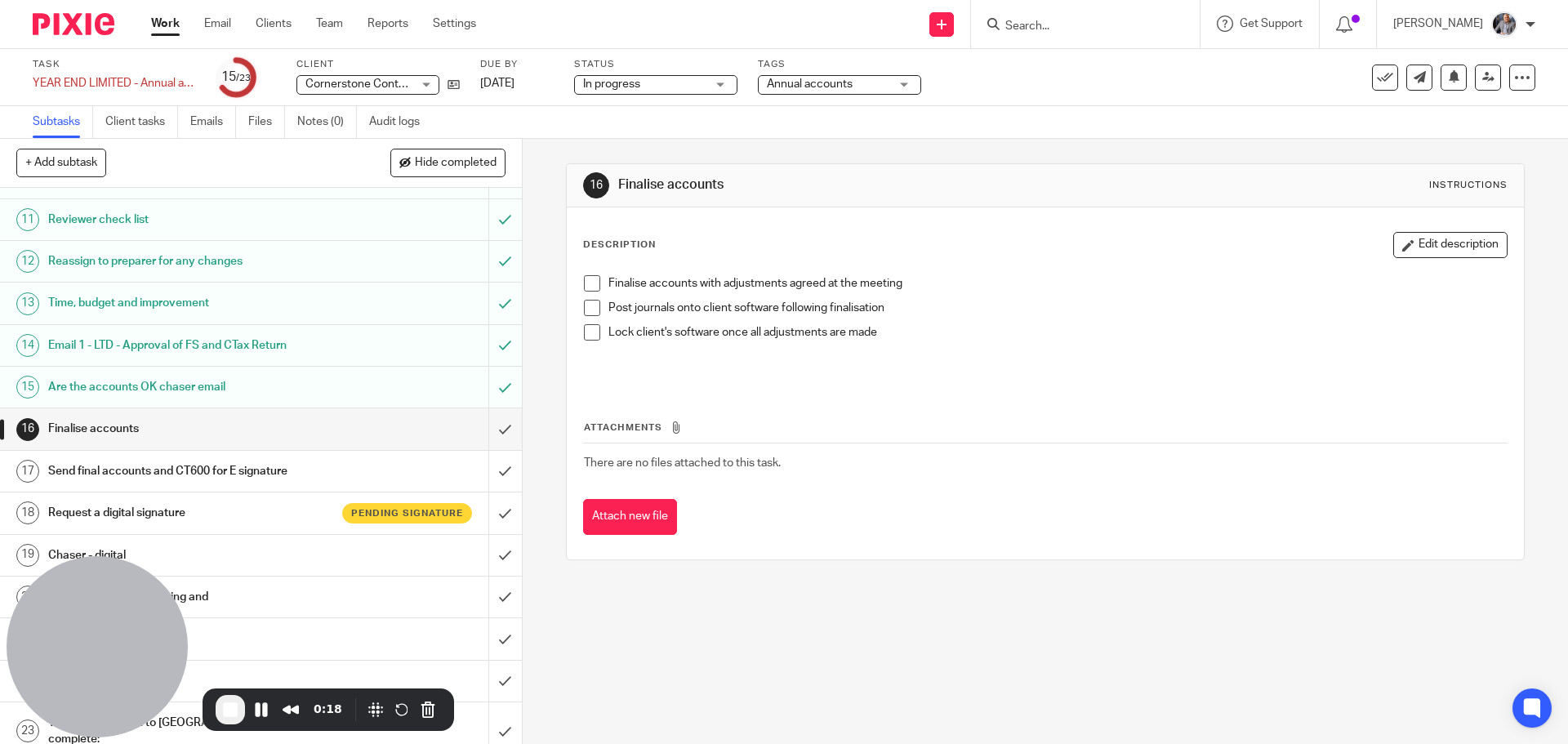
click at [150, 508] on h1 "Request a digital signature" at bounding box center [189, 513] width 283 height 25
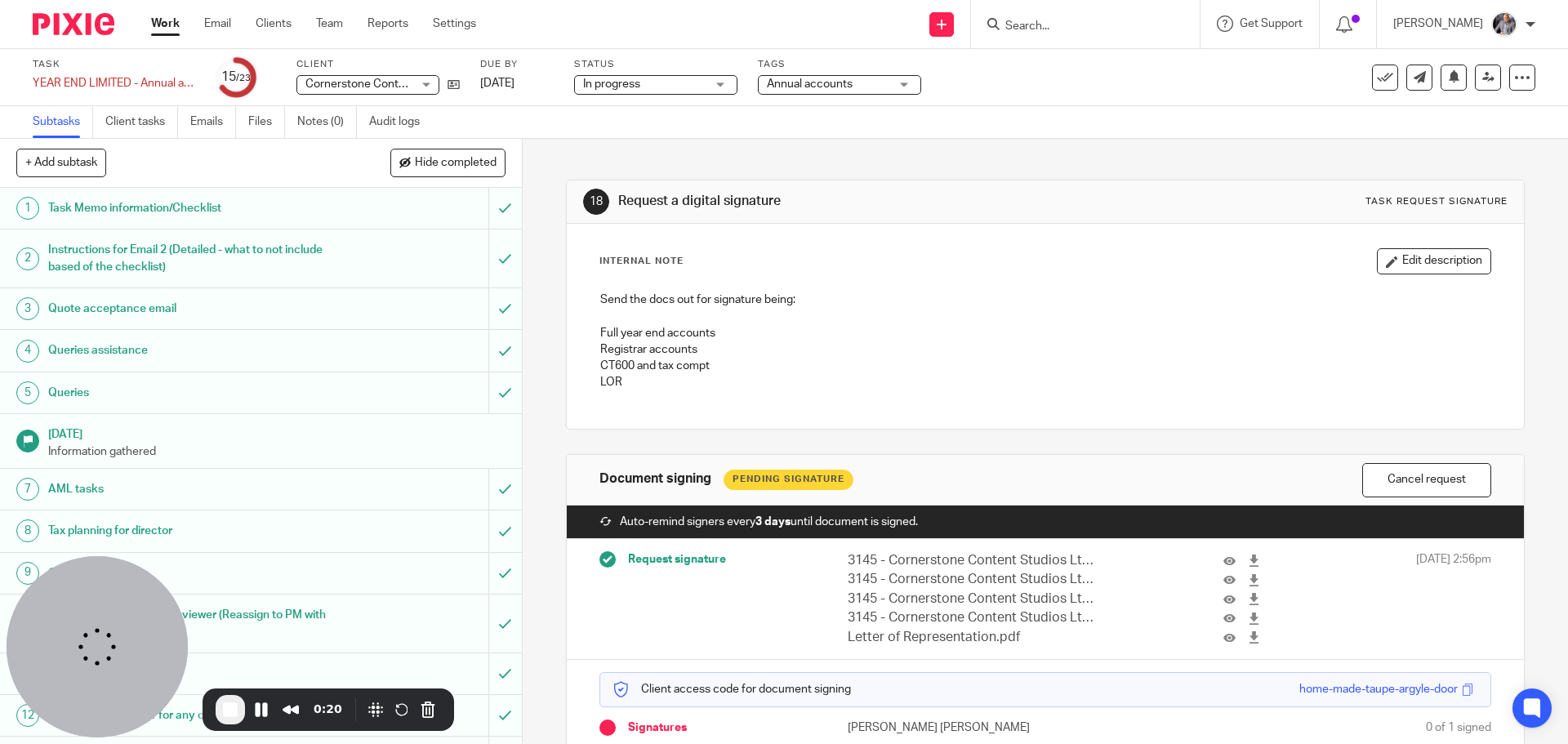
scroll to position [121, 0]
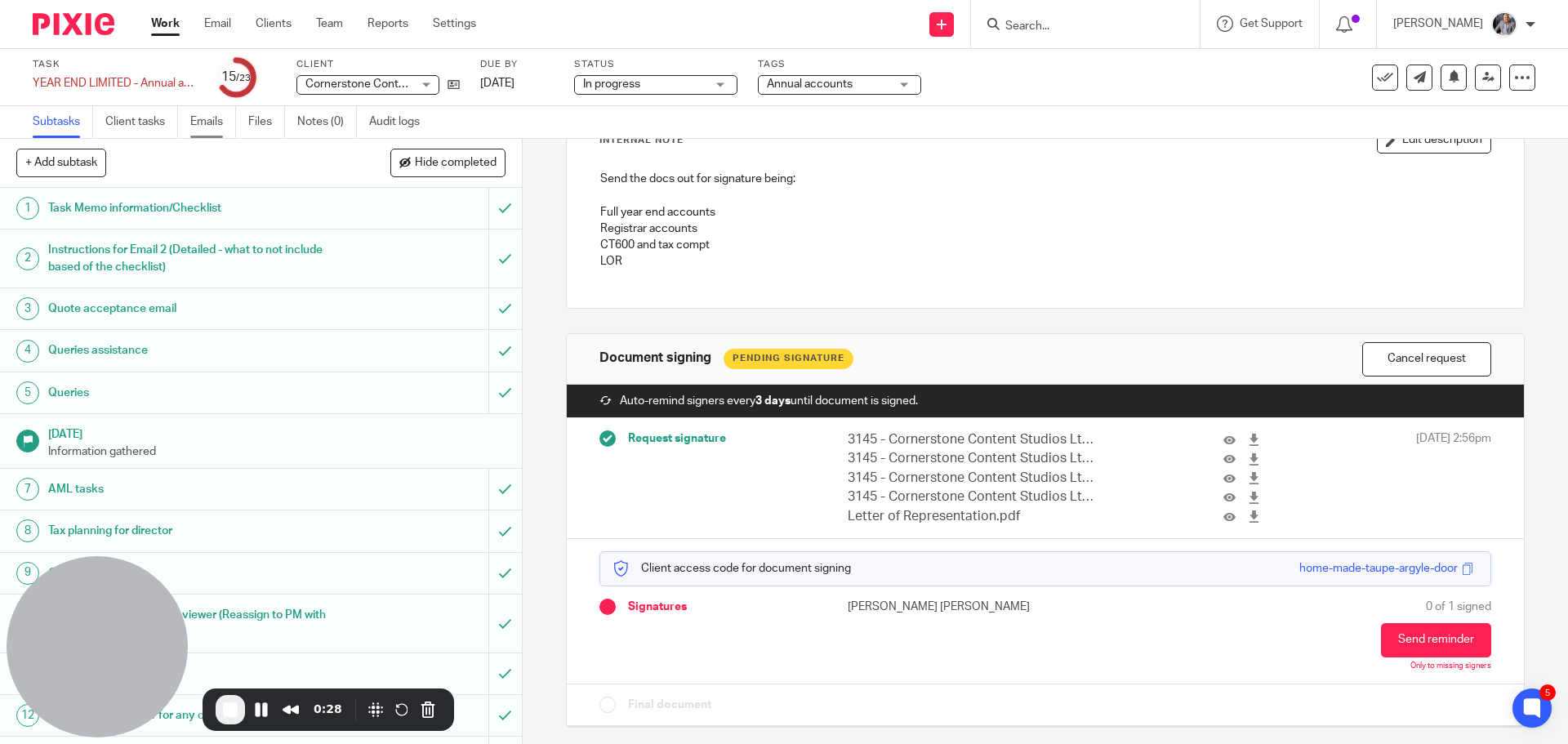
click at [191, 119] on link "Emails" at bounding box center [213, 122] width 46 height 32
click at [212, 122] on link "Emails" at bounding box center [213, 122] width 46 height 32
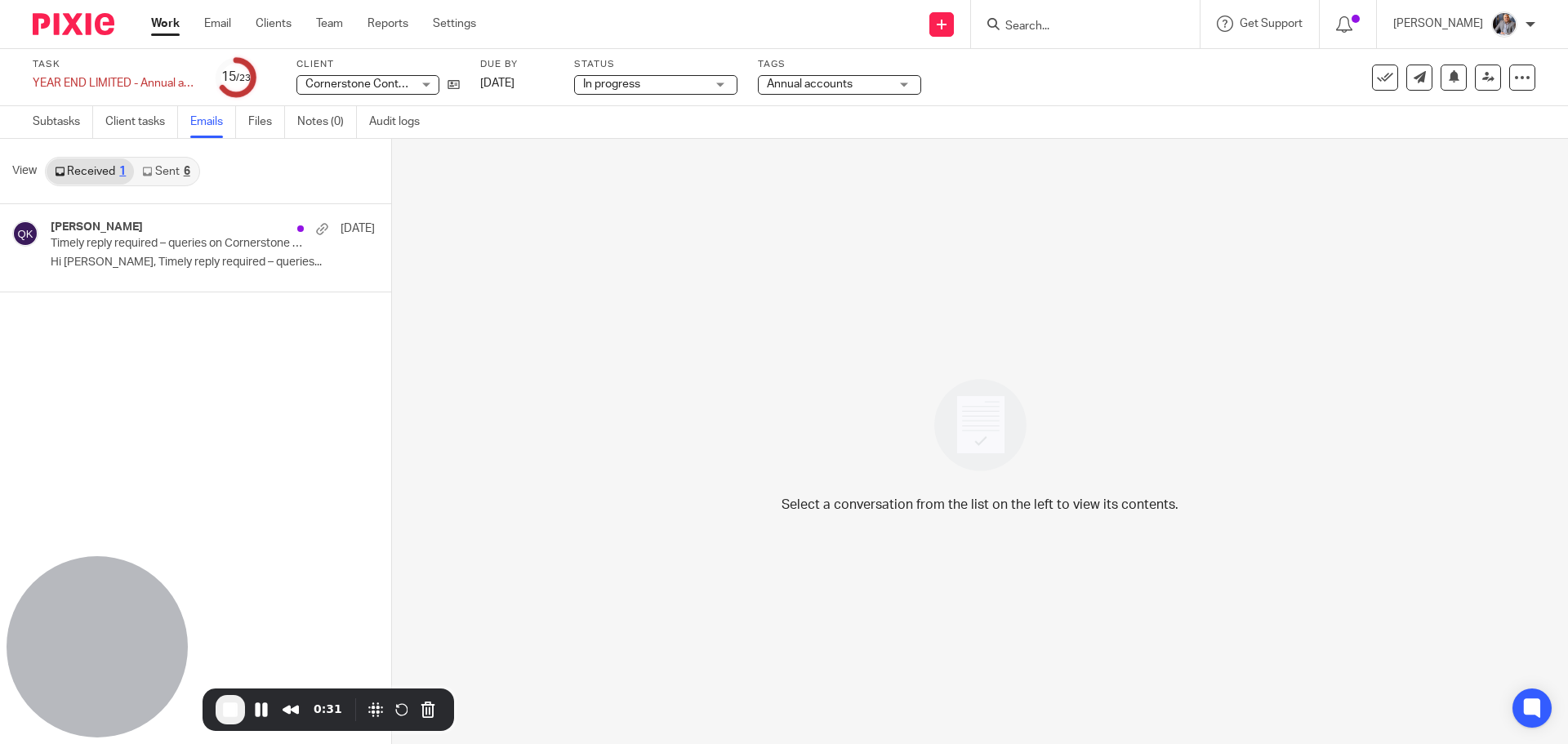
click at [168, 177] on link "Sent 6" at bounding box center [166, 172] width 64 height 26
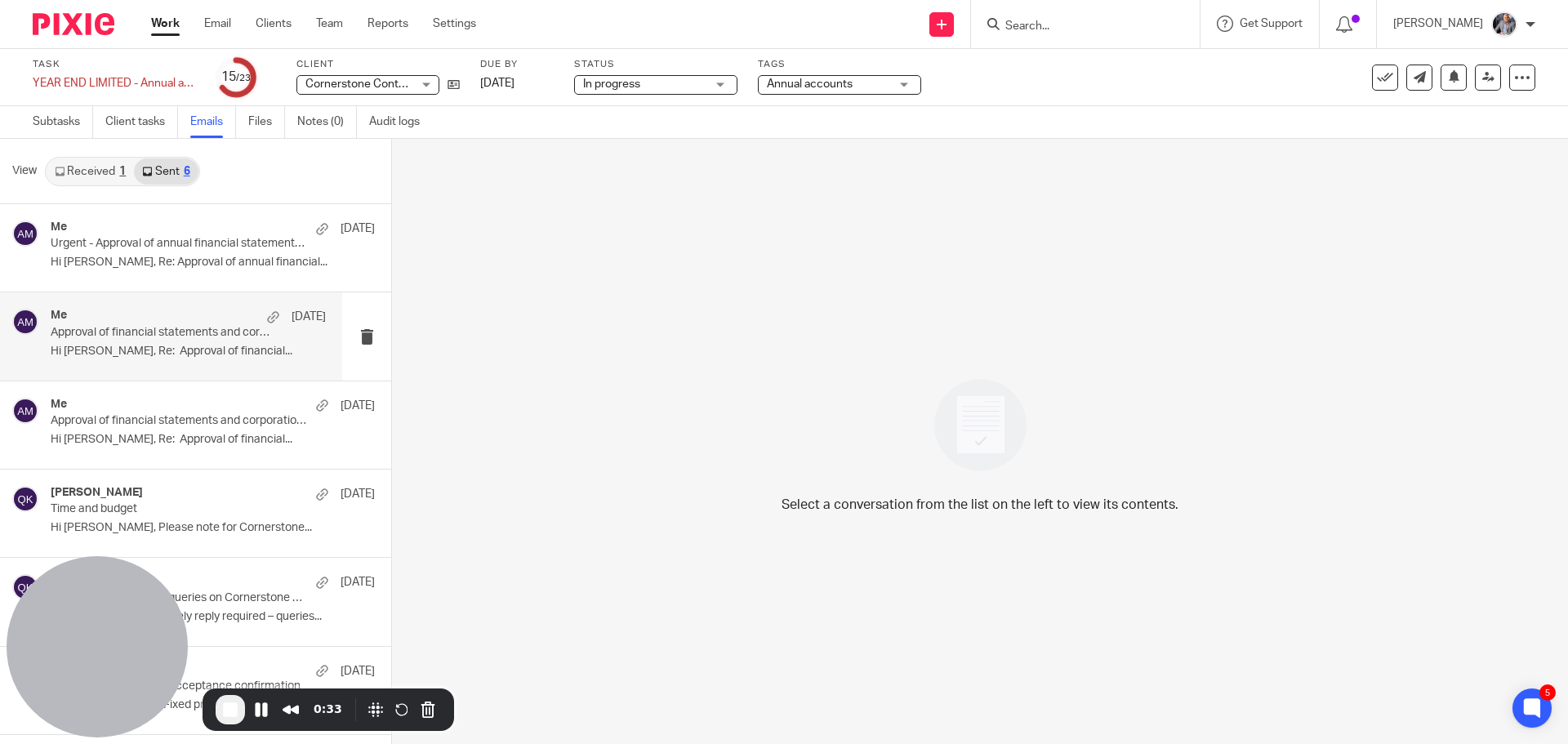
click at [179, 341] on div "Me 6 Aug Approval of financial statements and corporation tax return Hi Thomas,…" at bounding box center [188, 336] width 275 height 55
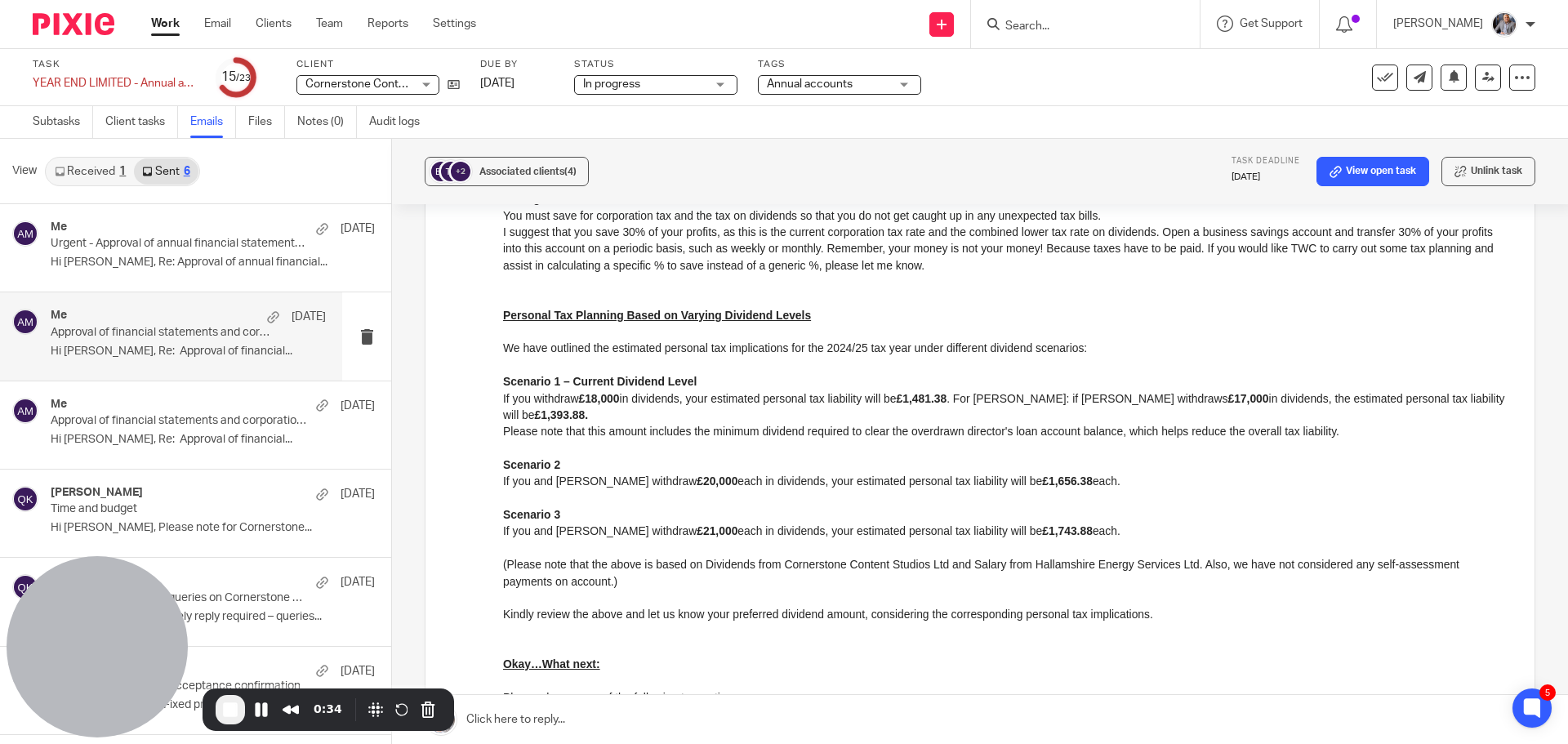
scroll to position [1919, 0]
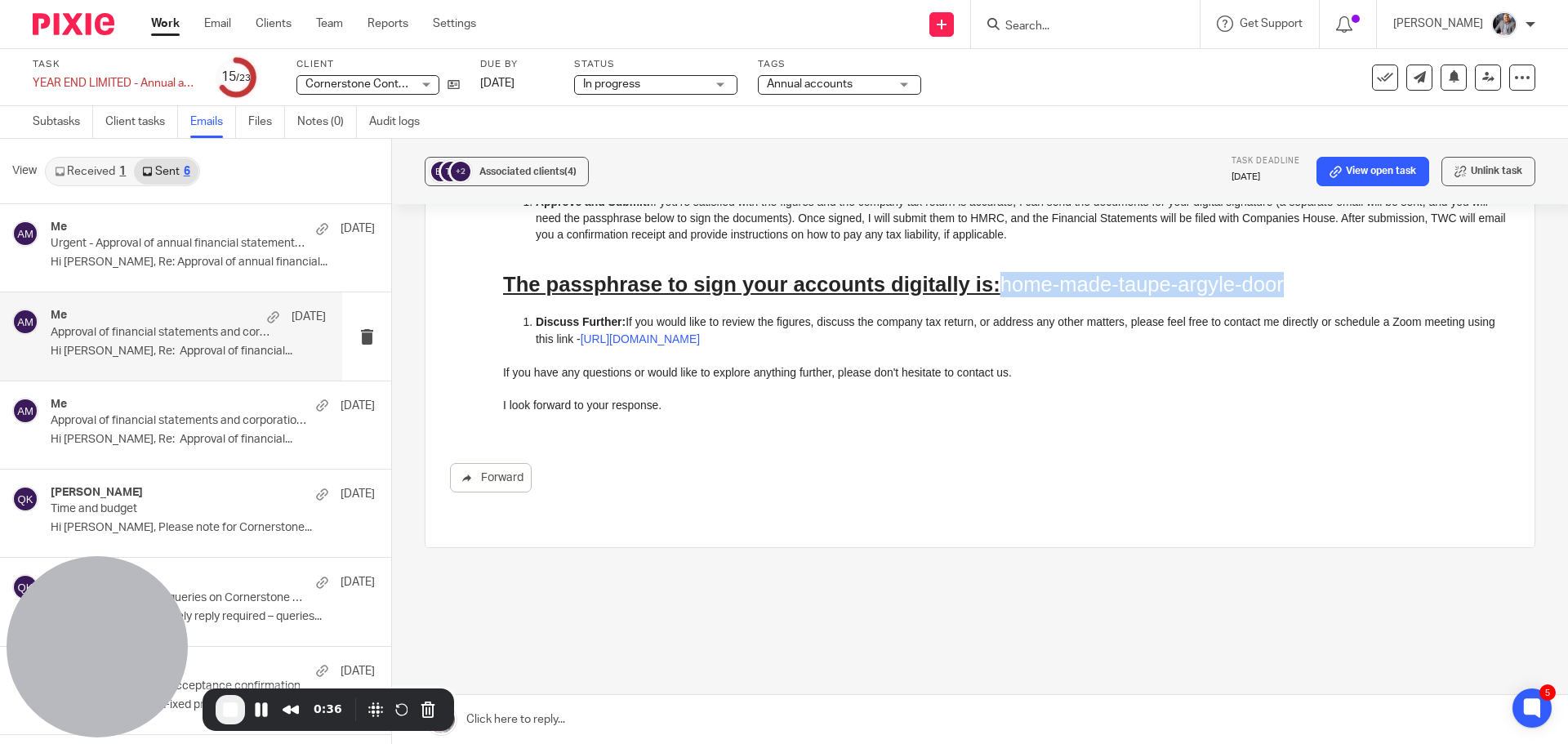
drag, startPoint x: 989, startPoint y: 304, endPoint x: 1284, endPoint y: 296, distance: 295.1
click at [1284, 296] on h1 "The passphrase to sign your accounts digitally is: home-made-taupe-argyle-door" at bounding box center [1006, 284] width 1007 height 25
click at [39, 117] on link "Subtasks" at bounding box center [63, 122] width 60 height 32
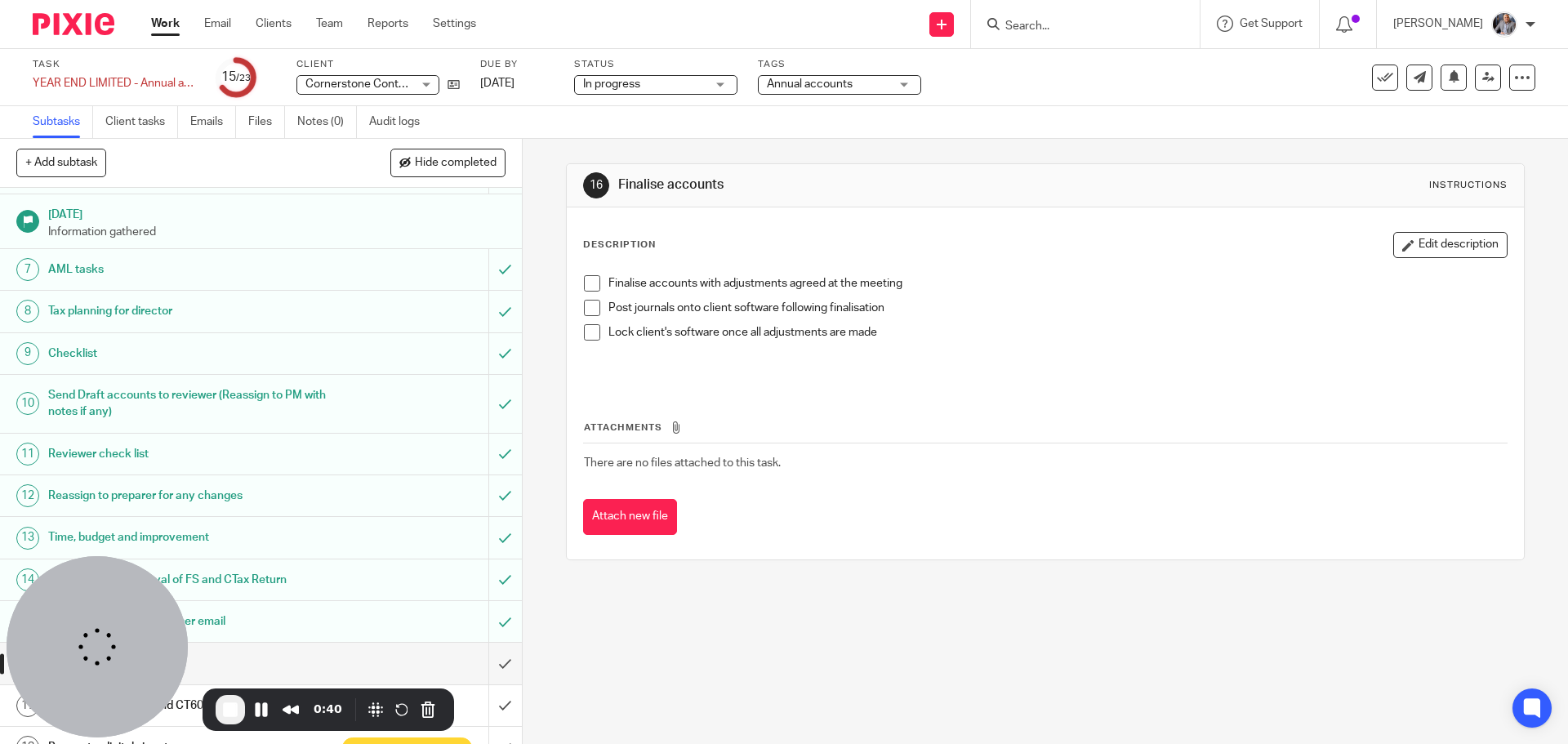
scroll to position [454, 0]
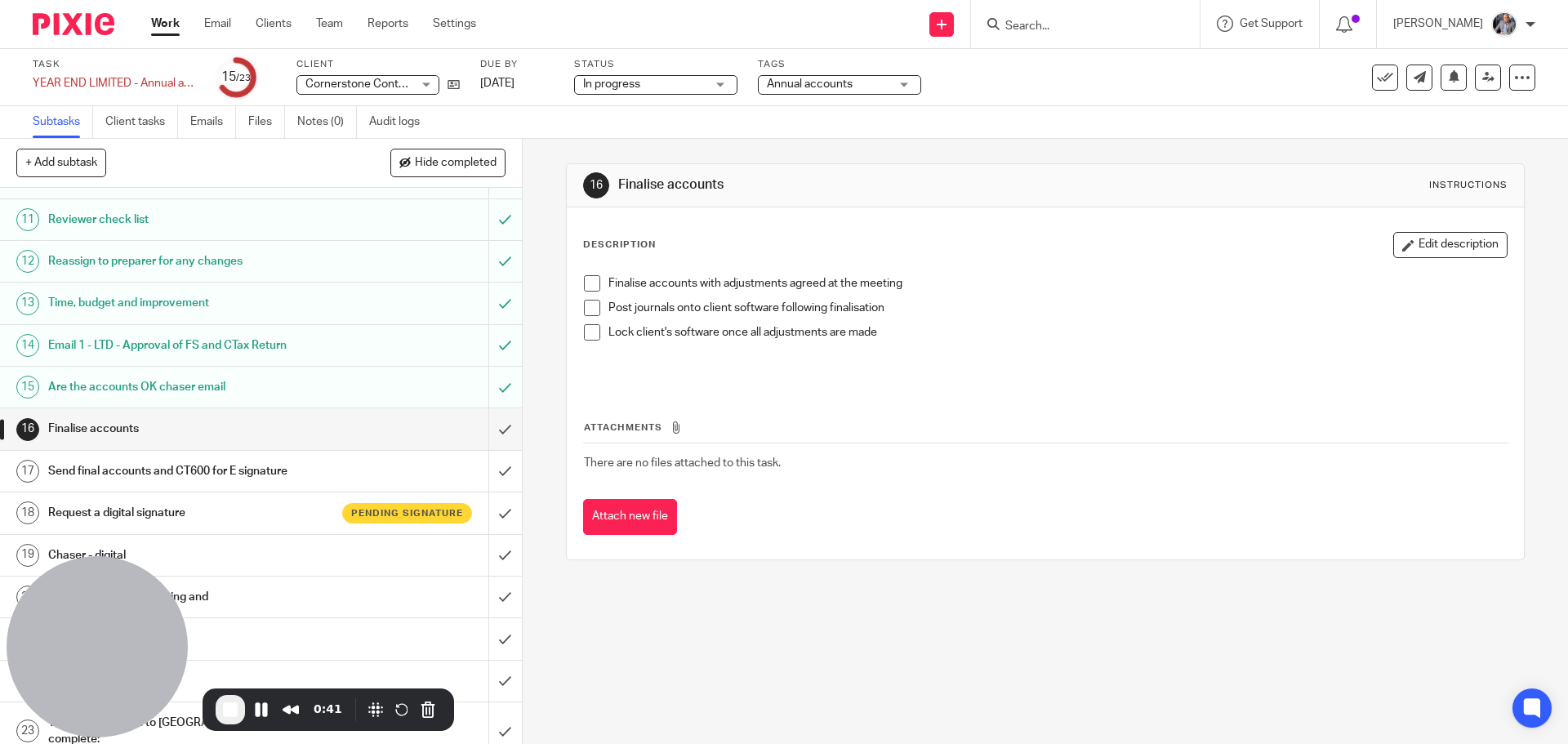
click at [149, 519] on h1 "Request a digital signature" at bounding box center [189, 513] width 283 height 25
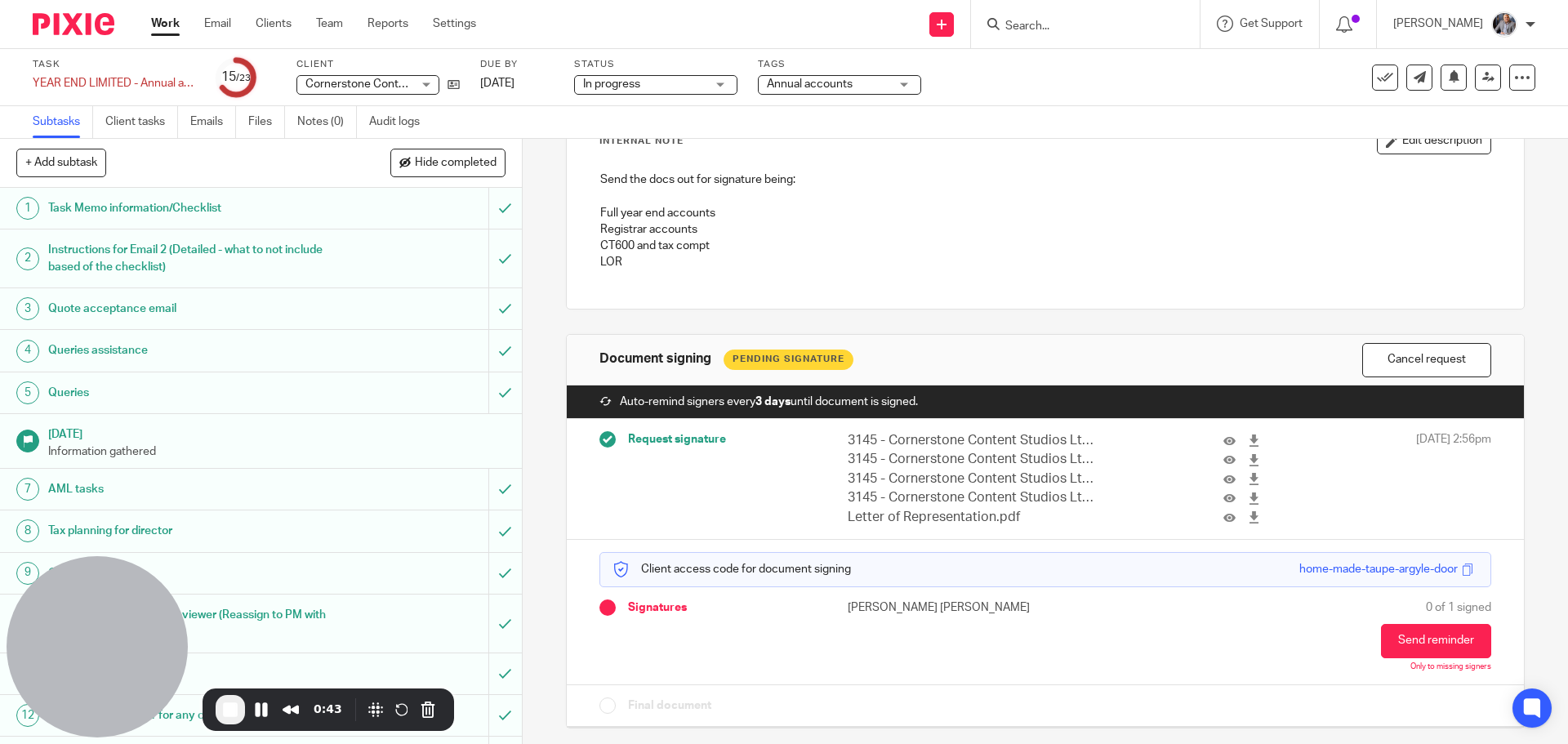
scroll to position [121, 0]
click at [1427, 641] on button "Send reminder" at bounding box center [1436, 640] width 110 height 34
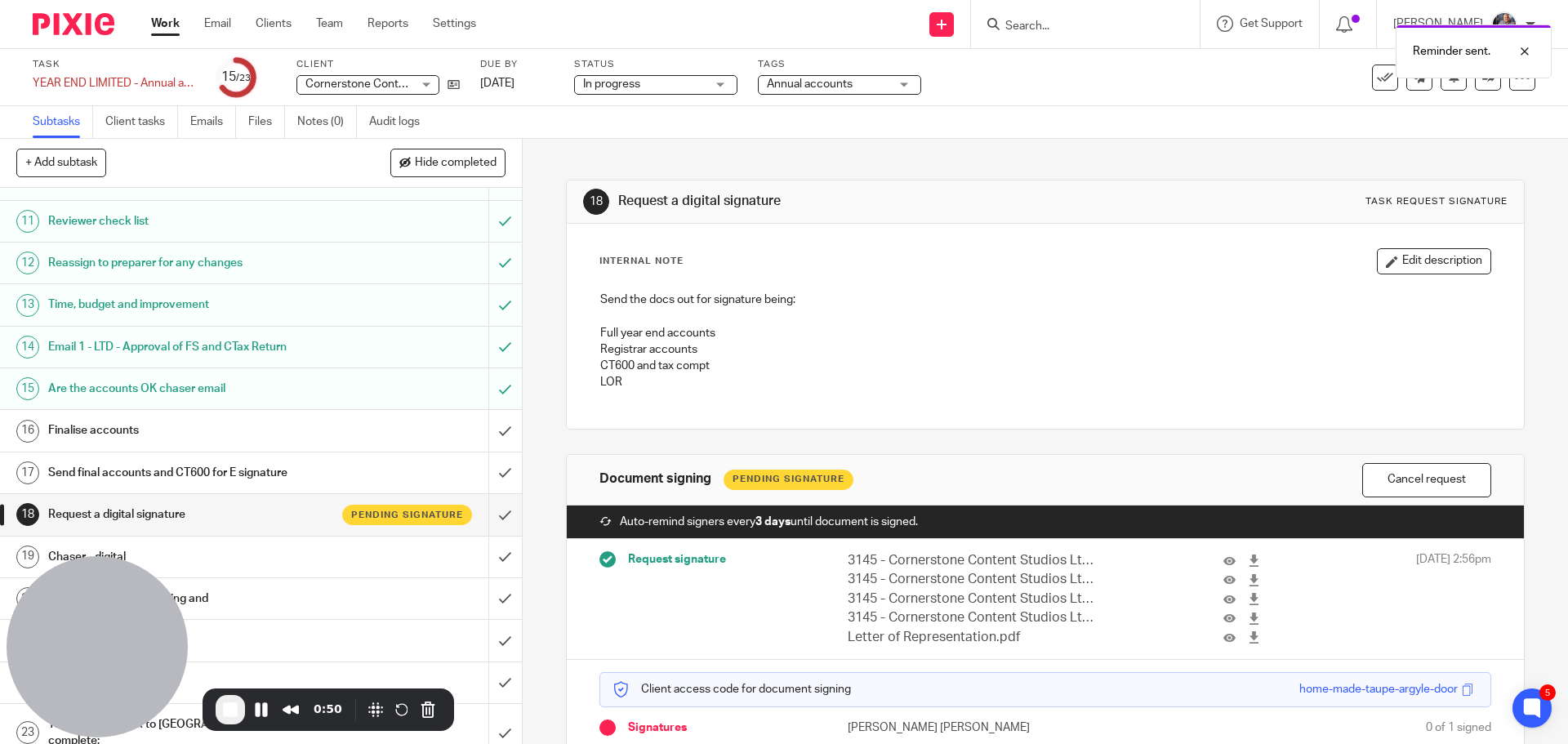
scroll to position [454, 0]
click at [231, 704] on span "End Recording" at bounding box center [231, 710] width 20 height 20
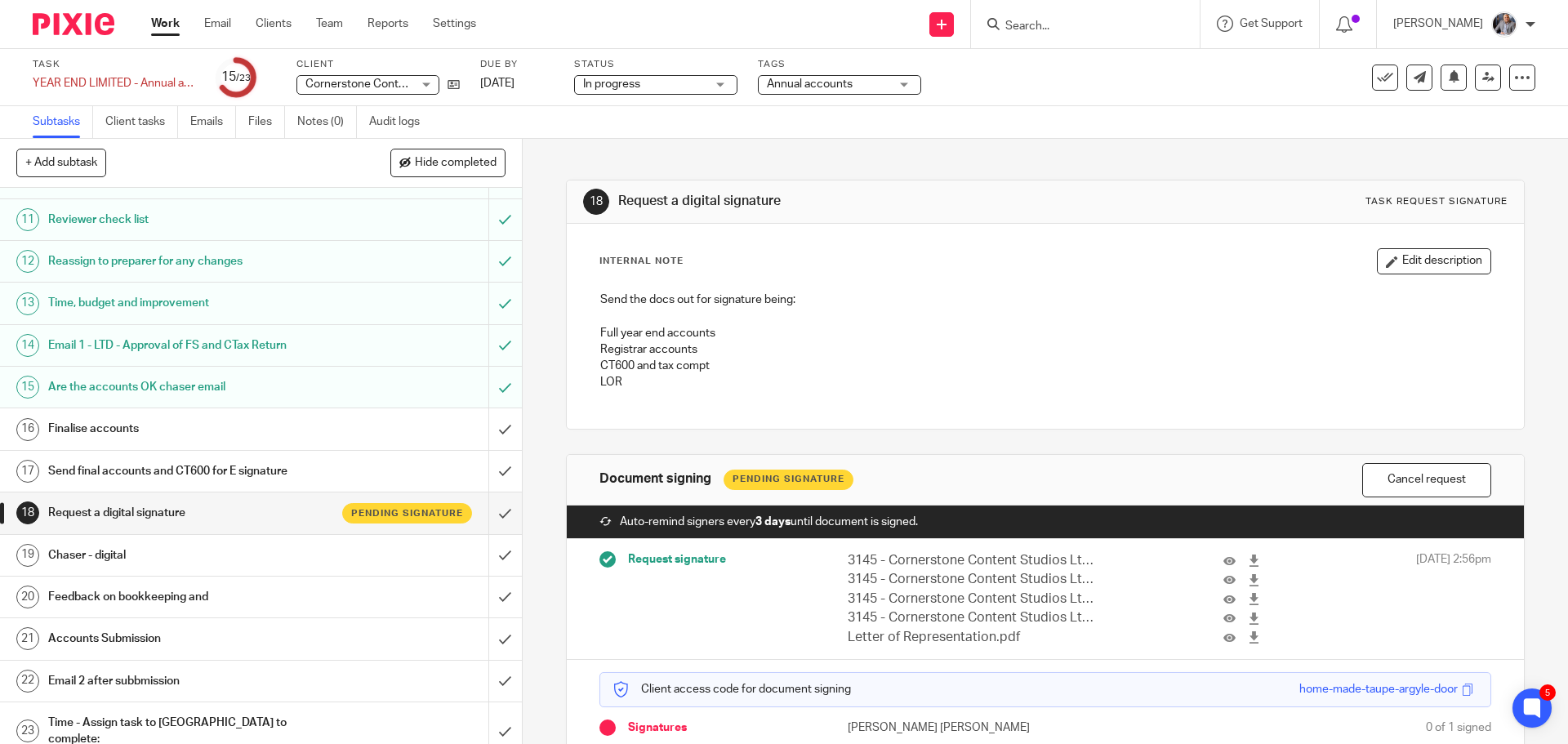
click at [1070, 20] on input "Search" at bounding box center [1076, 27] width 147 height 15
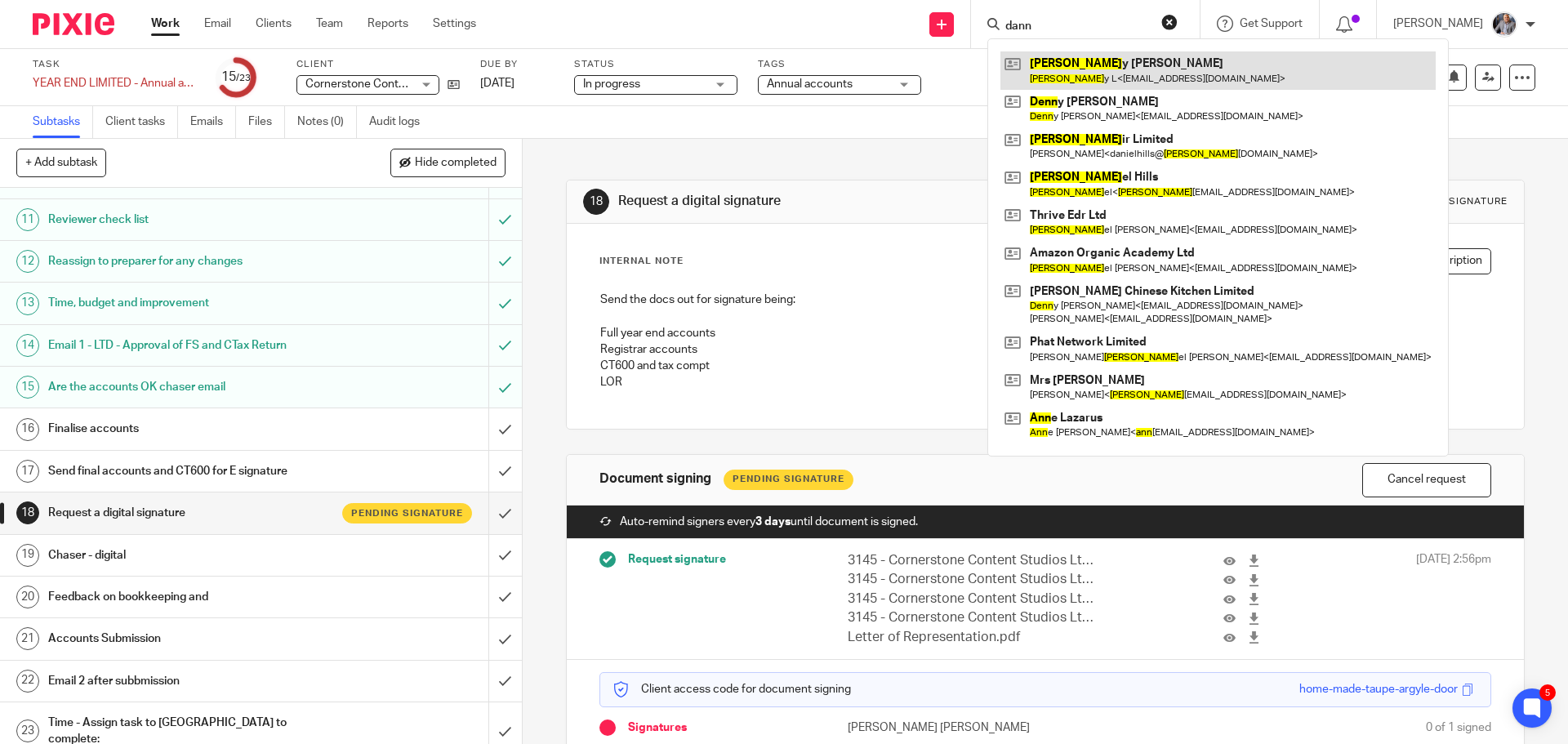
type input "dann"
click at [1110, 74] on link at bounding box center [1218, 70] width 436 height 38
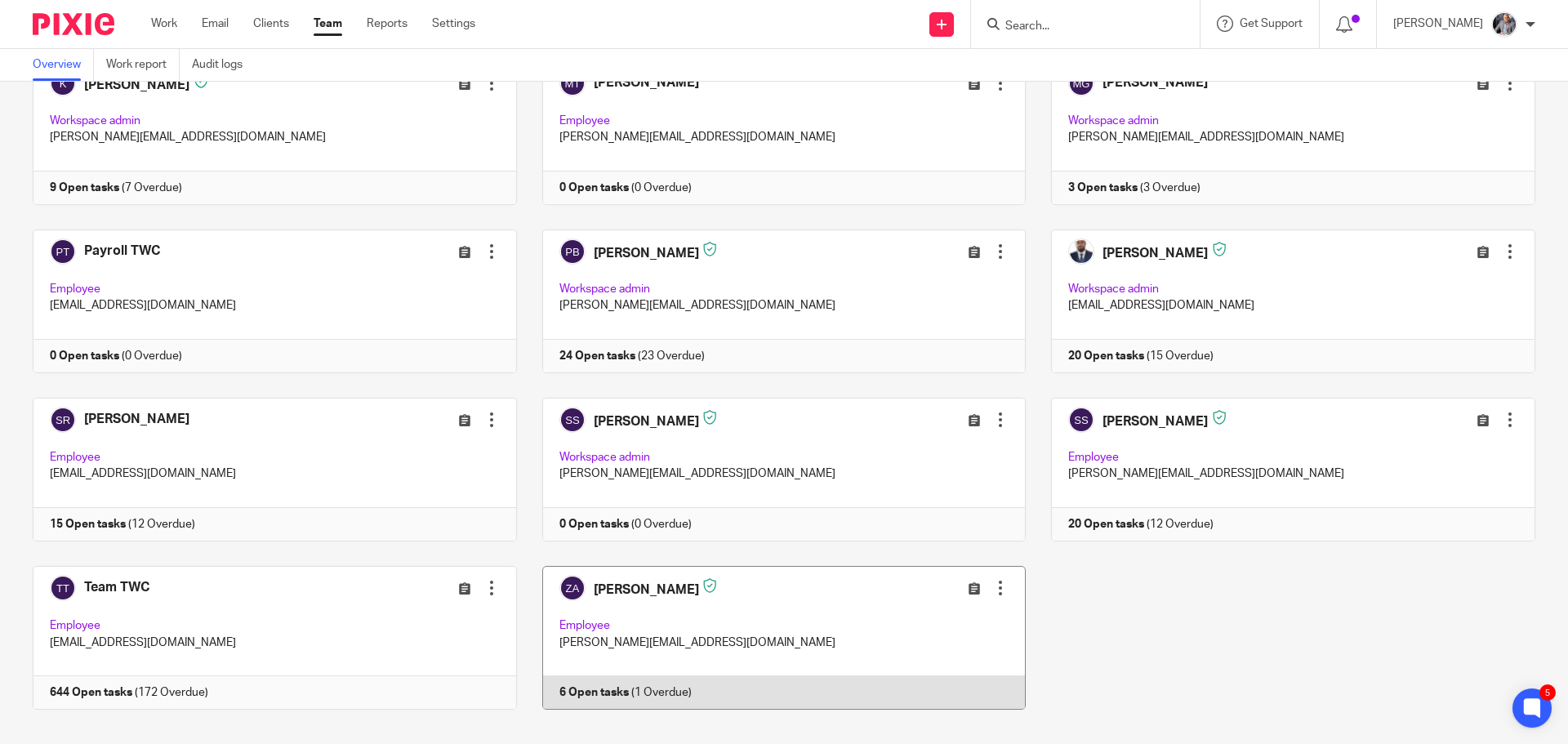
scroll to position [474, 0]
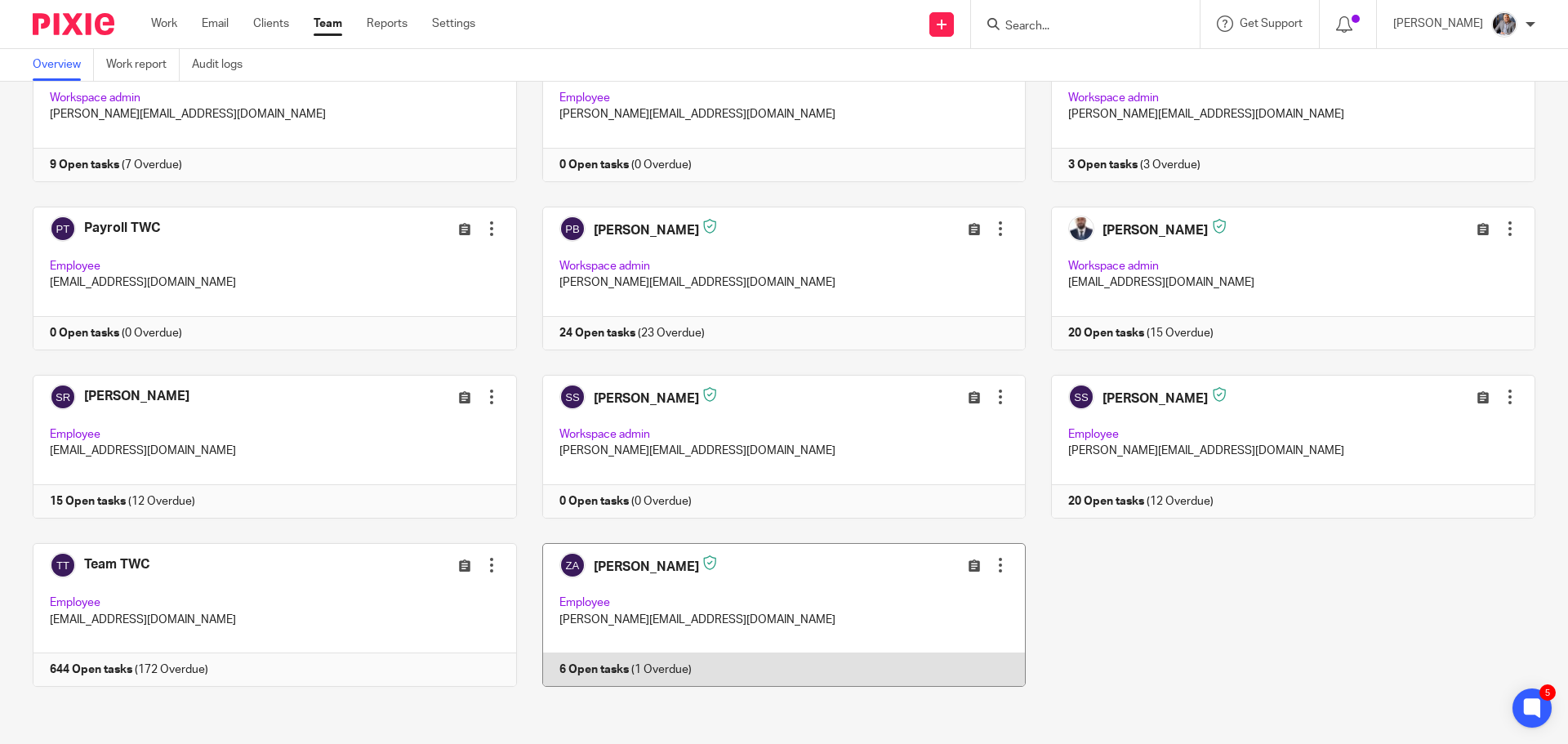
click at [566, 664] on link at bounding box center [772, 615] width 510 height 144
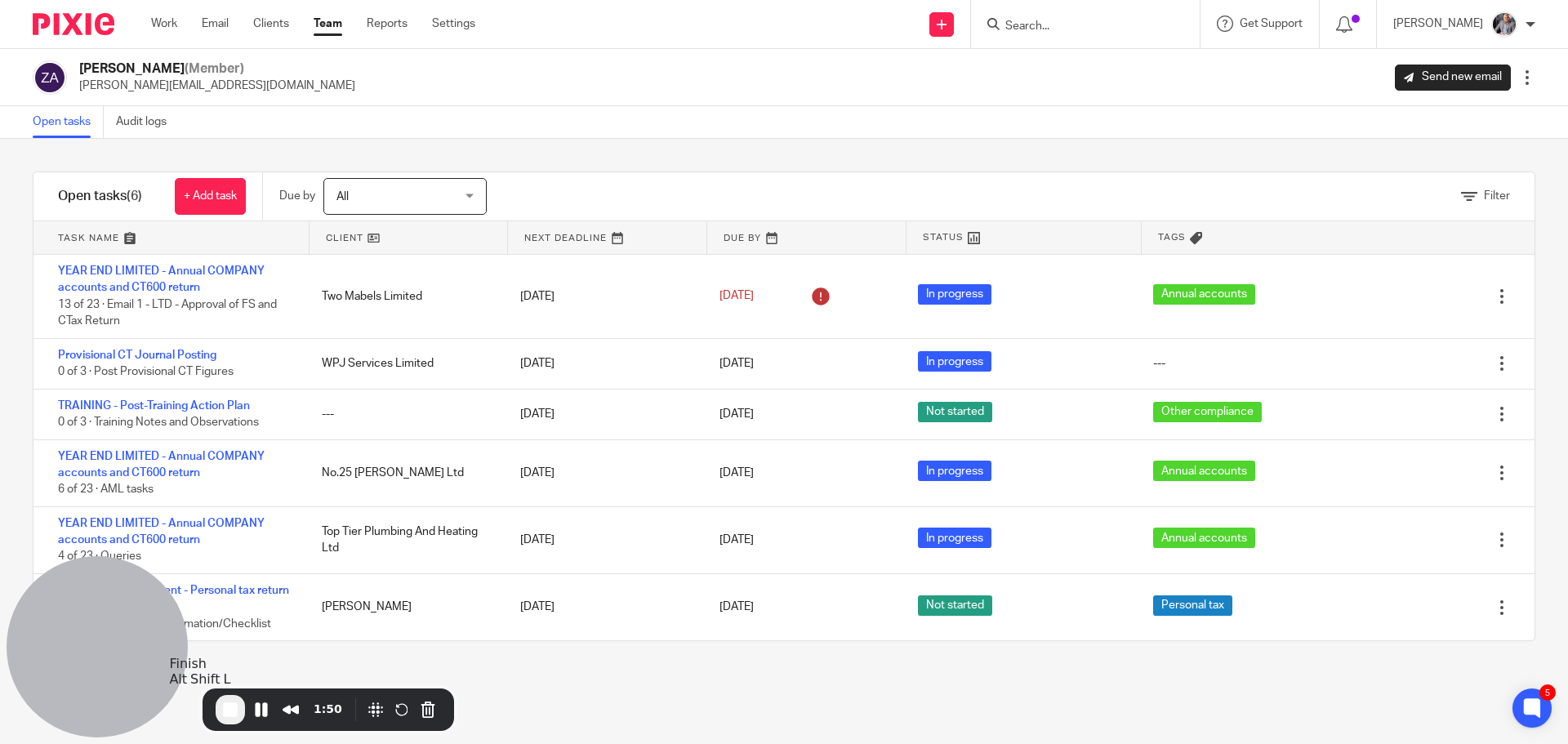
click at [230, 715] on span "End Recording" at bounding box center [231, 710] width 20 height 20
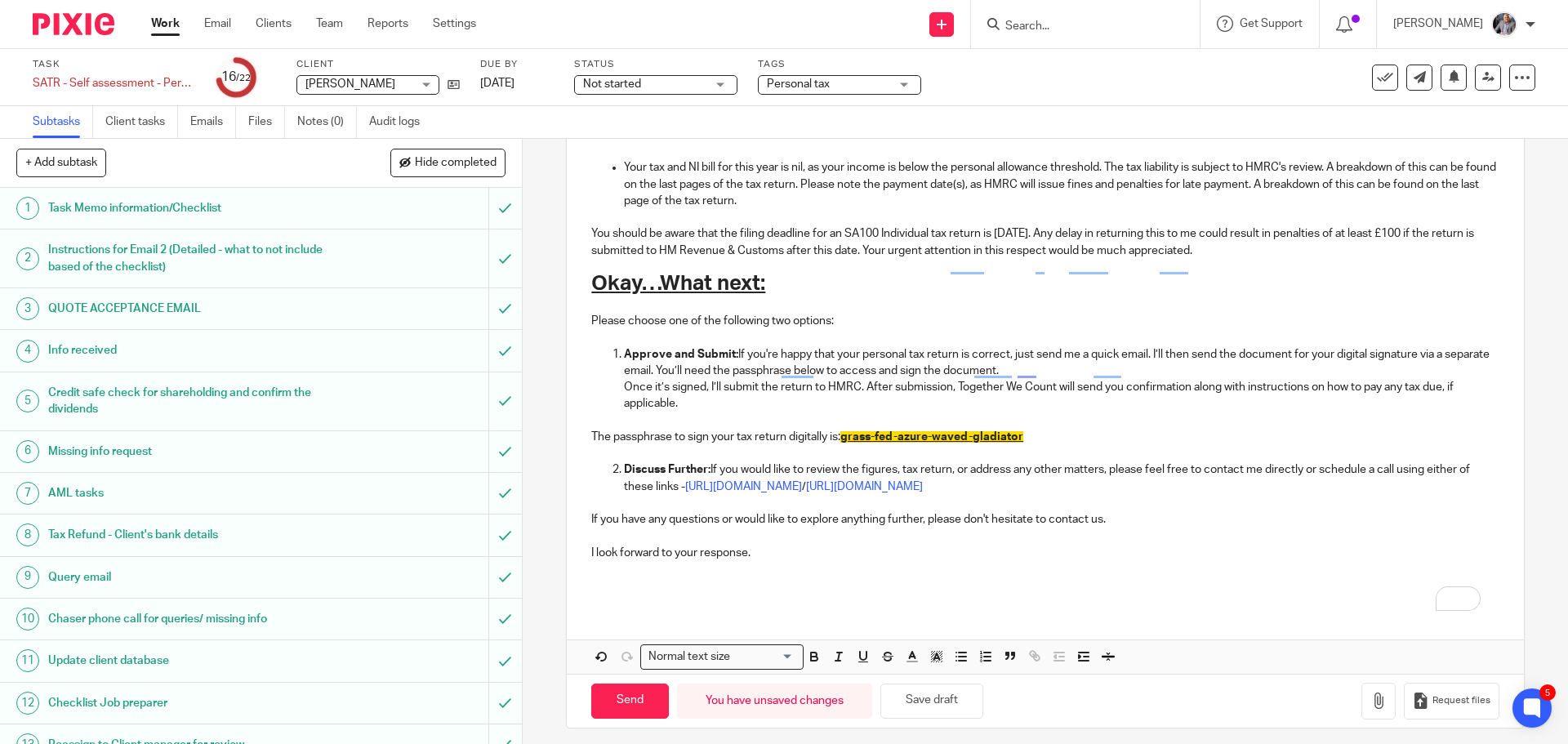
scroll to position [1166, 0]
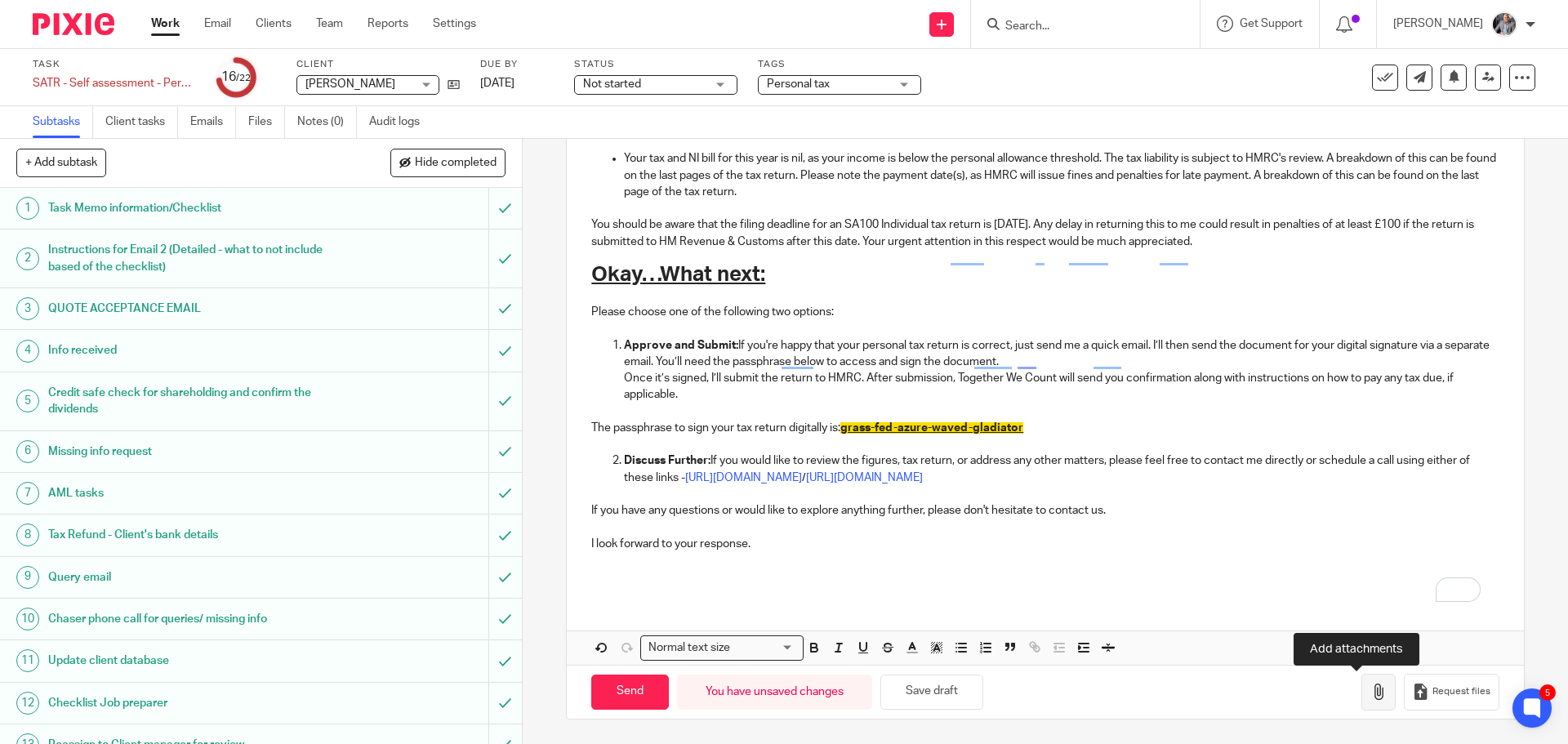
click at [1370, 696] on icon "button" at bounding box center [1378, 692] width 16 height 16
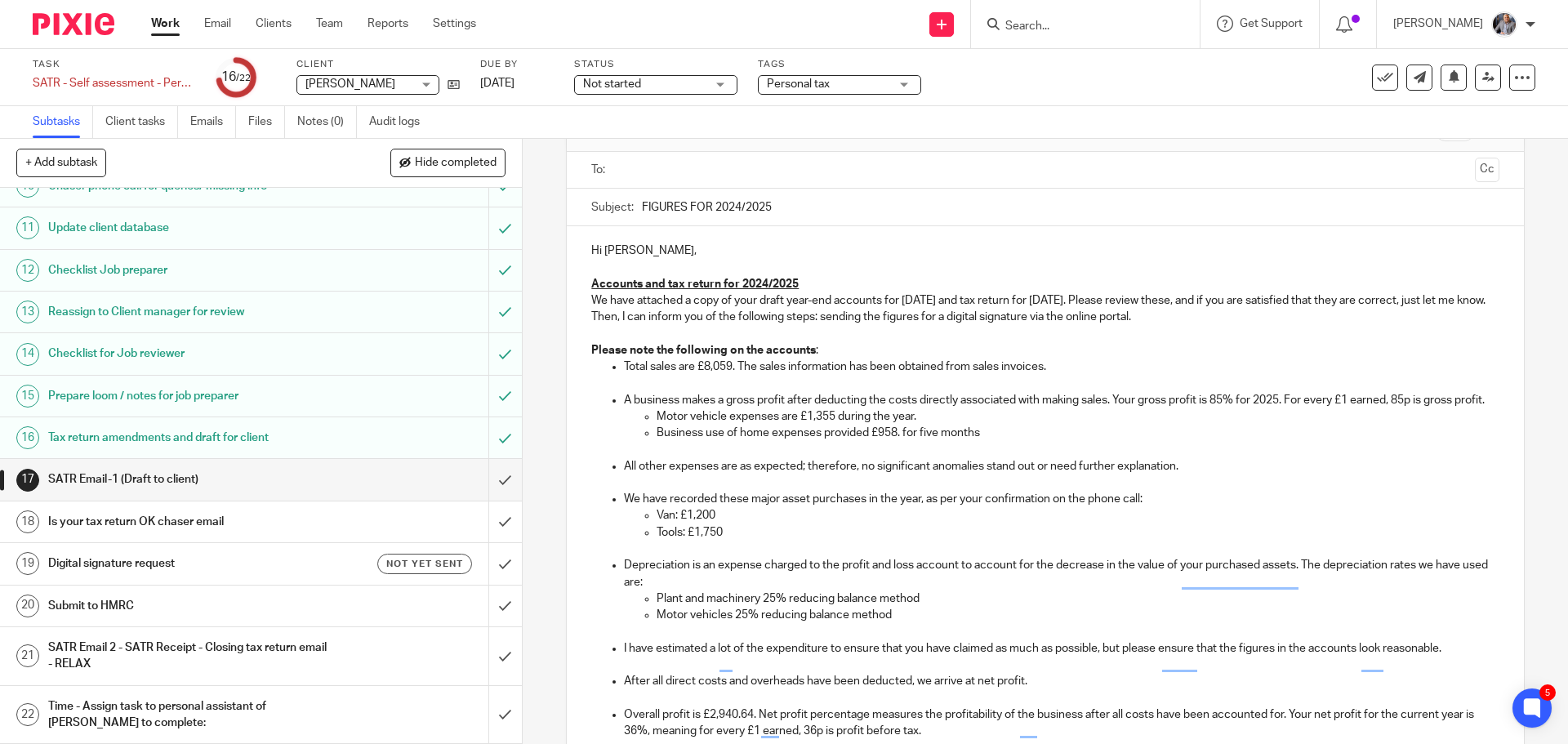
scroll to position [83, 0]
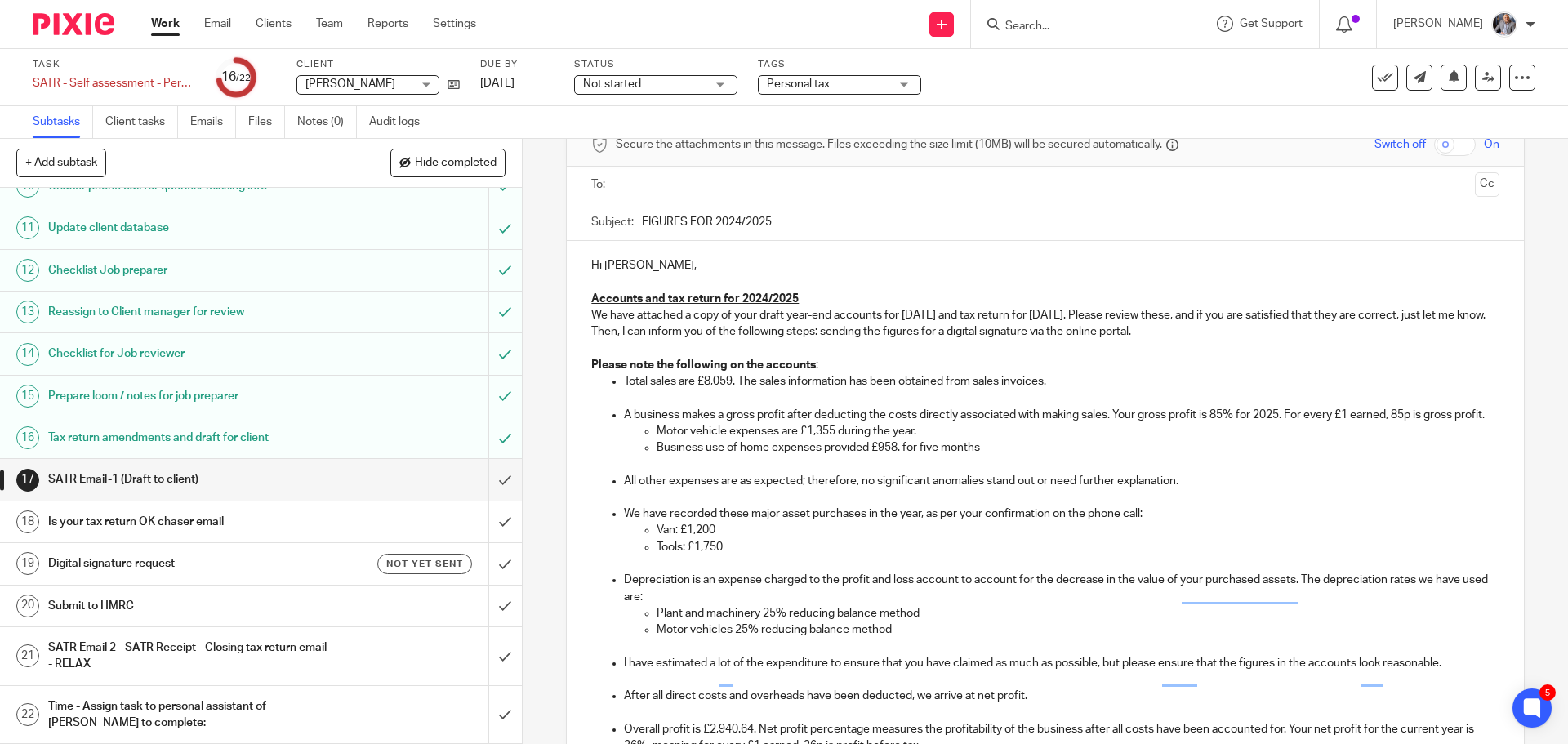
click at [752, 194] on input "text" at bounding box center [1044, 185] width 846 height 19
click at [762, 179] on input "text" at bounding box center [1113, 187] width 710 height 32
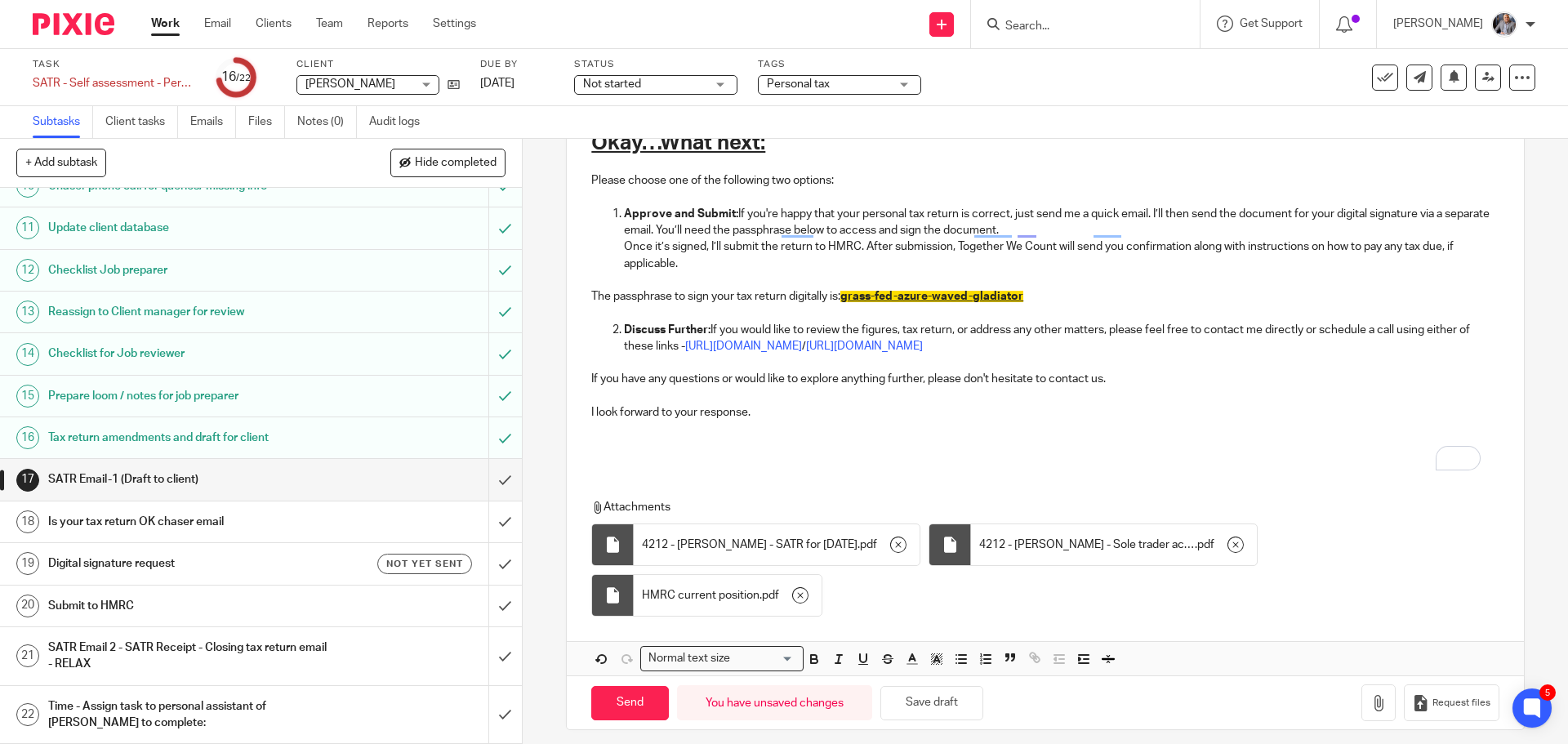
scroll to position [1312, 0]
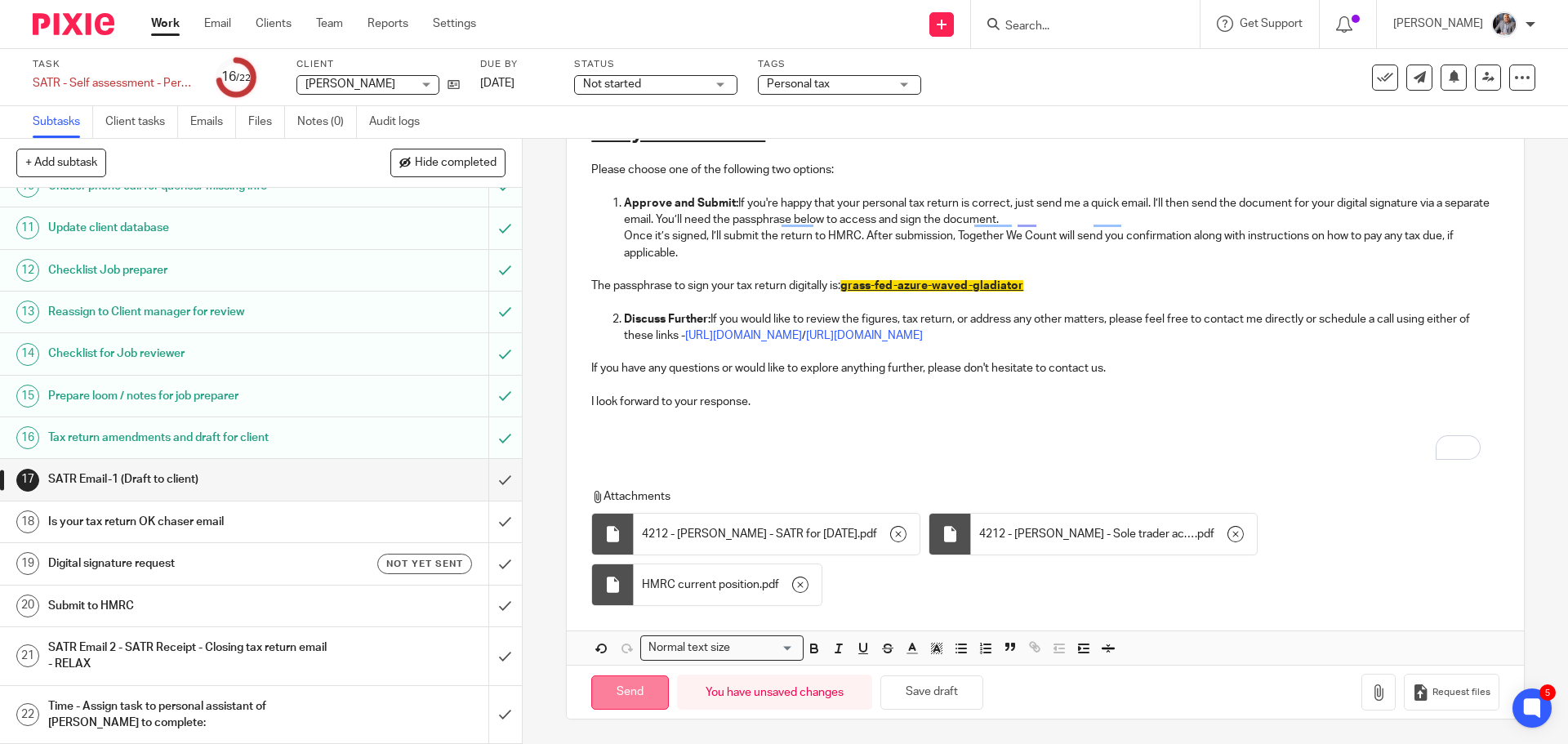
click at [603, 701] on input "Send" at bounding box center [631, 693] width 78 height 35
type input "Sent"
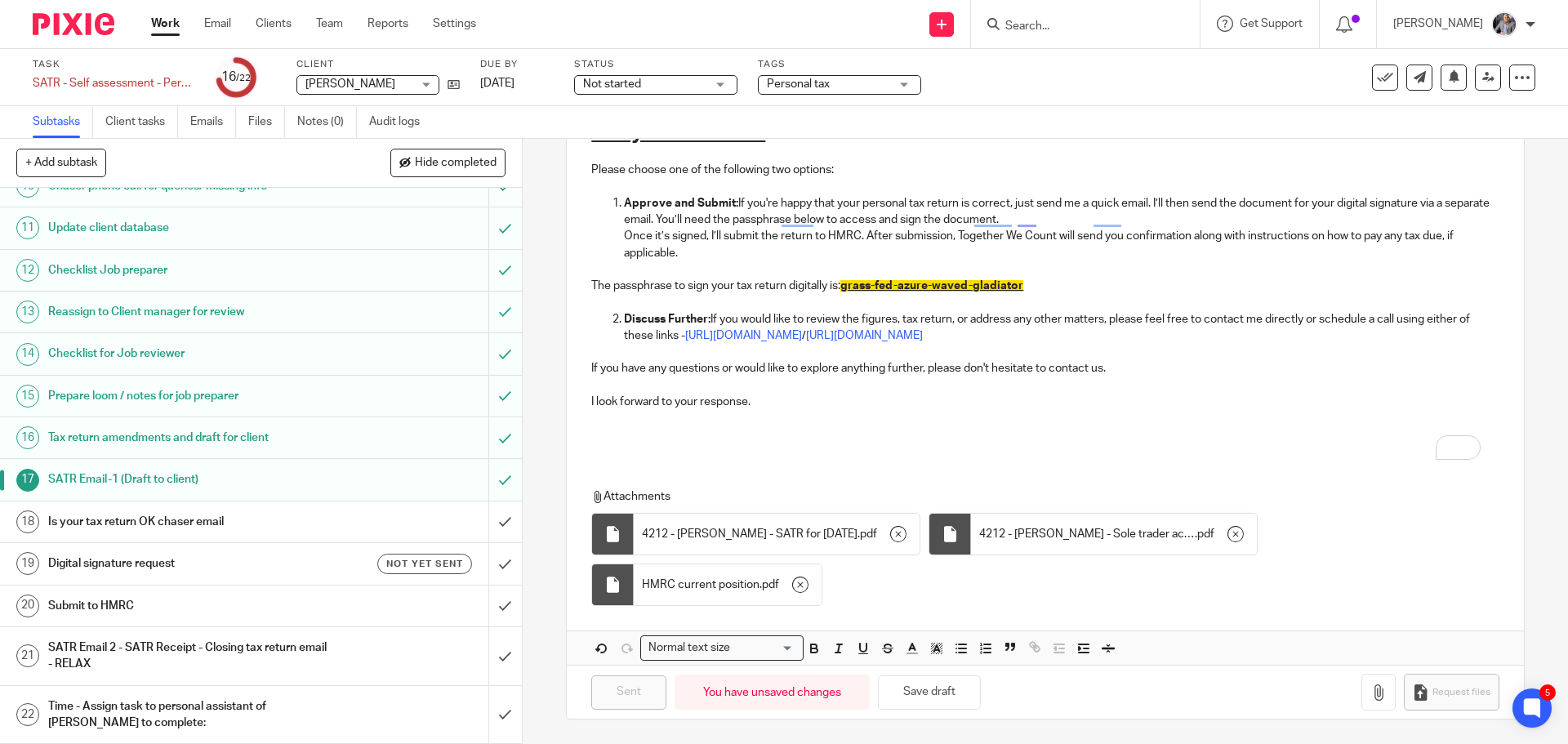
drag, startPoint x: 138, startPoint y: 565, endPoint x: 146, endPoint y: 564, distance: 8.1
click at [138, 565] on h1 "Digital signature request" at bounding box center [189, 564] width 283 height 25
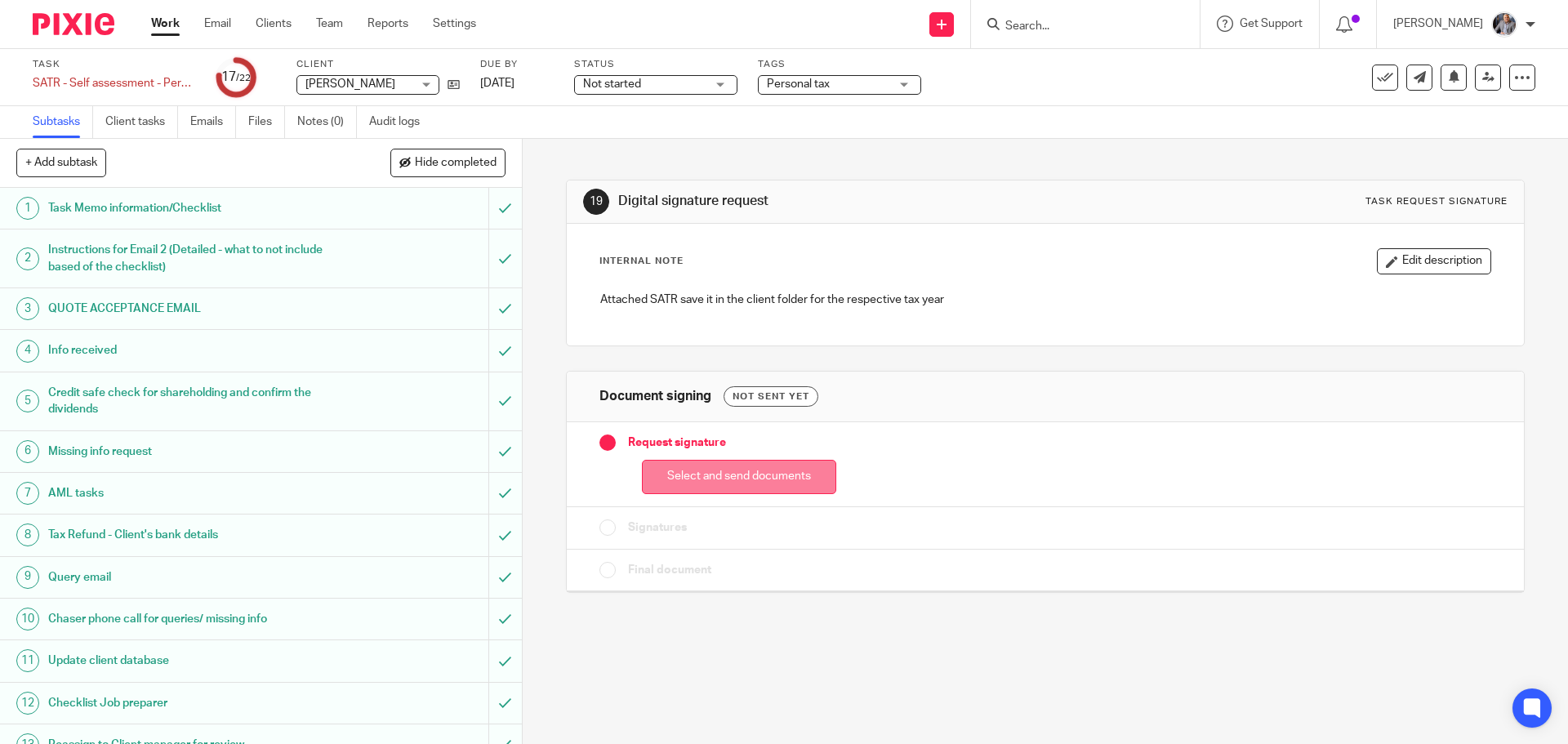
click at [792, 487] on button "Select and send documents" at bounding box center [739, 477] width 194 height 35
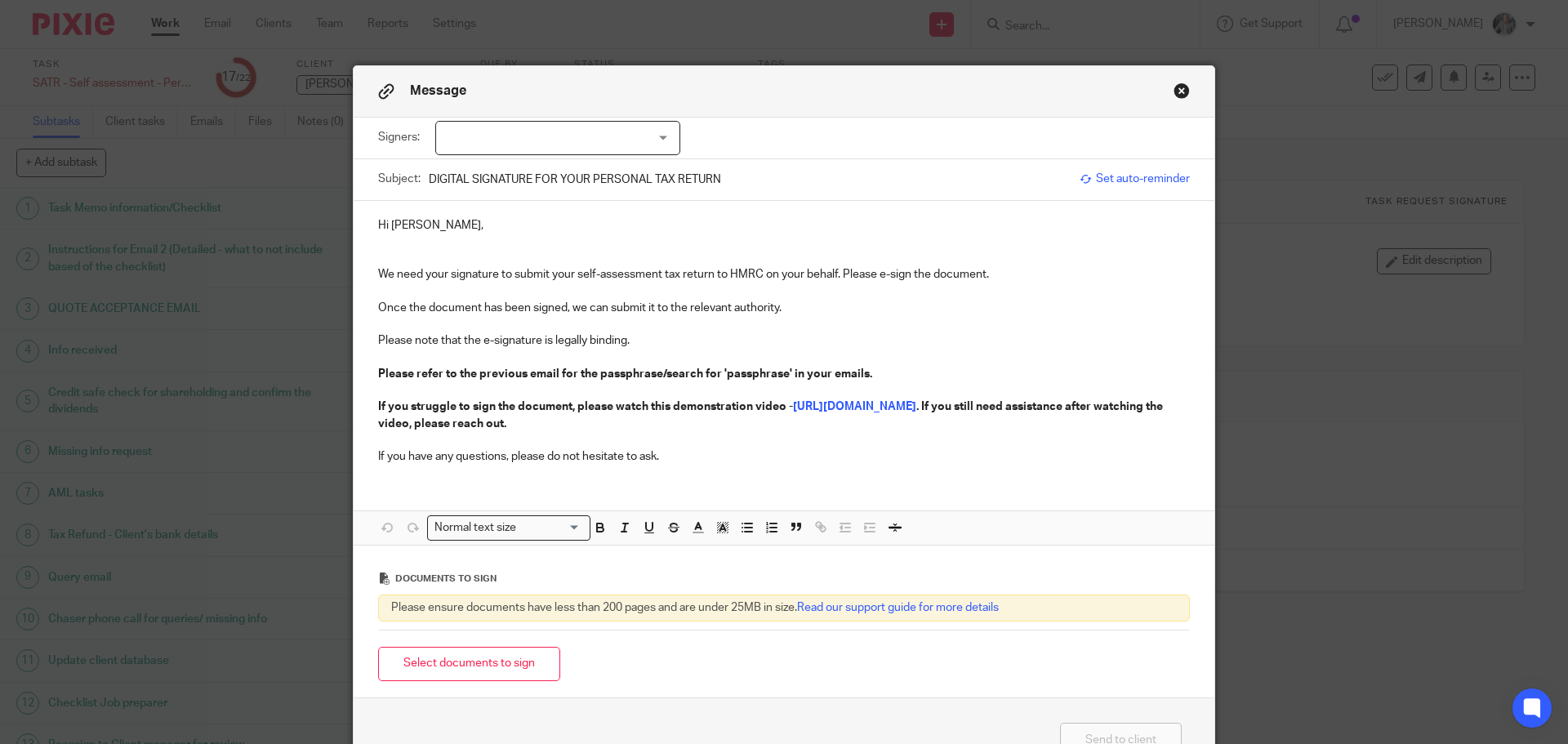
click at [621, 142] on div at bounding box center [558, 138] width 245 height 34
click at [560, 175] on li "[PERSON_NAME]" at bounding box center [553, 172] width 244 height 34
checkbox input "true"
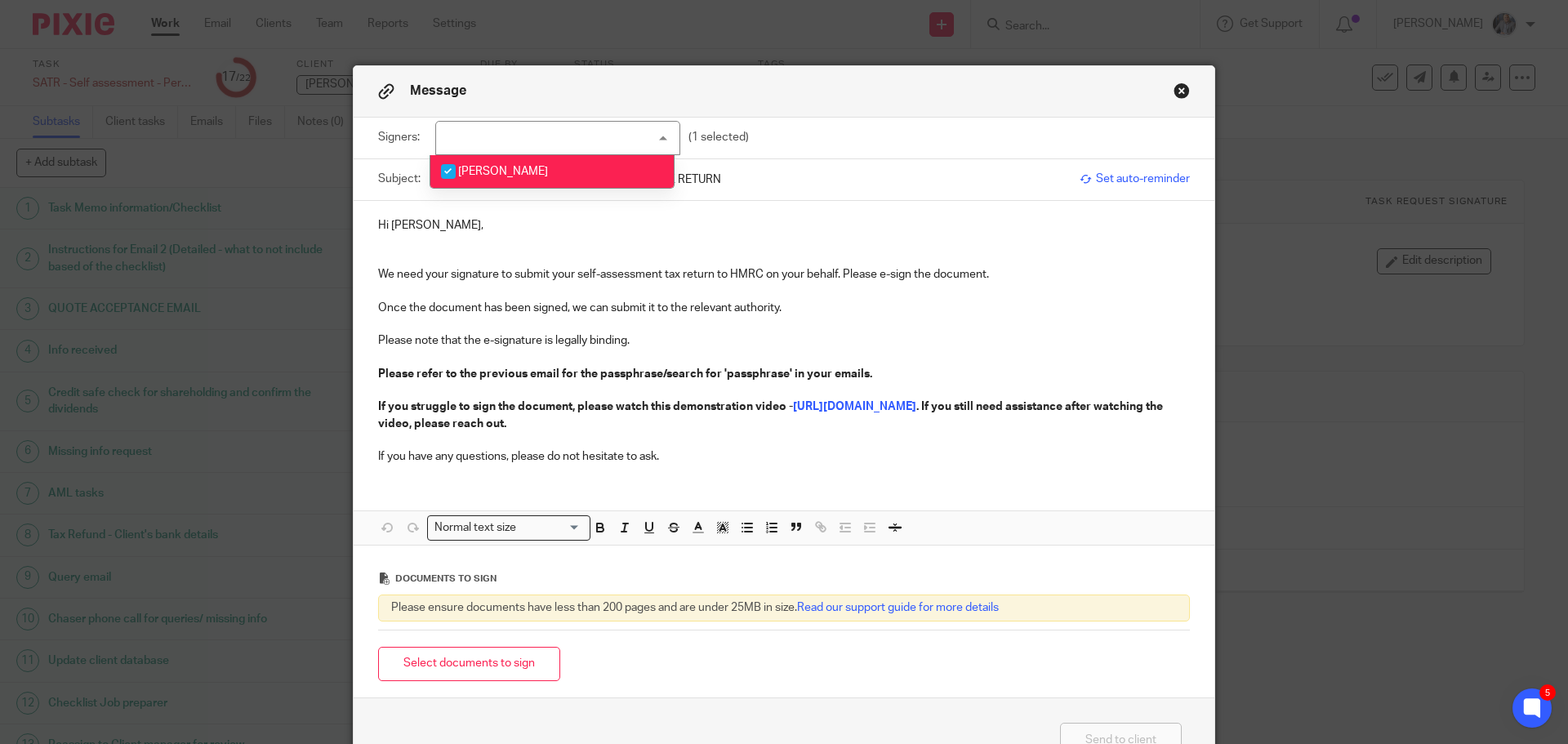
click at [1128, 178] on span "Set auto-reminder" at bounding box center [1134, 179] width 110 height 16
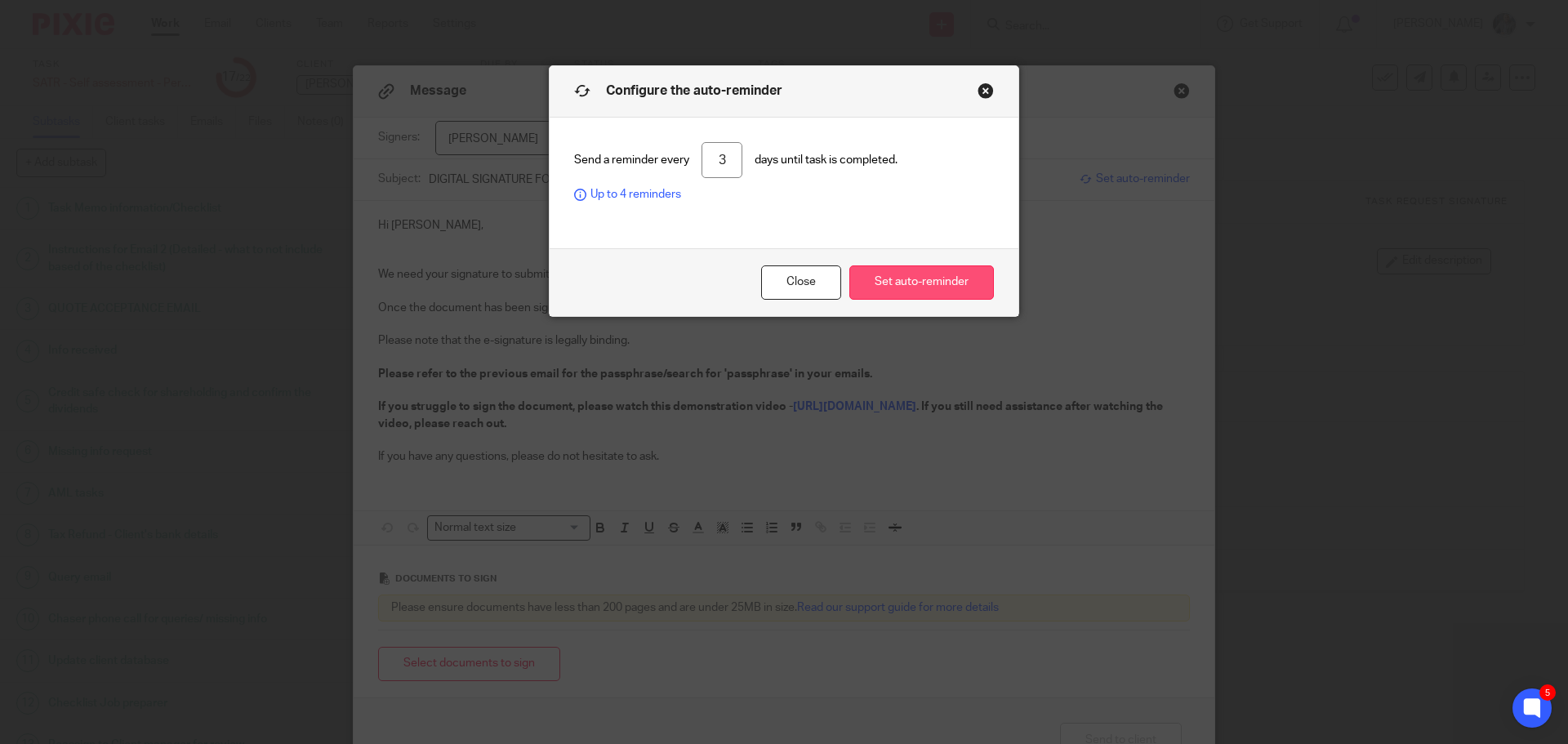
click at [904, 275] on button "Set auto-reminder" at bounding box center [921, 283] width 145 height 35
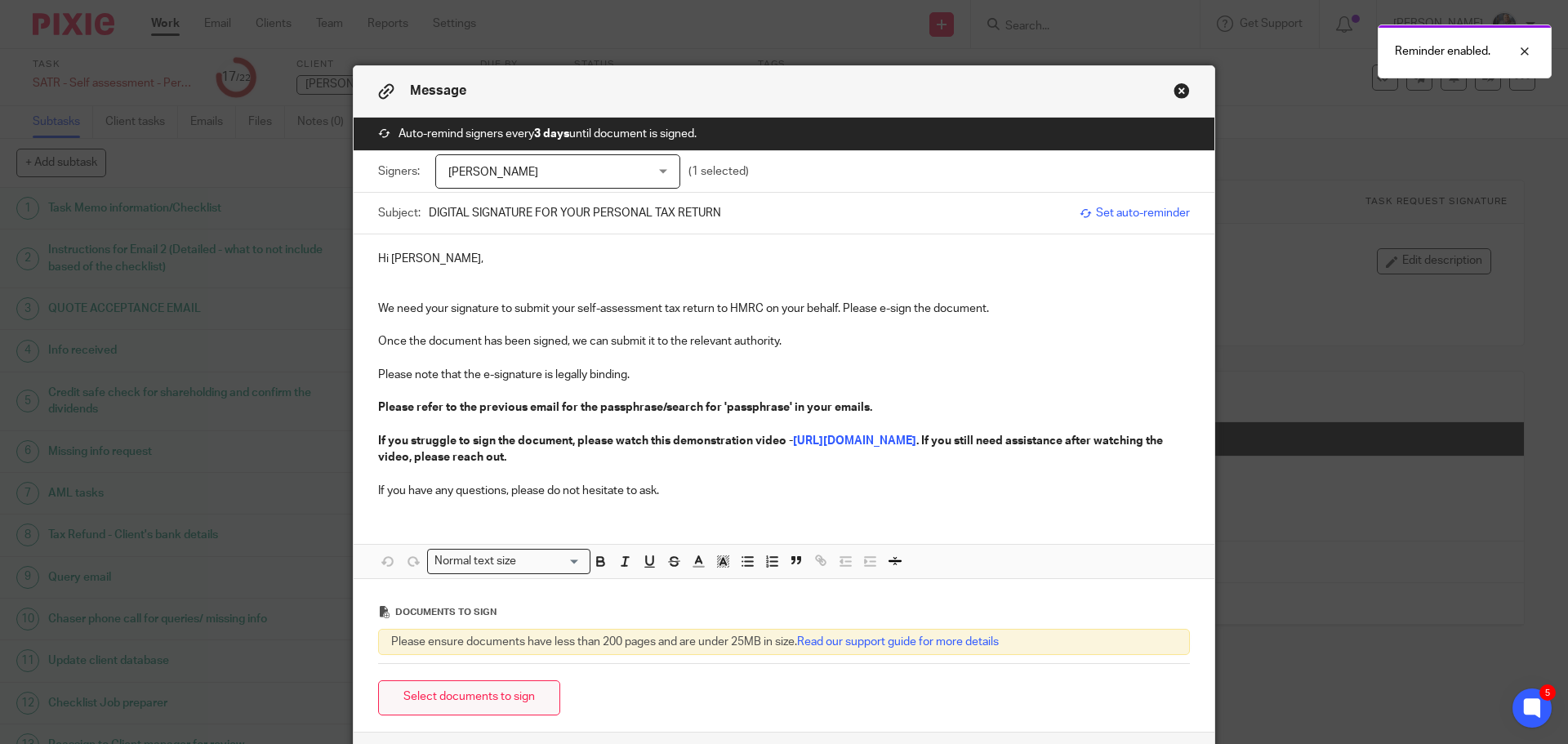
click at [489, 691] on button "Select documents to sign" at bounding box center [469, 698] width 182 height 35
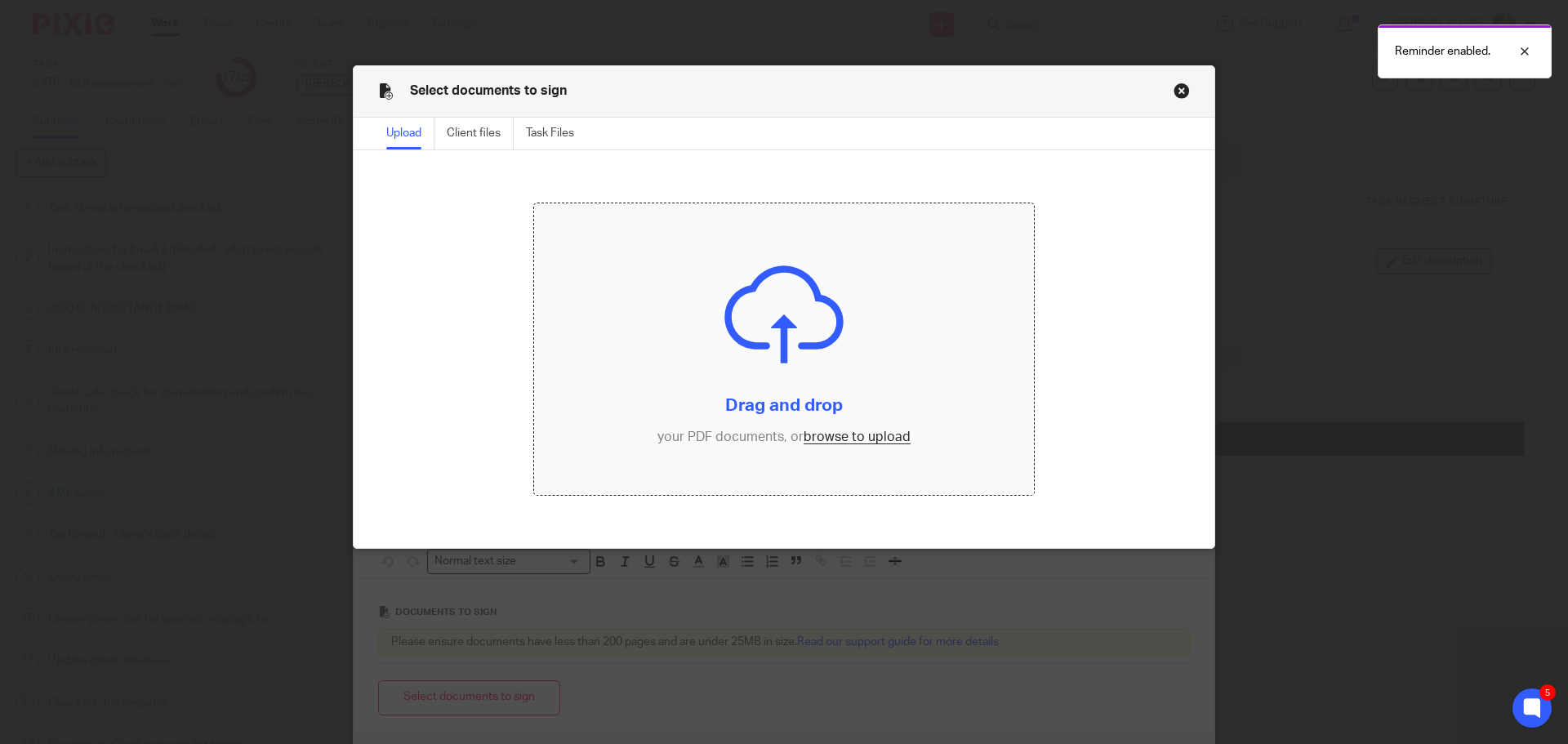
click at [839, 441] on input "file" at bounding box center [784, 349] width 501 height 293
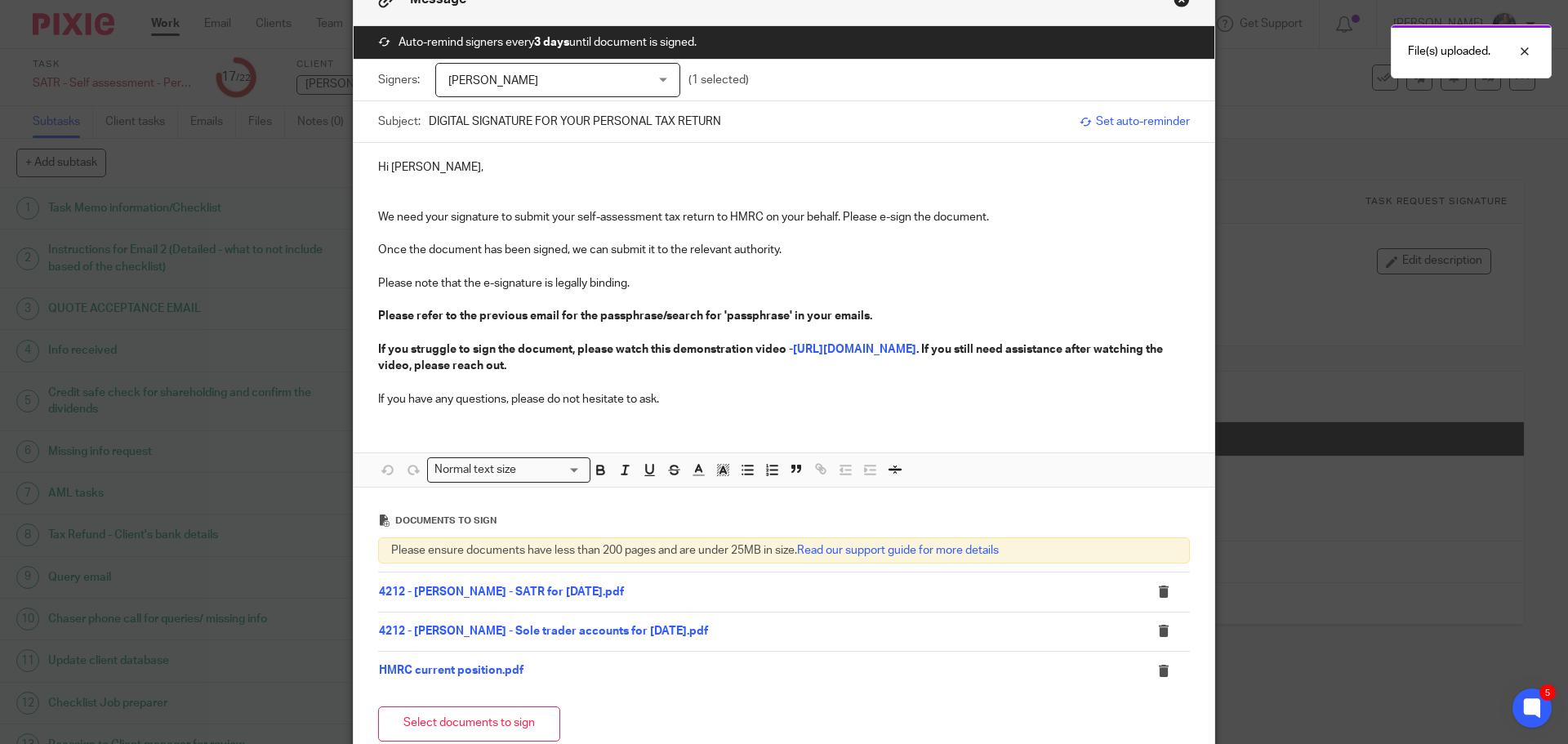
scroll to position [256, 0]
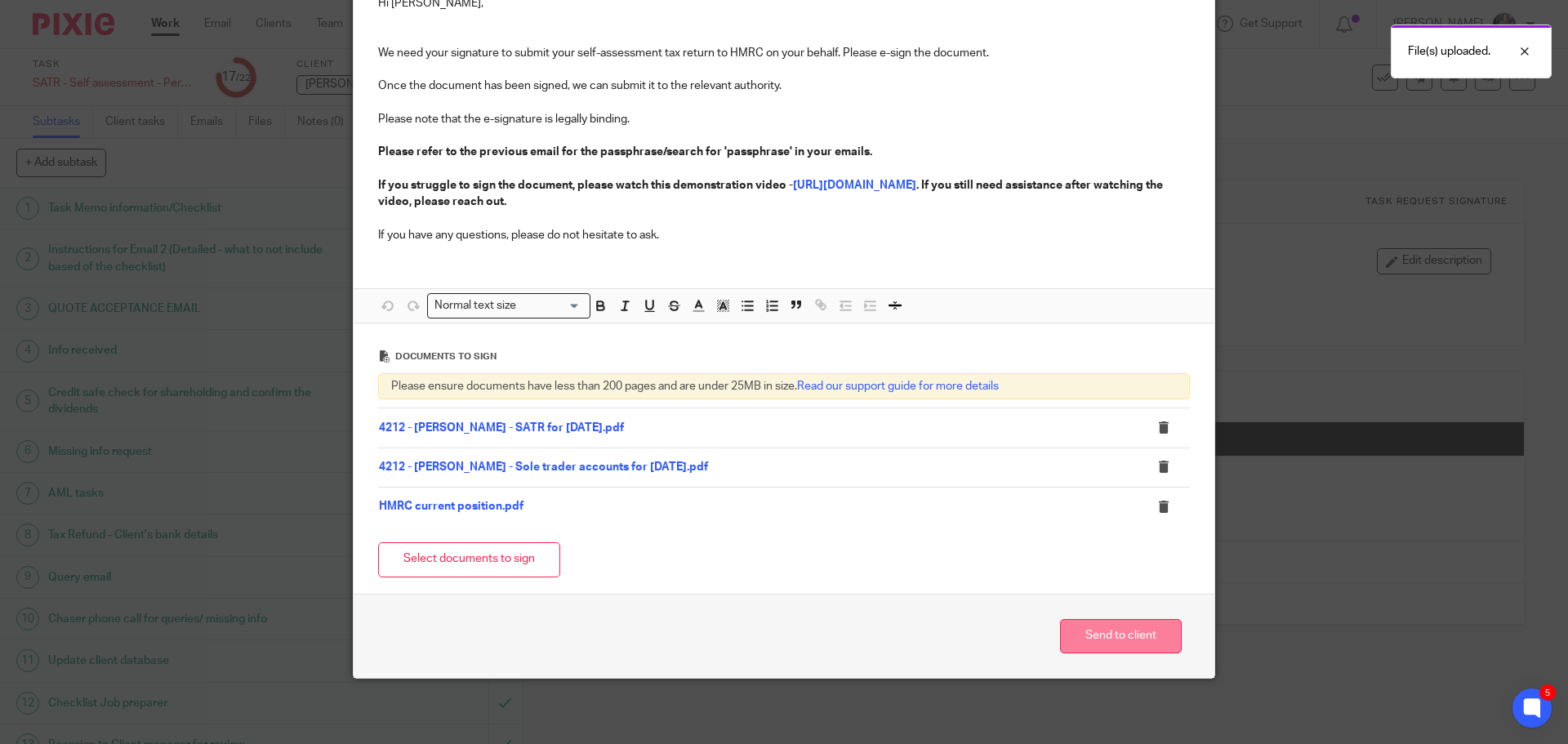
click at [1127, 641] on button "Send to client" at bounding box center [1121, 636] width 122 height 35
